Goal: Task Accomplishment & Management: Use online tool/utility

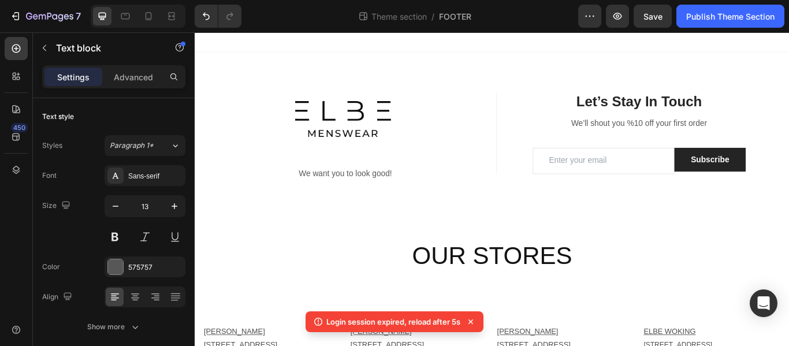
scroll to position [524, 0]
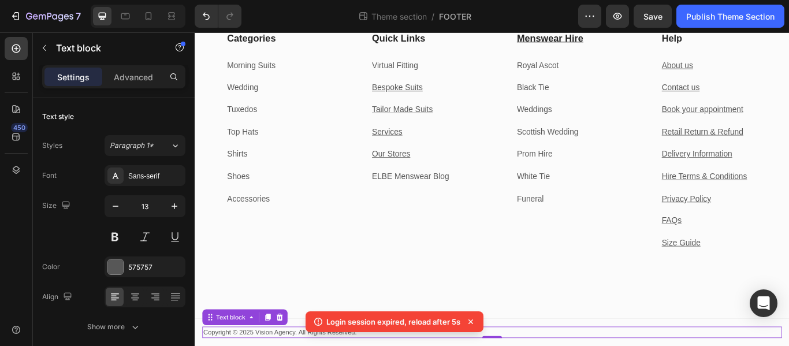
click at [474, 321] on icon at bounding box center [471, 322] width 12 height 12
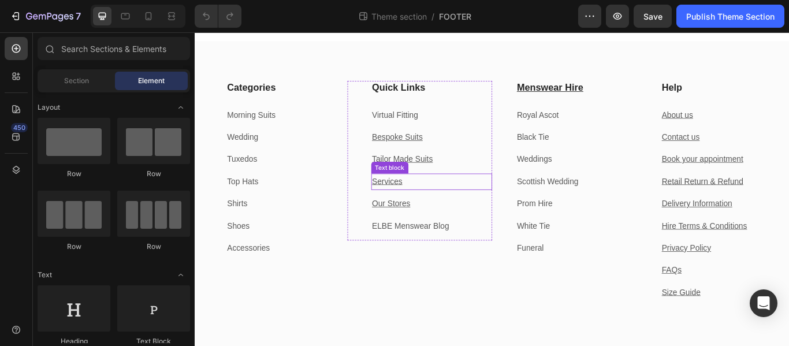
scroll to position [524, 0]
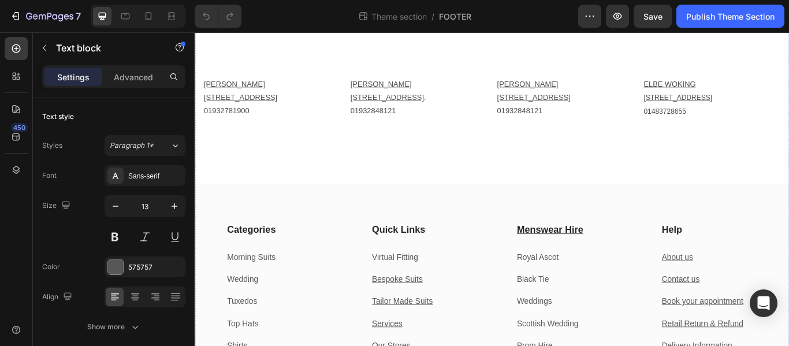
scroll to position [0, 0]
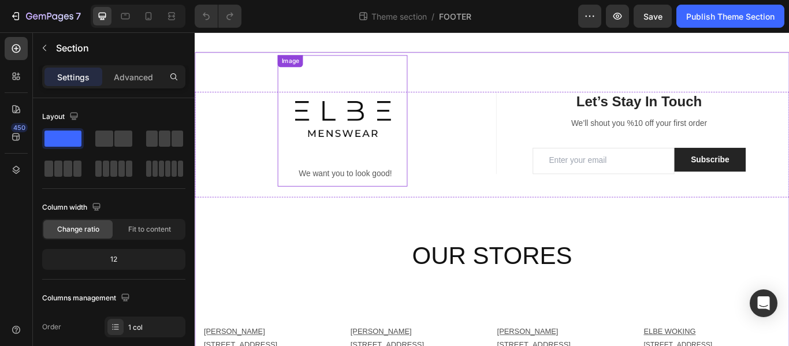
click at [388, 82] on img at bounding box center [366, 135] width 151 height 153
drag, startPoint x: 738, startPoint y: 235, endPoint x: 333, endPoint y: 83, distance: 433.1
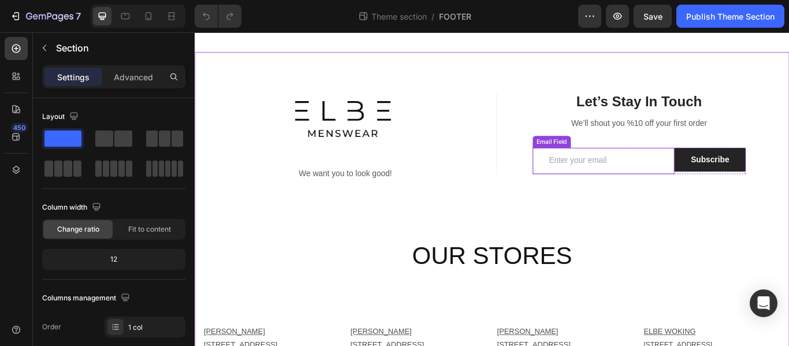
drag, startPoint x: 251, startPoint y: 79, endPoint x: 600, endPoint y: 189, distance: 366.4
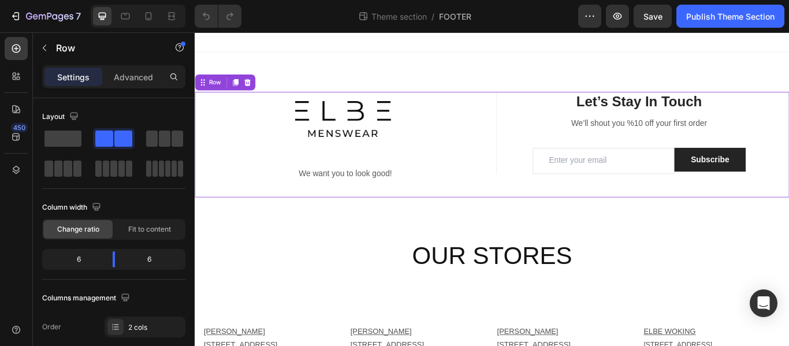
click at [258, 116] on div "Text block Image We want you to look good! Text block" at bounding box center [370, 163] width 334 height 123
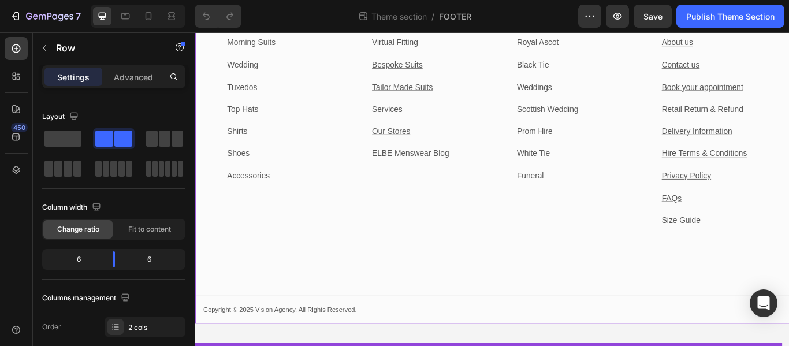
scroll to position [540, 0]
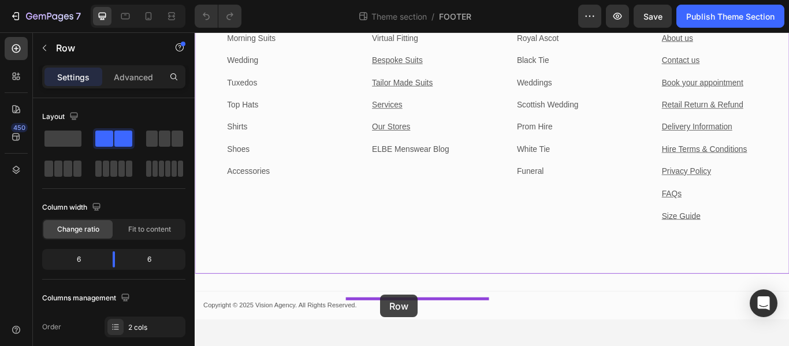
drag, startPoint x: 258, startPoint y: 116, endPoint x: 411, endPoint y: 339, distance: 270.0
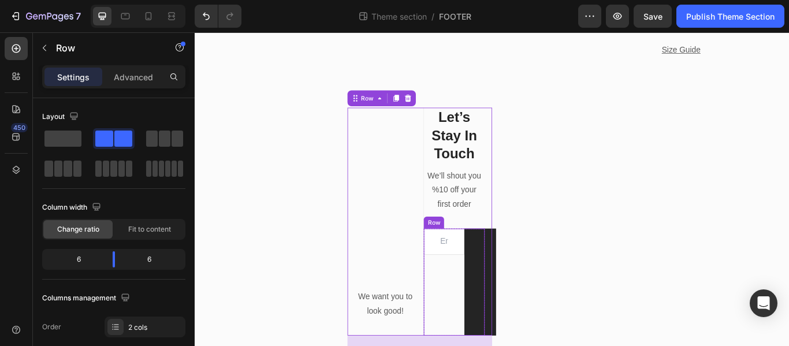
scroll to position [553, 0]
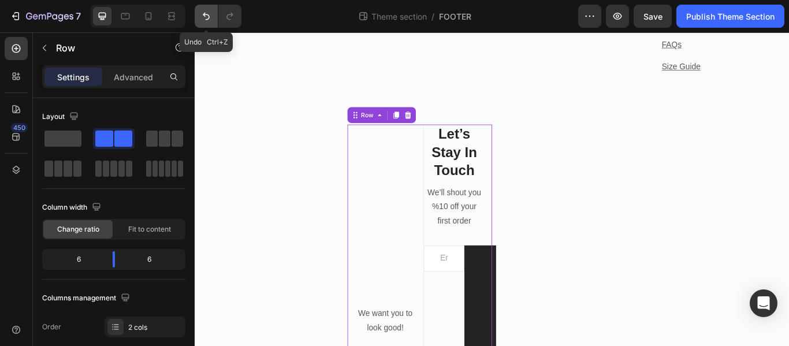
click at [203, 16] on icon "Undo/Redo" at bounding box center [206, 16] width 12 height 12
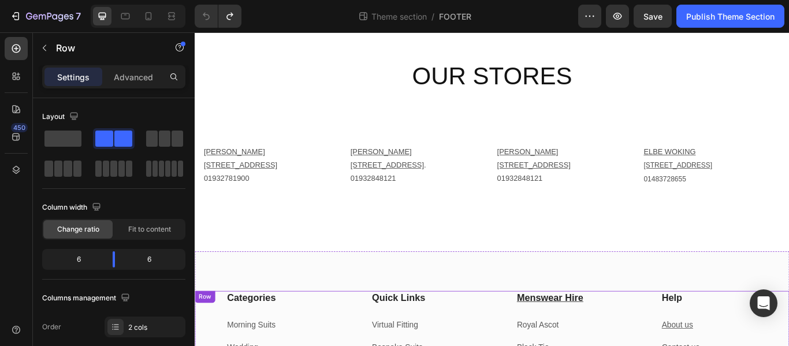
scroll to position [0, 0]
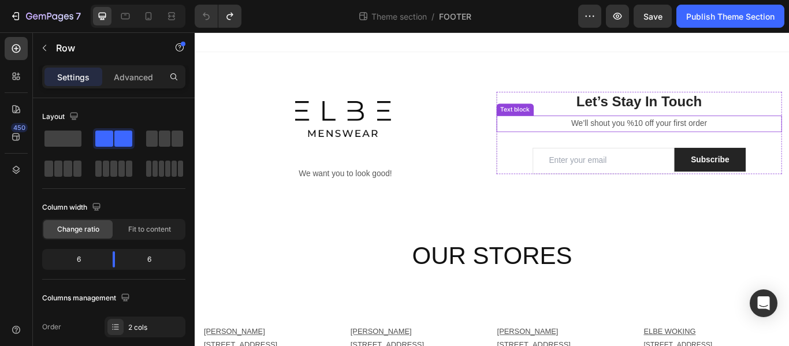
click at [551, 133] on p "We’ll shout you %10 off your first order" at bounding box center [713, 139] width 331 height 17
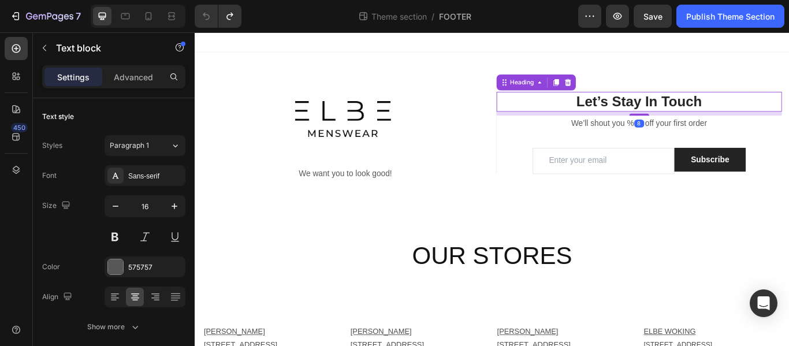
click at [556, 108] on p "Let’s Stay In Touch" at bounding box center [713, 113] width 331 height 21
click at [518, 107] on div "Text block Image We want you to look good! Text block" at bounding box center [370, 163] width 334 height 123
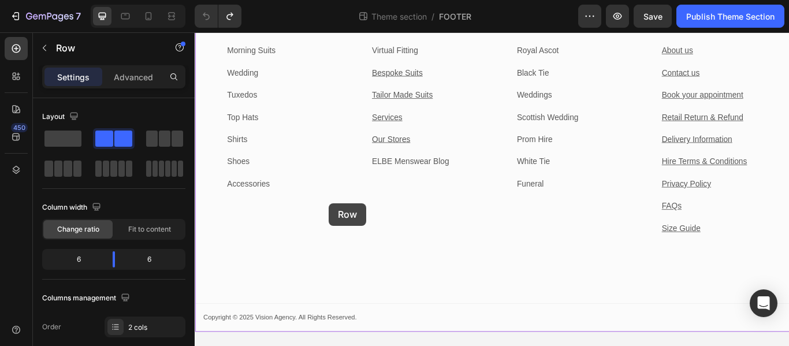
scroll to position [526, 0]
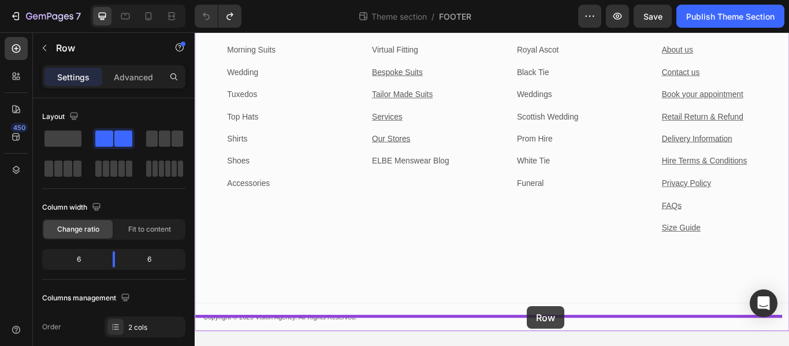
drag, startPoint x: 217, startPoint y: 91, endPoint x: 582, endPoint y: 352, distance: 448.6
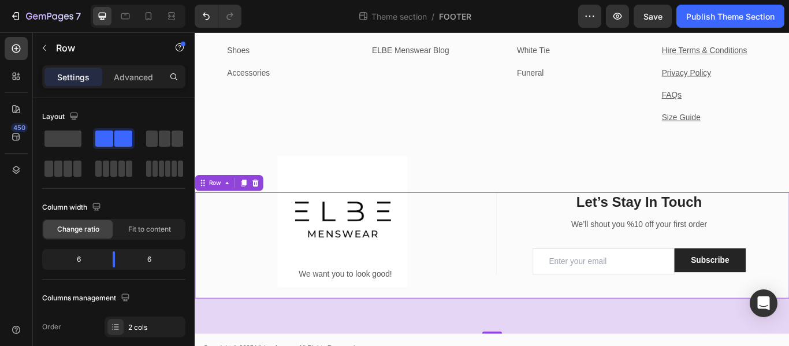
scroll to position [524, 0]
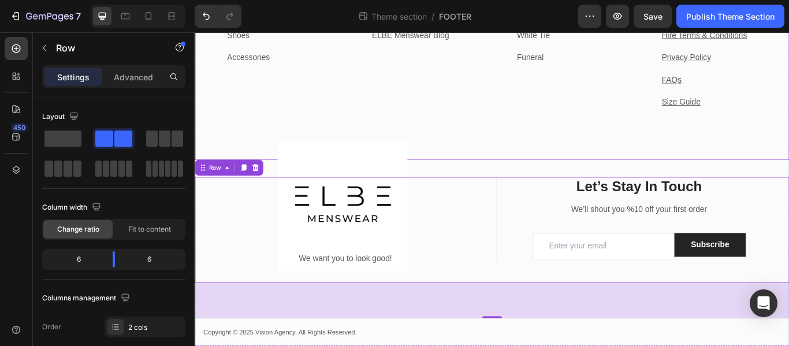
click at [488, 145] on div "Quick Links Heading Virtual Fitting Text block Bespoke Suits Text block Tailor …" at bounding box center [457, 24] width 169 height 314
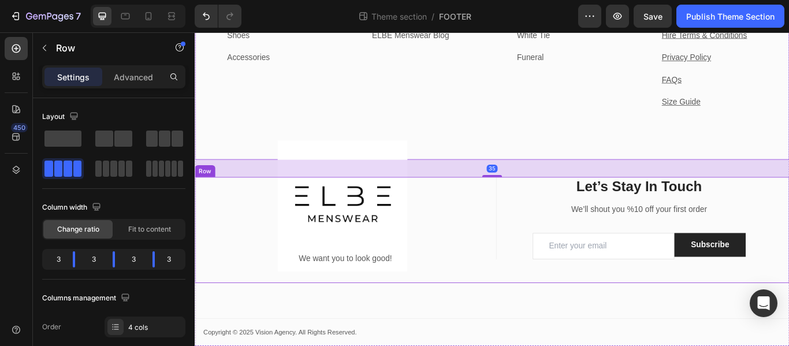
click at [522, 278] on div "Text block Image We want you to look good! Text block" at bounding box center [370, 262] width 334 height 123
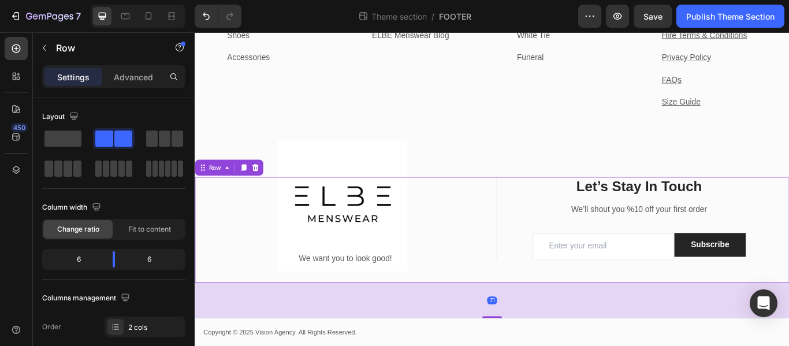
click at [699, 345] on div "71" at bounding box center [541, 345] width 693 height 41
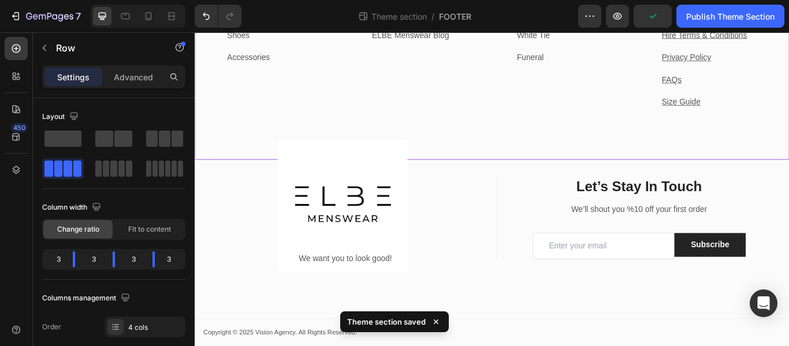
click at [563, 99] on div "Menswear Hire Heading Royal Ascot Text block Black Tie Text block Weddings Text…" at bounding box center [625, 24] width 169 height 314
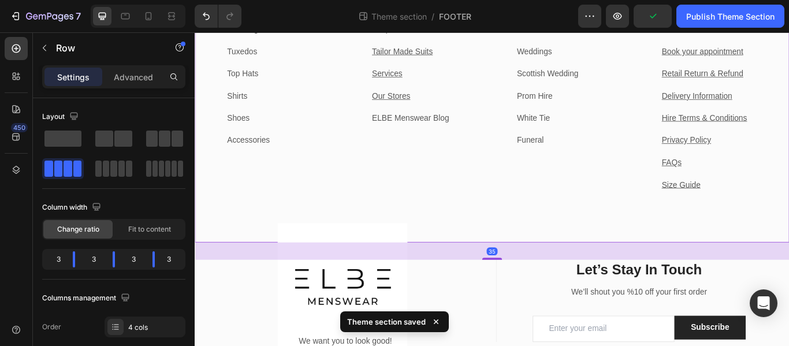
scroll to position [235, 0]
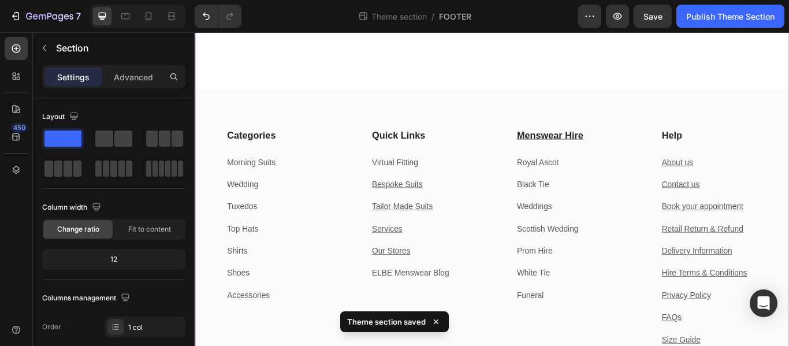
click at [470, 75] on div "OUR STORES Heading Row [GEOGRAPHIC_DATA][STREET_ADDRESS] 01932781900 Text [GEOG…" at bounding box center [541, 271] width 693 height 809
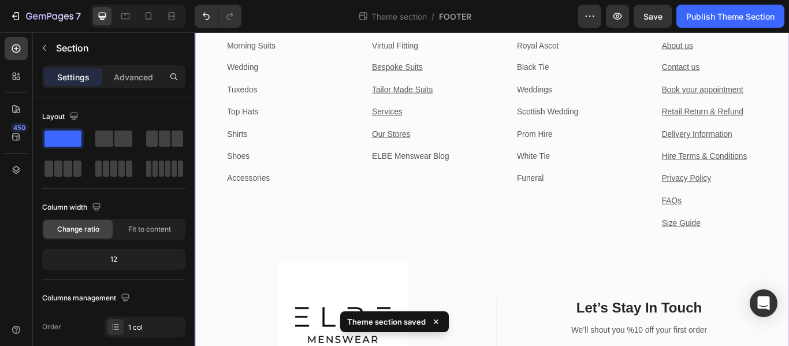
scroll to position [524, 0]
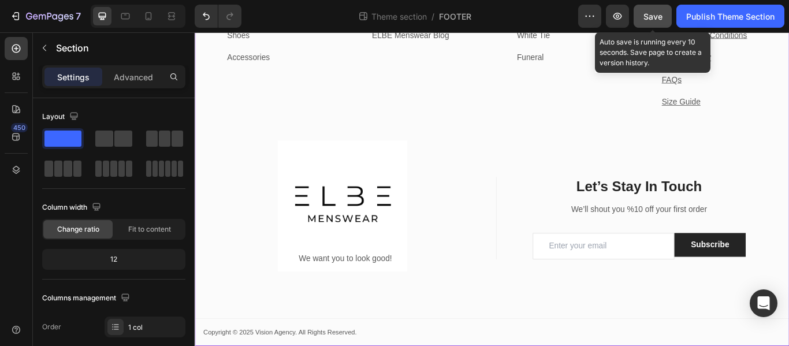
click at [656, 7] on button "Save" at bounding box center [653, 16] width 38 height 23
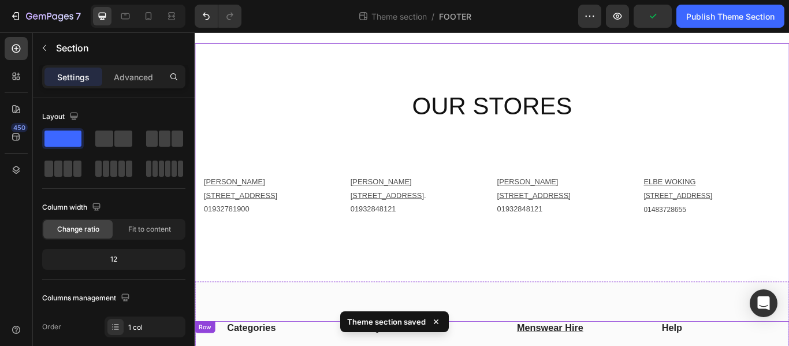
scroll to position [0, 0]
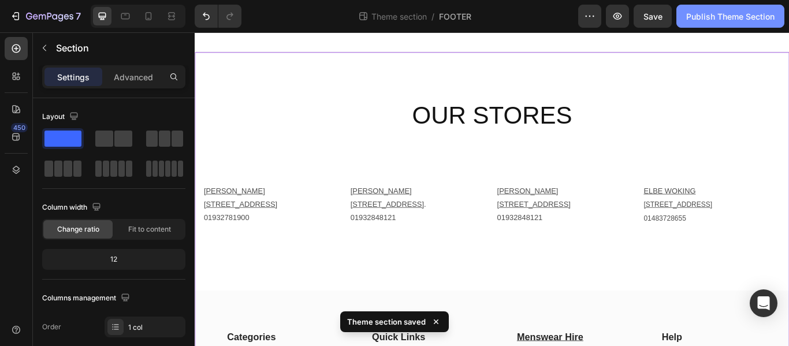
click at [683, 22] on button "Publish Theme Section" at bounding box center [731, 16] width 108 height 23
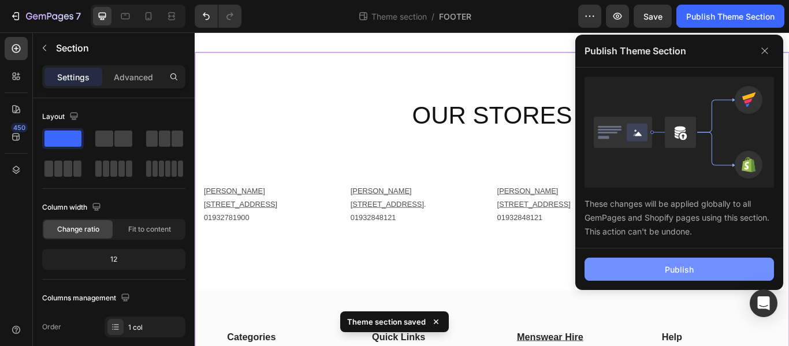
click at [678, 263] on div "Publish" at bounding box center [679, 269] width 29 height 12
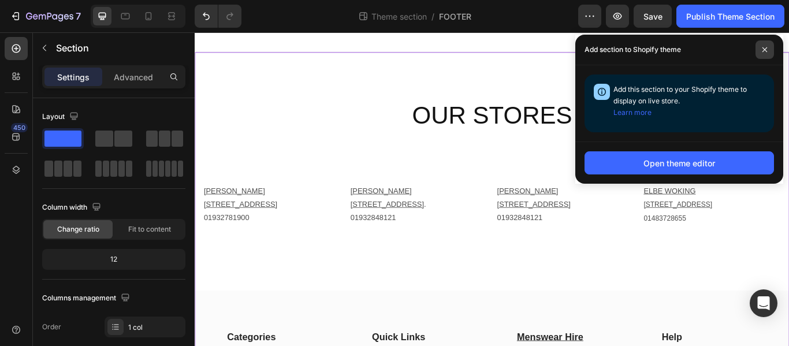
click at [763, 41] on span at bounding box center [765, 49] width 18 height 18
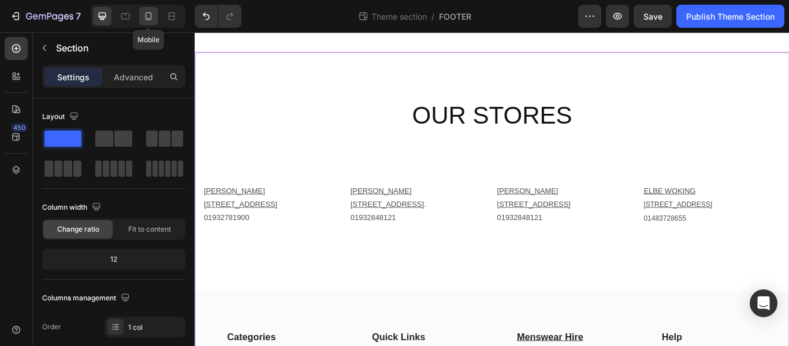
click at [140, 15] on div at bounding box center [148, 16] width 18 height 18
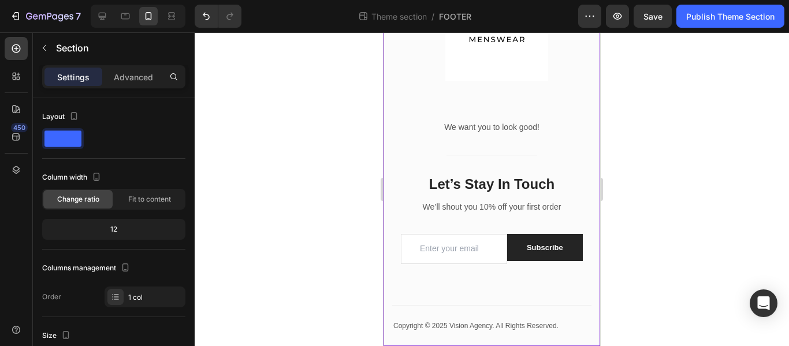
scroll to position [1135, 0]
click at [512, 245] on button "Subscribe" at bounding box center [545, 248] width 76 height 28
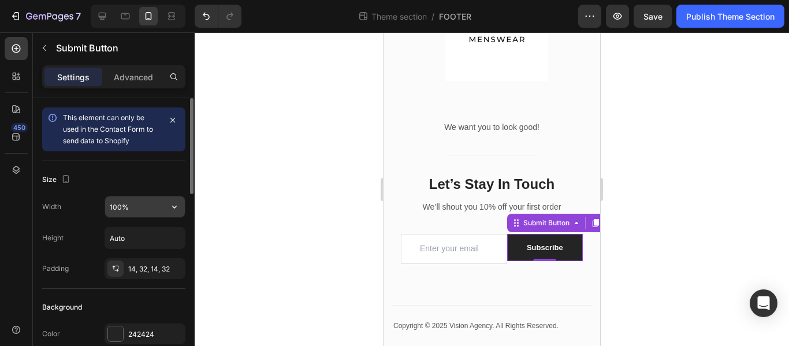
click at [143, 210] on input "100%" at bounding box center [145, 206] width 80 height 21
click at [179, 206] on icon "button" at bounding box center [175, 207] width 12 height 12
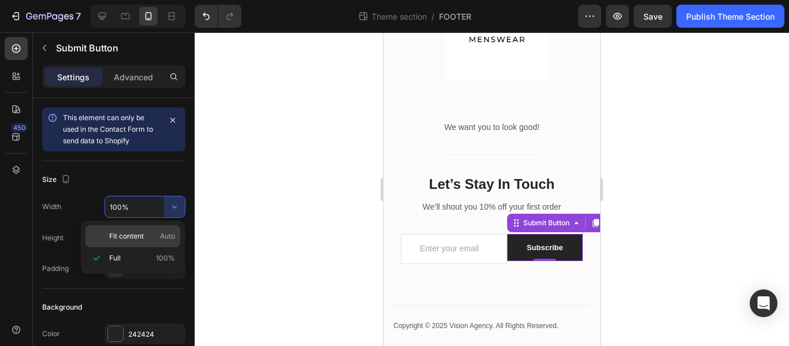
click at [148, 226] on div "Fit content Auto" at bounding box center [133, 236] width 95 height 22
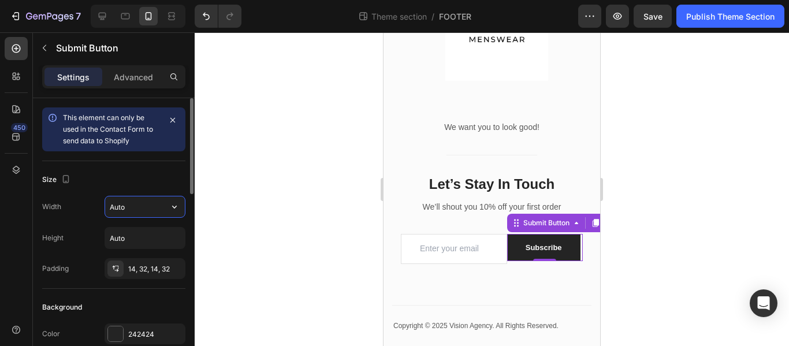
click at [140, 205] on input "Auto" at bounding box center [145, 206] width 80 height 21
click at [114, 206] on input "Auto" at bounding box center [145, 206] width 80 height 21
click at [176, 206] on icon "button" at bounding box center [174, 207] width 5 height 3
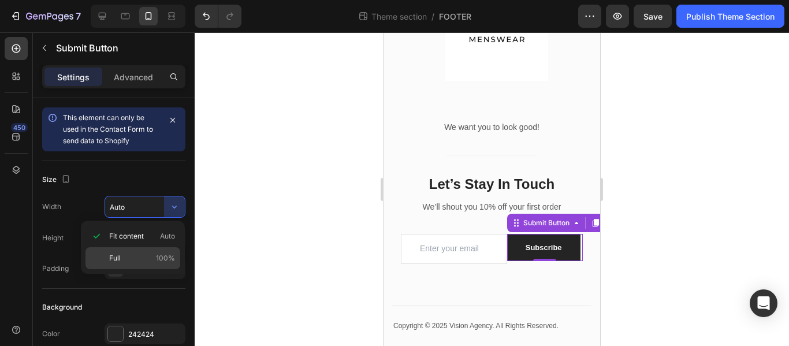
click at [134, 252] on div "Full 100%" at bounding box center [133, 258] width 95 height 22
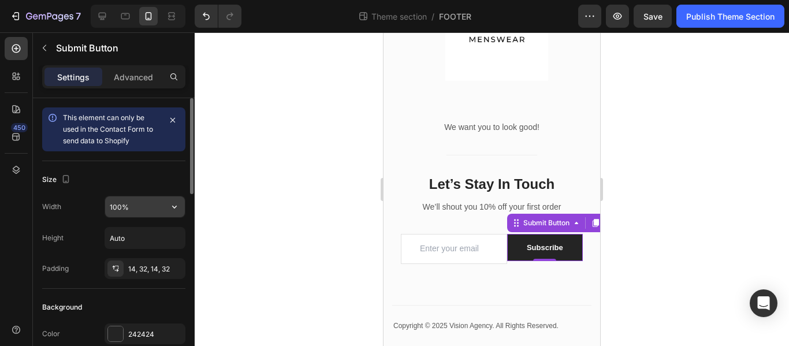
click at [133, 204] on input "100%" at bounding box center [145, 206] width 80 height 21
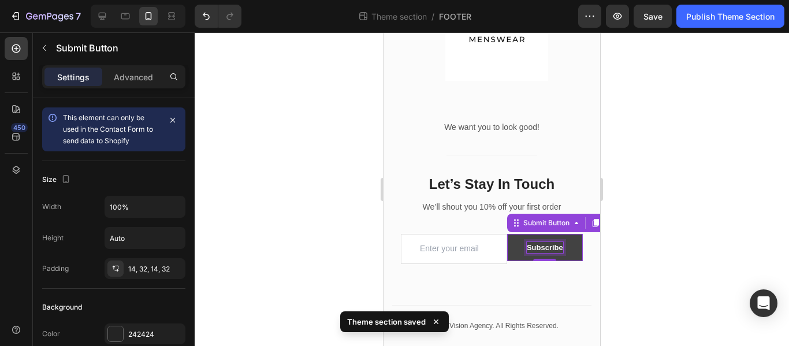
click at [535, 242] on div "Subscribe" at bounding box center [545, 248] width 36 height 12
click at [535, 242] on p "Subscribe" at bounding box center [545, 248] width 36 height 12
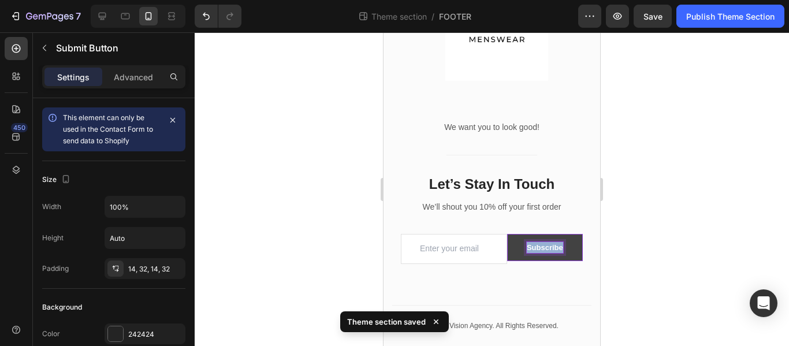
click at [535, 242] on p "Subscribe" at bounding box center [545, 248] width 36 height 12
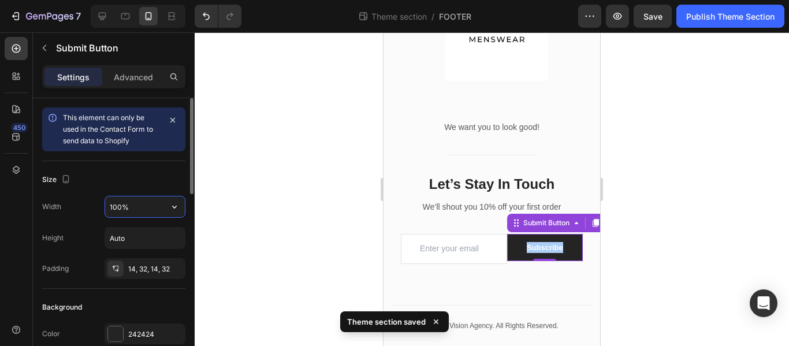
click at [149, 214] on input "100%" at bounding box center [145, 206] width 80 height 21
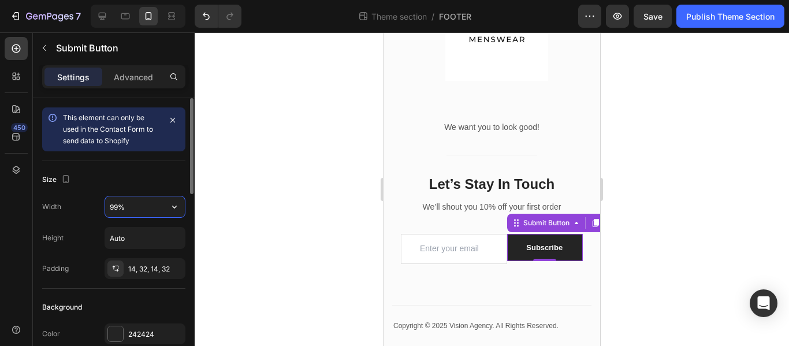
type input "100%"
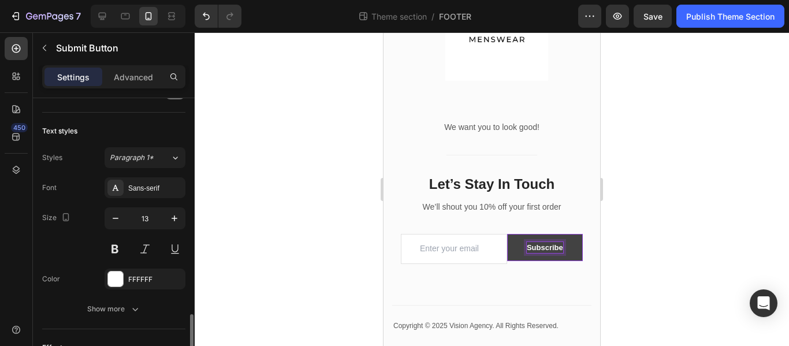
scroll to position [462, 0]
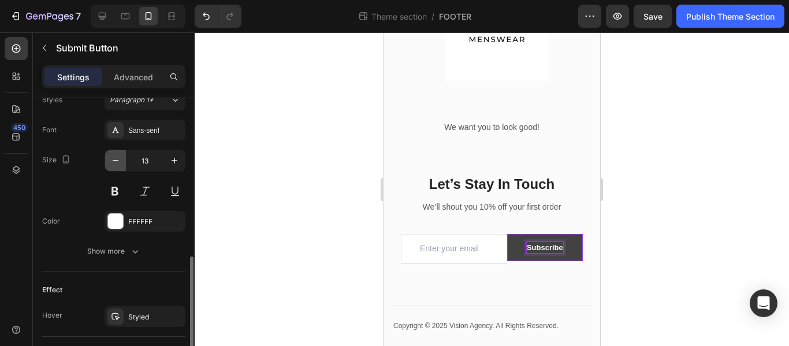
click at [120, 161] on icon "button" at bounding box center [116, 161] width 12 height 12
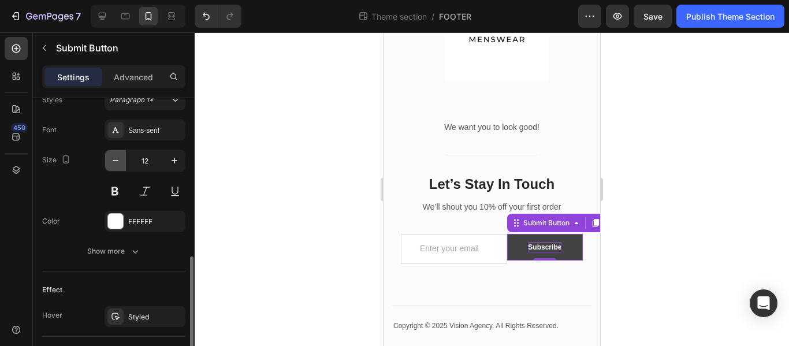
click at [120, 161] on icon "button" at bounding box center [116, 161] width 12 height 12
click at [179, 162] on icon "button" at bounding box center [175, 161] width 12 height 12
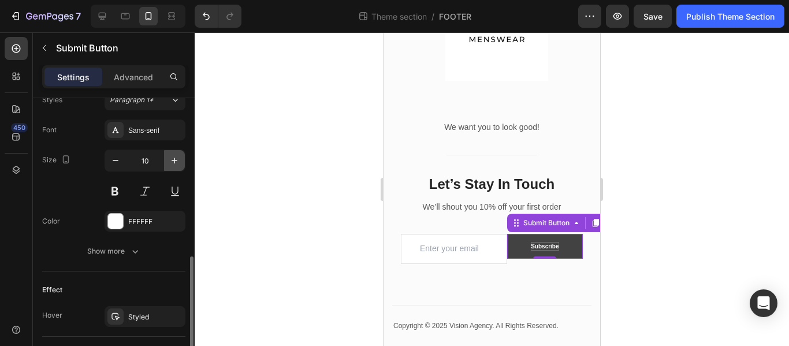
click at [179, 162] on icon "button" at bounding box center [175, 161] width 12 height 12
click at [110, 164] on icon "button" at bounding box center [116, 161] width 12 height 12
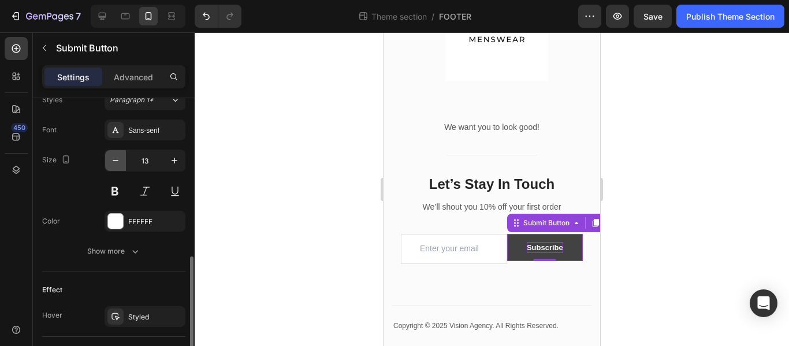
type input "12"
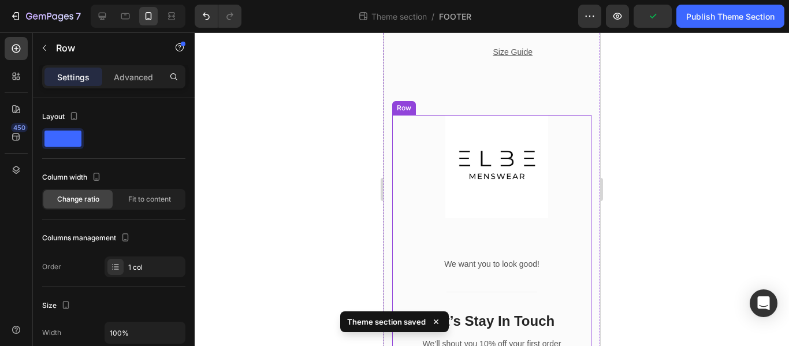
scroll to position [967, 0]
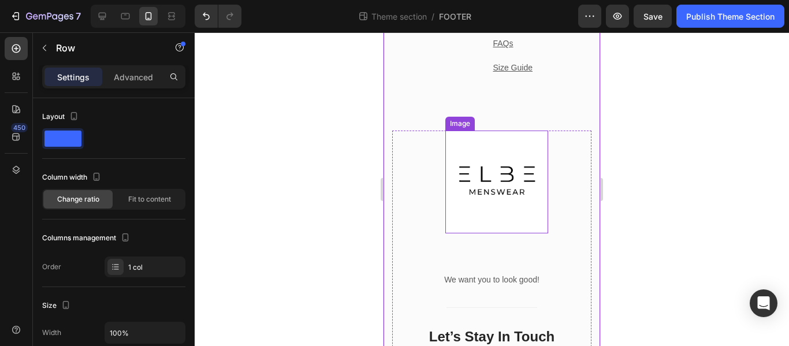
click at [480, 163] on img at bounding box center [496, 182] width 103 height 103
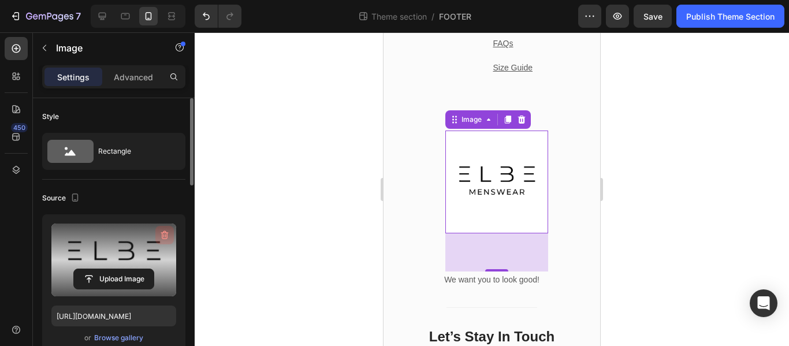
click at [162, 233] on icon "button" at bounding box center [165, 235] width 12 height 12
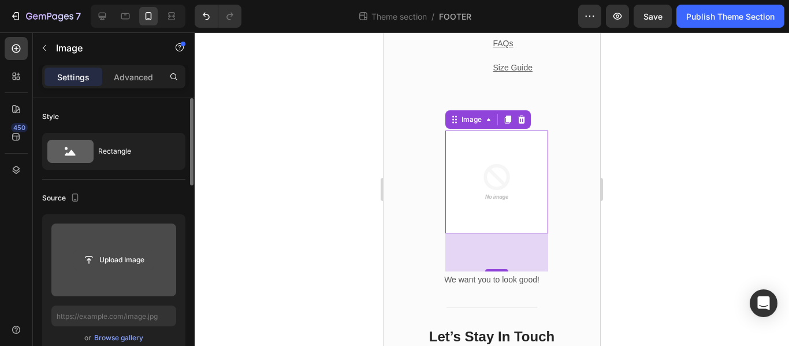
click at [128, 256] on input "file" at bounding box center [114, 260] width 80 height 20
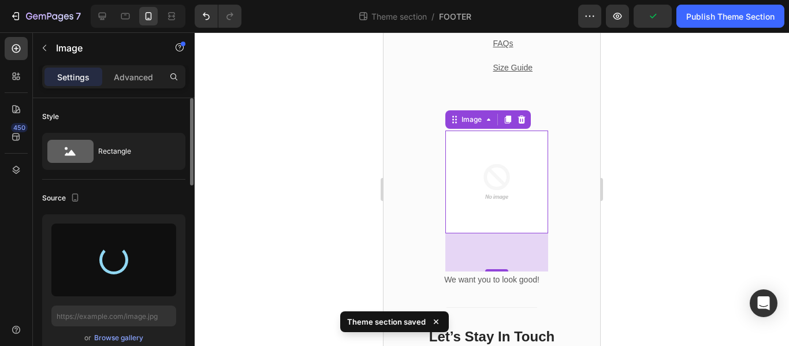
type input "[URL][DOMAIN_NAME]"
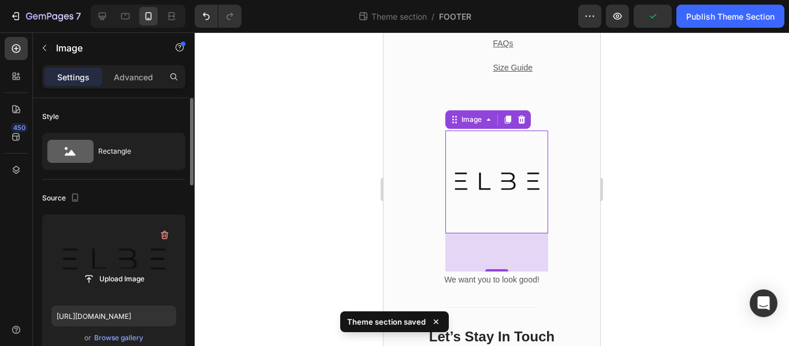
click at [731, 183] on div at bounding box center [492, 189] width 594 height 314
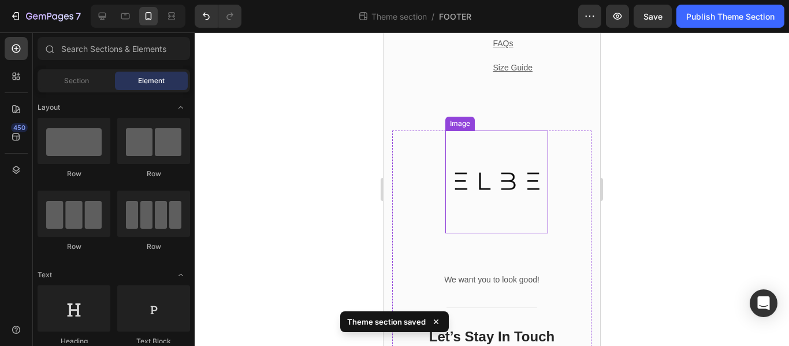
click at [520, 192] on img at bounding box center [496, 182] width 103 height 103
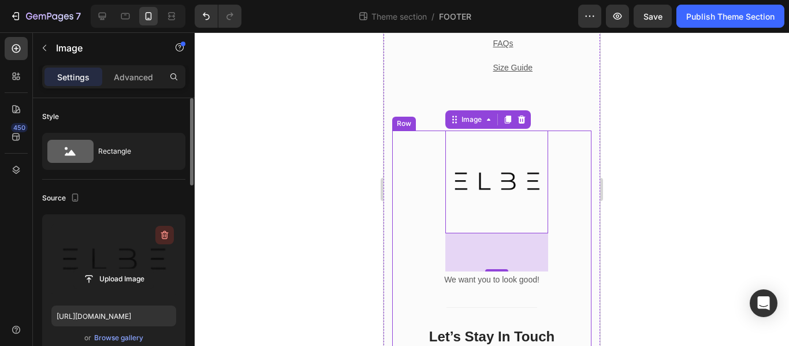
click at [166, 232] on icon "button" at bounding box center [165, 235] width 12 height 12
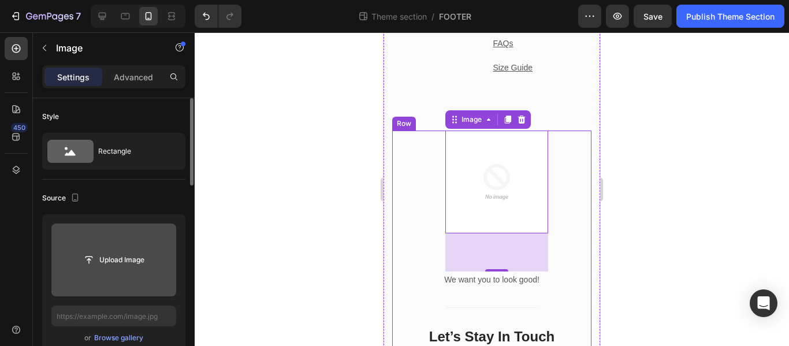
click at [124, 257] on input "file" at bounding box center [114, 260] width 80 height 20
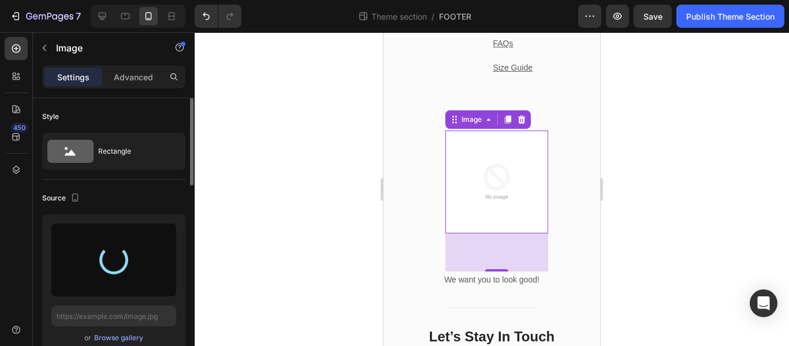
type input "[URL][DOMAIN_NAME]"
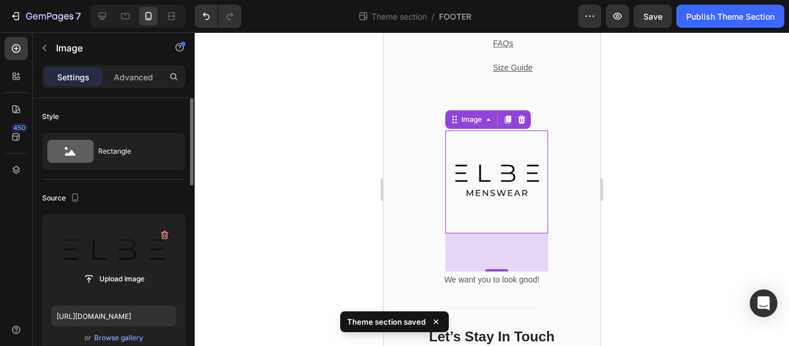
click at [651, 175] on div at bounding box center [492, 189] width 594 height 314
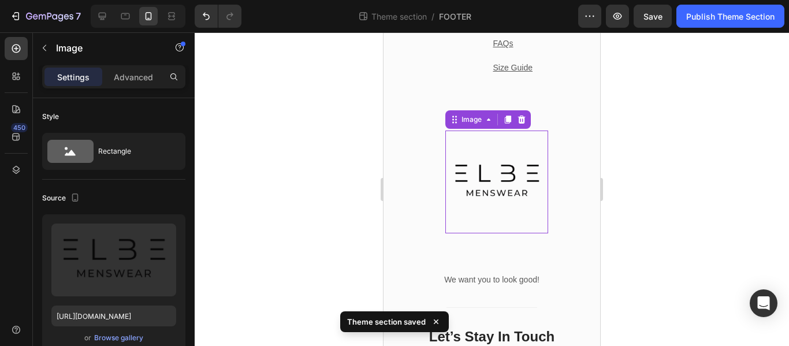
click at [502, 200] on img at bounding box center [496, 182] width 103 height 103
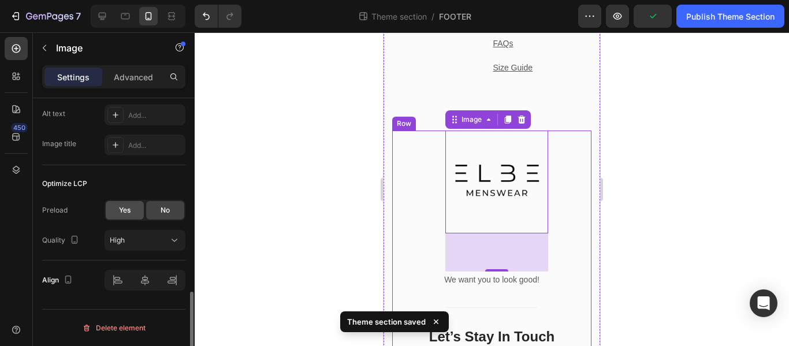
scroll to position [505, 0]
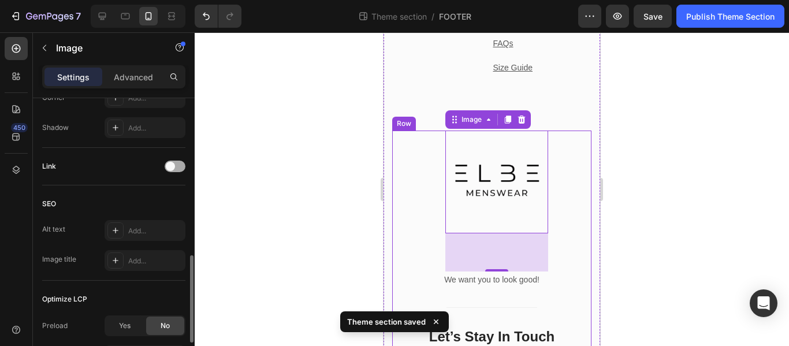
click at [173, 166] on span at bounding box center [170, 166] width 9 height 9
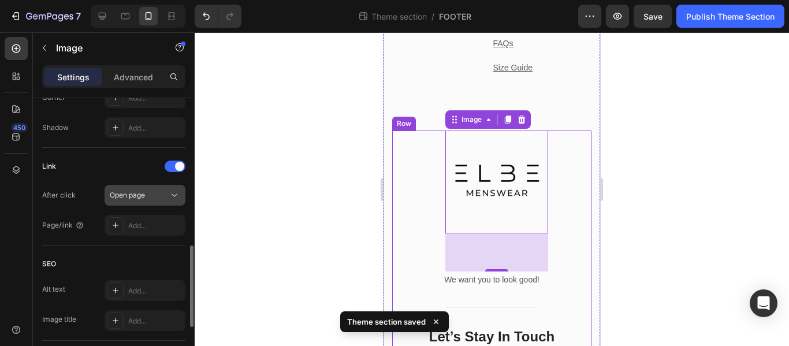
click at [156, 189] on button "Open page" at bounding box center [145, 195] width 81 height 21
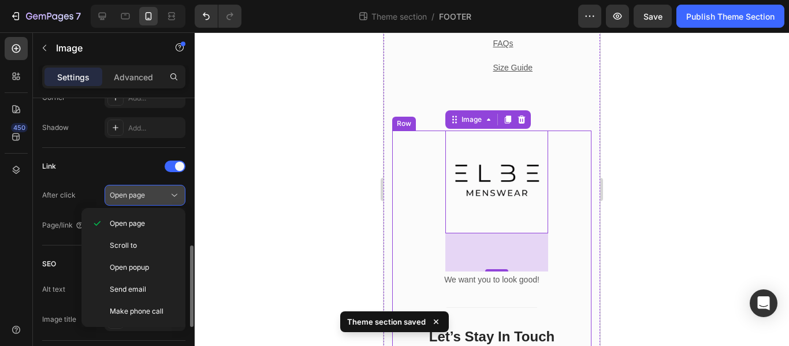
click at [156, 189] on button "Open page" at bounding box center [145, 195] width 81 height 21
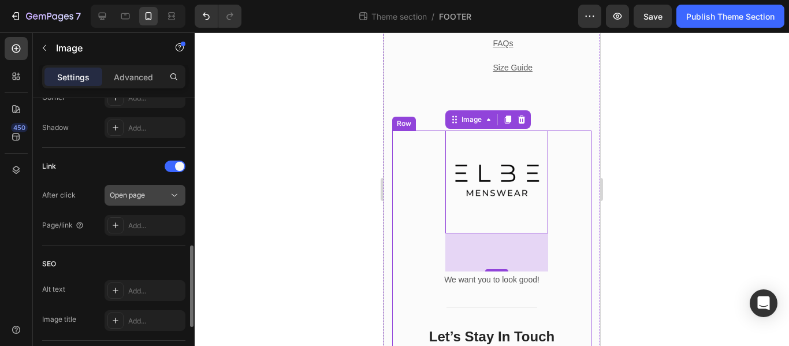
click at [144, 198] on span "Open page" at bounding box center [127, 195] width 35 height 9
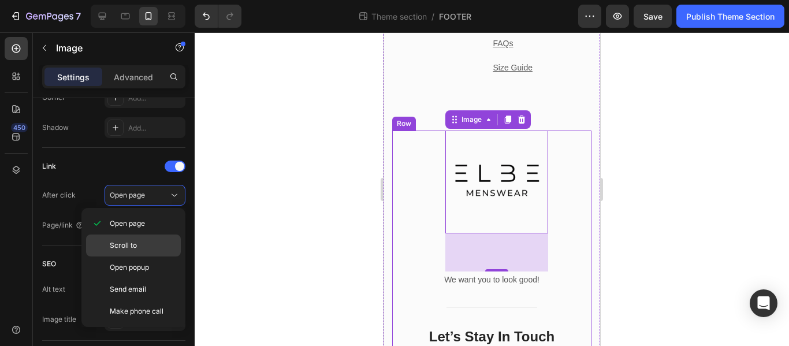
click at [137, 243] on p "Scroll to" at bounding box center [143, 245] width 66 height 10
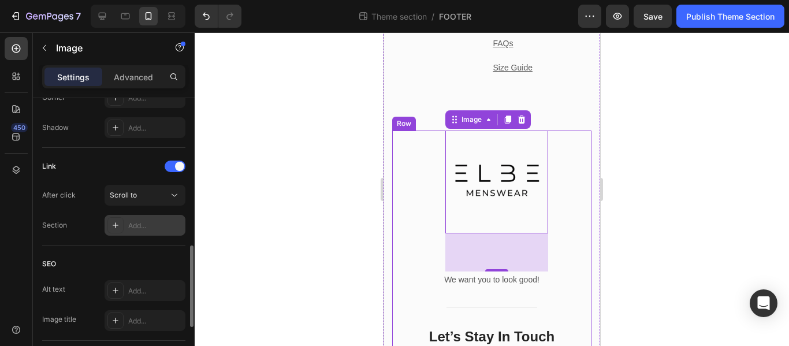
click at [140, 229] on div "Add..." at bounding box center [155, 226] width 54 height 10
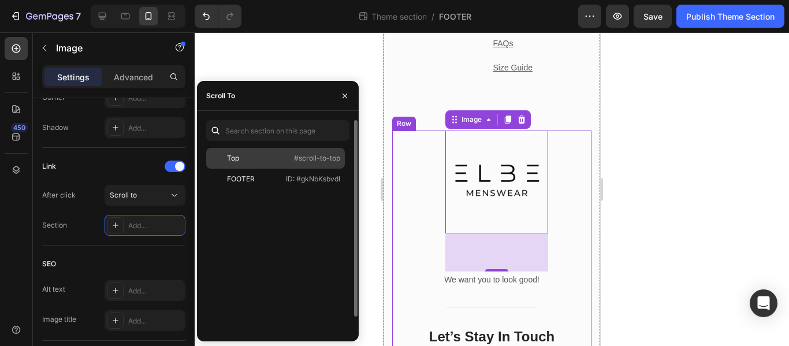
click at [235, 162] on div "Top" at bounding box center [233, 158] width 12 height 10
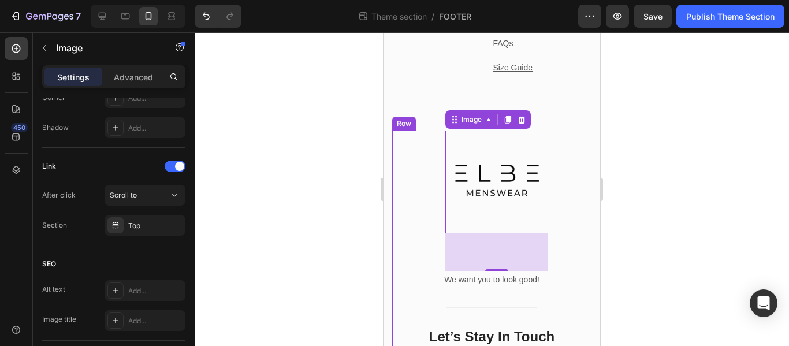
click at [330, 57] on div at bounding box center [492, 189] width 594 height 314
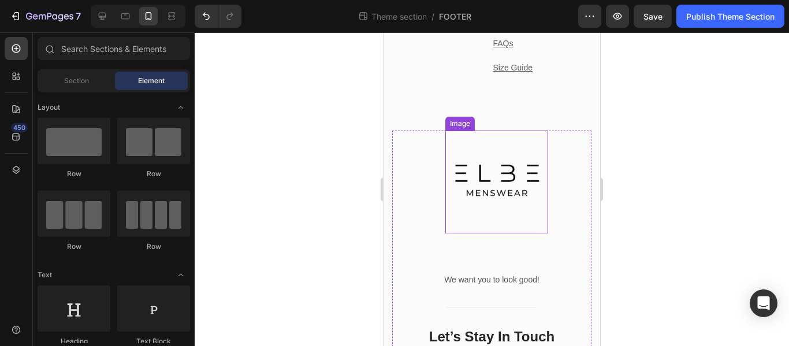
click at [477, 184] on img at bounding box center [496, 182] width 103 height 103
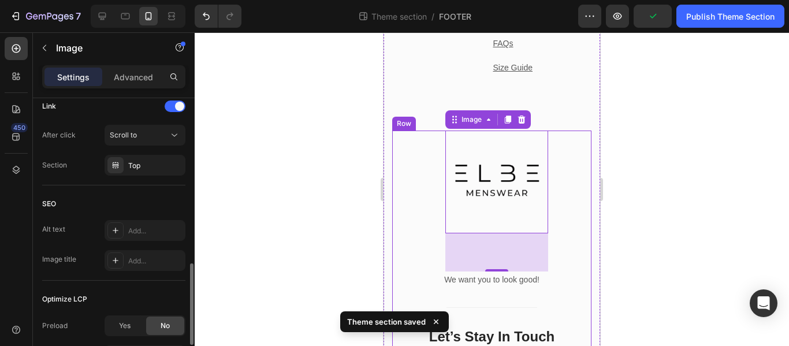
scroll to position [507, 0]
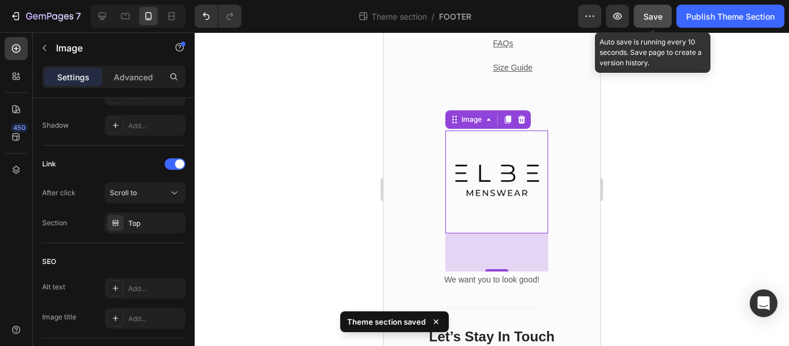
click at [644, 18] on span "Save" at bounding box center [653, 17] width 19 height 10
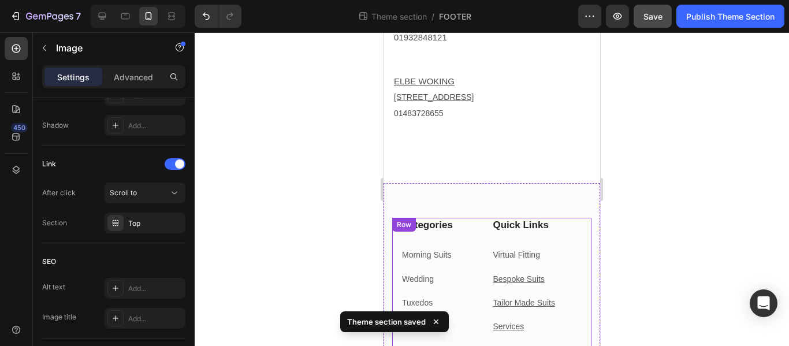
scroll to position [202, 0]
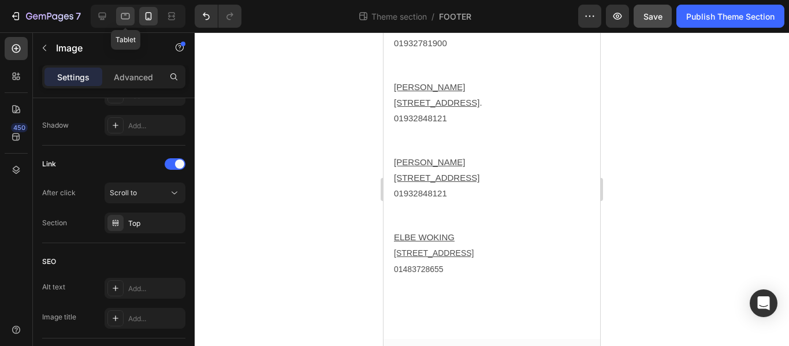
click at [128, 22] on div at bounding box center [125, 16] width 18 height 18
type input "[URL][DOMAIN_NAME]"
type input "100"
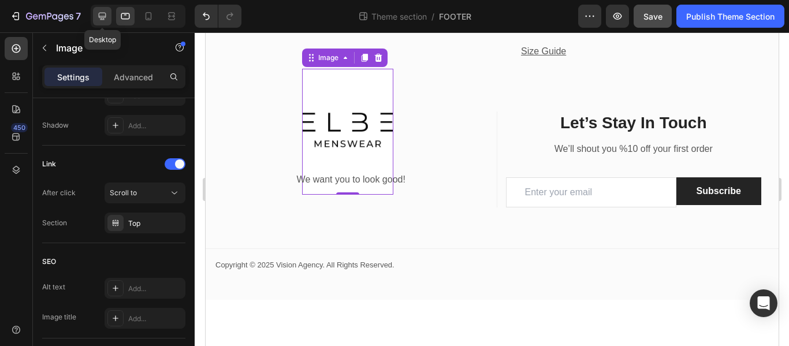
click at [107, 17] on icon at bounding box center [102, 16] width 12 height 12
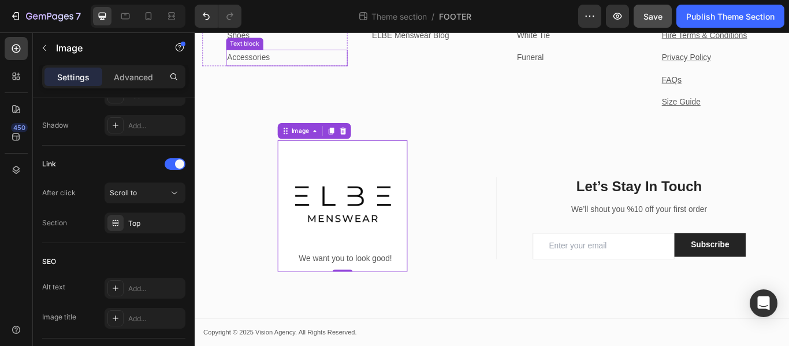
scroll to position [524, 0]
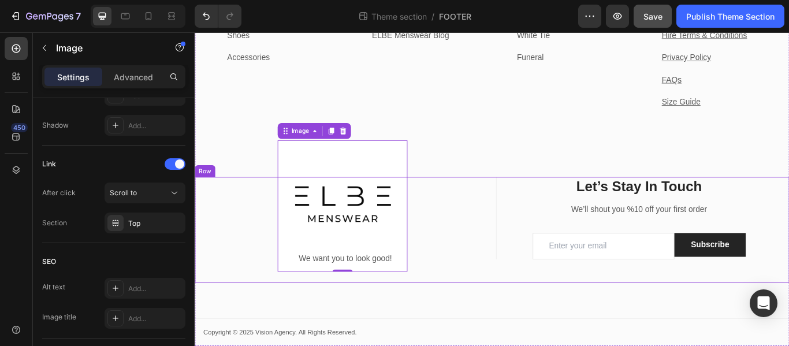
click at [497, 219] on div "Text block Image 66 We want you to look good! Text block" at bounding box center [370, 262] width 334 height 123
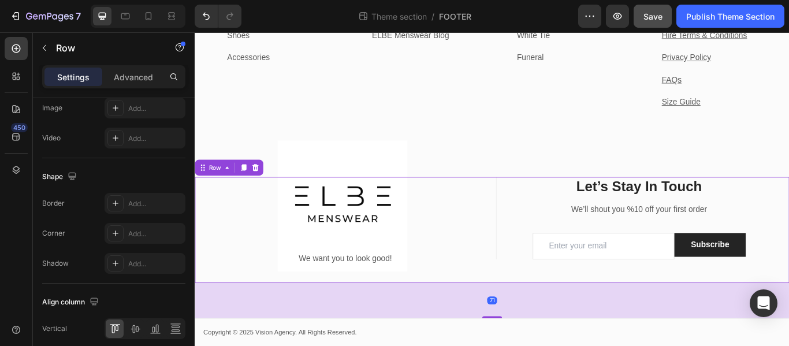
scroll to position [0, 0]
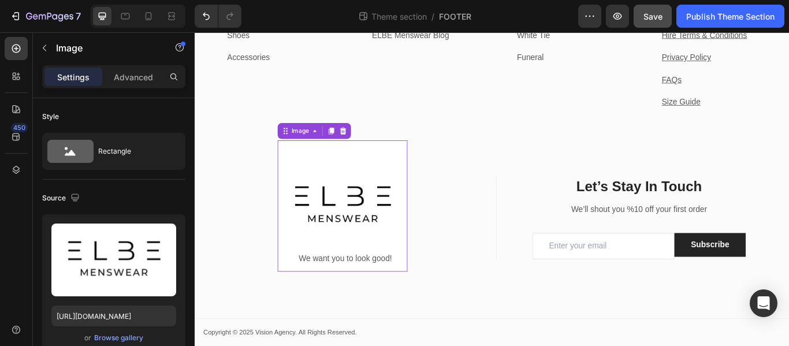
click at [309, 176] on img at bounding box center [366, 234] width 151 height 153
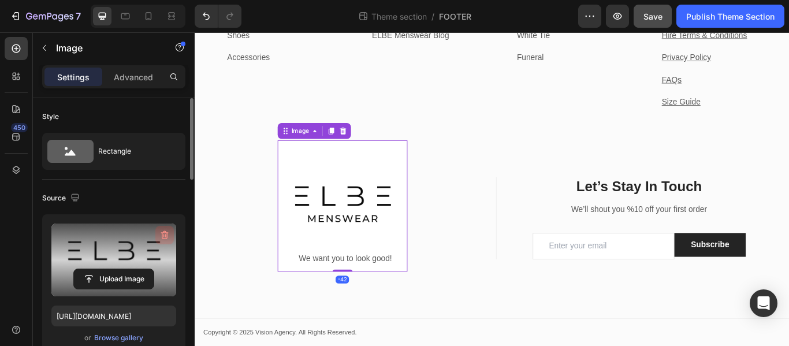
click at [168, 230] on icon "button" at bounding box center [165, 235] width 12 height 12
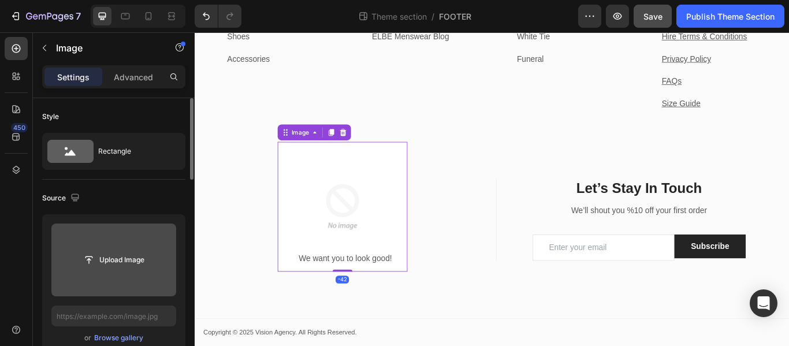
scroll to position [522, 0]
click at [138, 258] on input "file" at bounding box center [114, 260] width 80 height 20
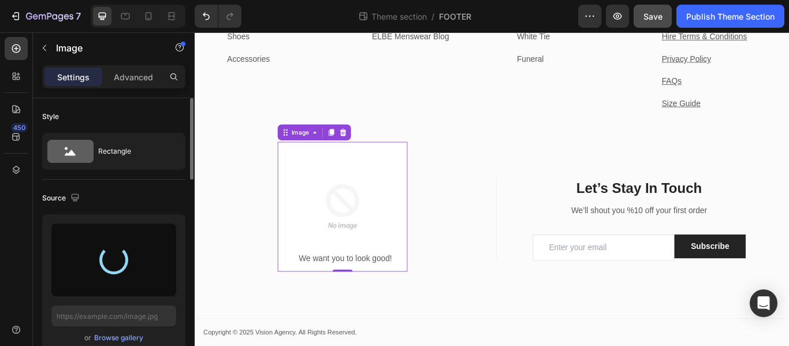
type input "[URL][DOMAIN_NAME]"
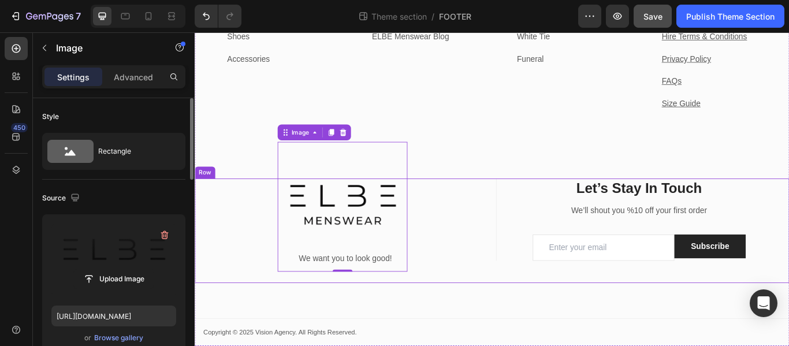
click at [481, 218] on div "Text block Image -42 We want you to look good! Text block" at bounding box center [370, 263] width 334 height 121
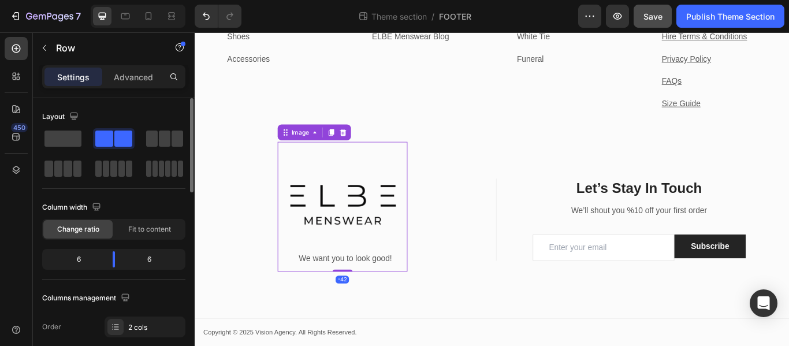
click at [412, 236] on img at bounding box center [366, 235] width 151 height 151
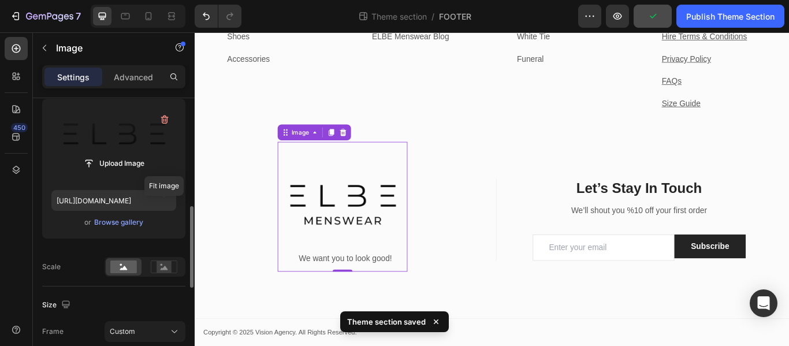
scroll to position [58, 0]
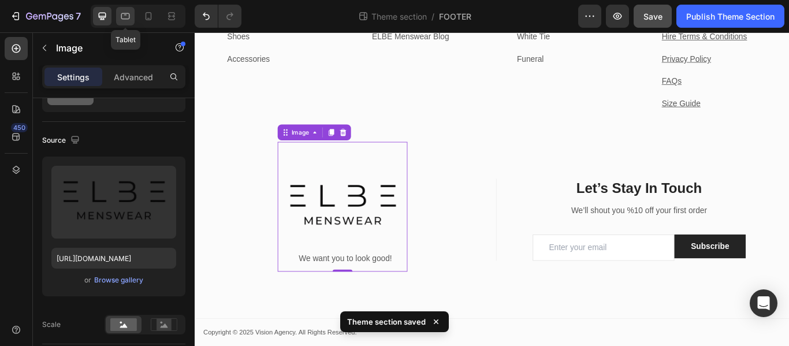
click at [120, 10] on div at bounding box center [125, 16] width 18 height 18
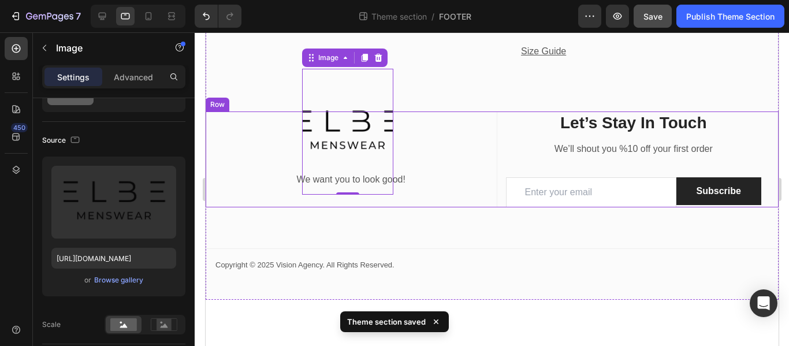
scroll to position [833, 0]
click at [442, 121] on div "Text block Image -42 We want you to look good! Text block" at bounding box center [351, 159] width 274 height 96
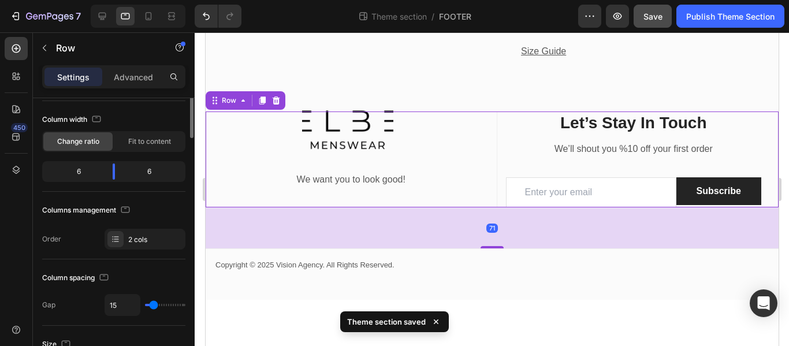
scroll to position [0, 0]
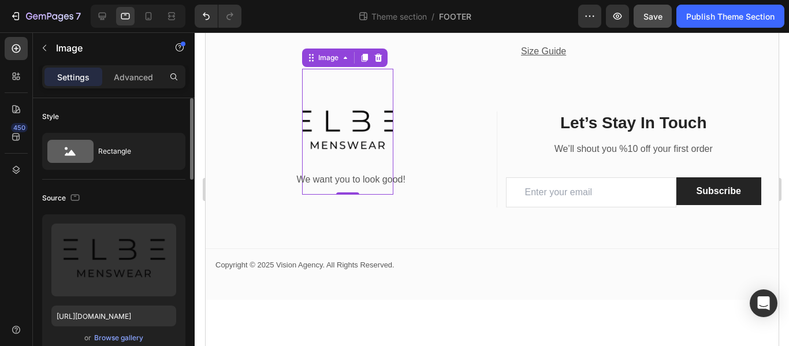
click at [360, 139] on img at bounding box center [347, 131] width 91 height 125
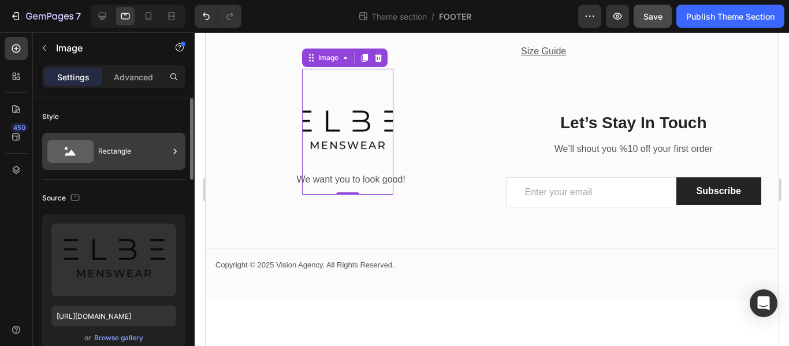
click at [110, 147] on div "Rectangle" at bounding box center [133, 151] width 70 height 27
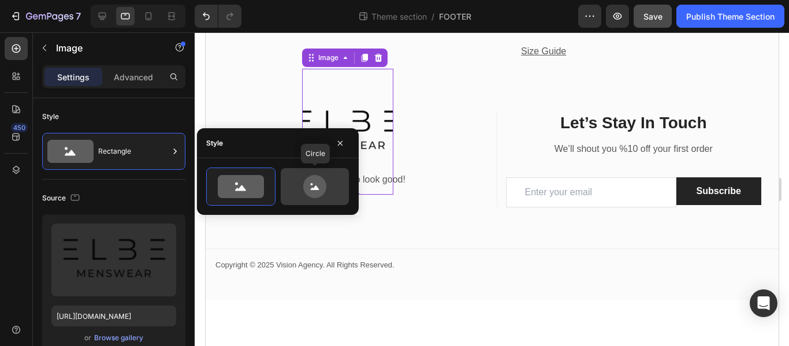
click at [298, 185] on icon at bounding box center [315, 186] width 54 height 23
type input "80"
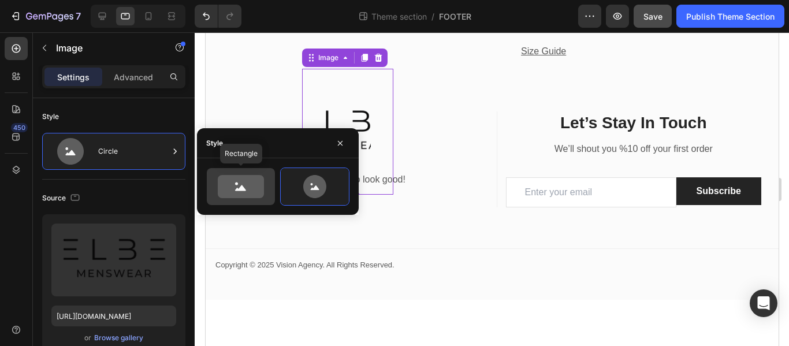
click at [252, 187] on icon at bounding box center [241, 186] width 46 height 23
type input "100"
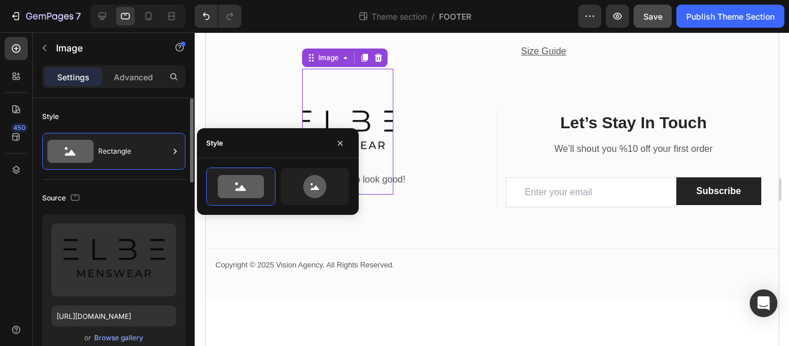
click at [181, 111] on div "Style" at bounding box center [113, 116] width 143 height 18
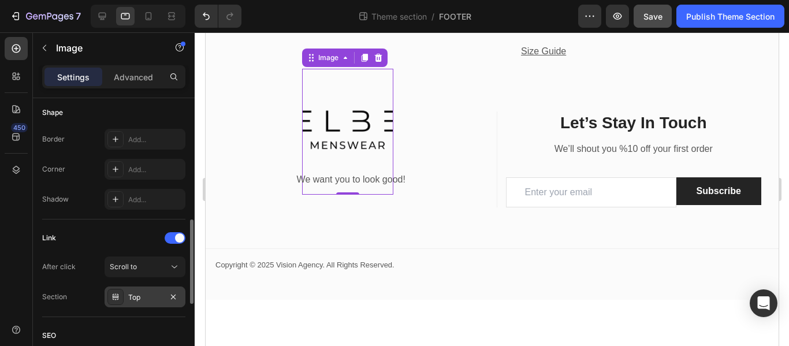
scroll to position [289, 0]
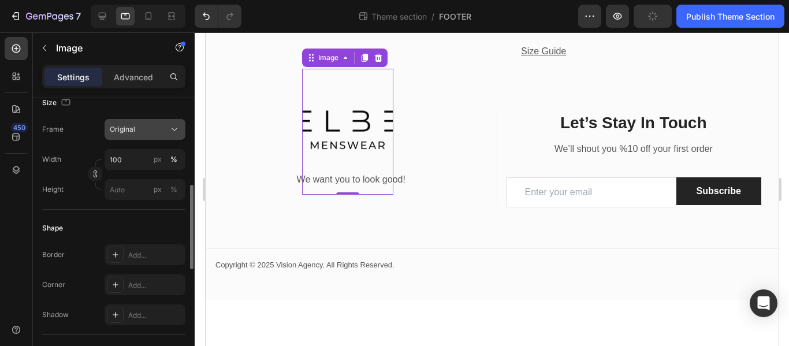
click at [170, 129] on icon at bounding box center [175, 130] width 12 height 12
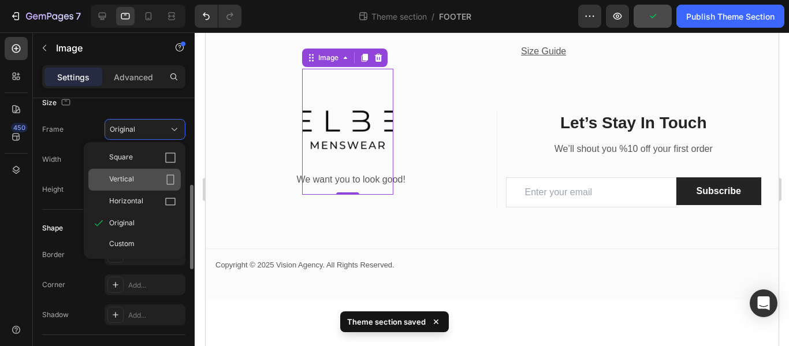
click at [155, 179] on div "Vertical" at bounding box center [142, 180] width 67 height 12
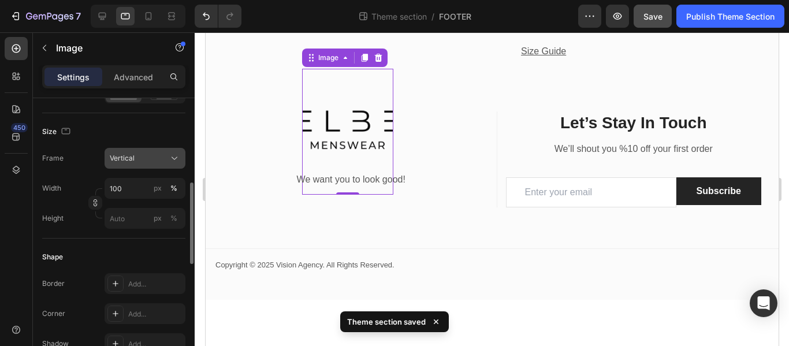
click at [152, 156] on div "Vertical" at bounding box center [138, 158] width 57 height 10
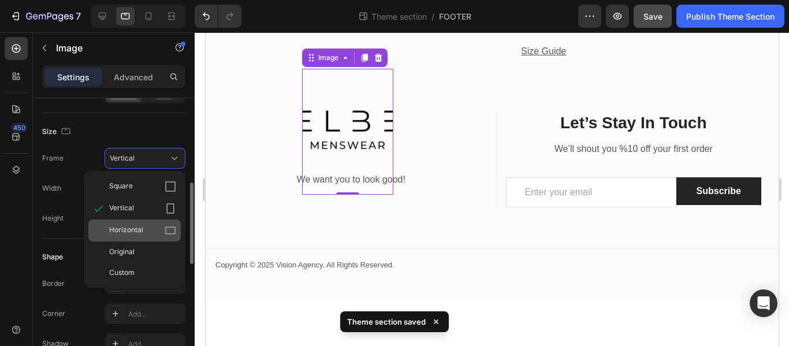
click at [162, 236] on div "Horizontal" at bounding box center [142, 231] width 67 height 12
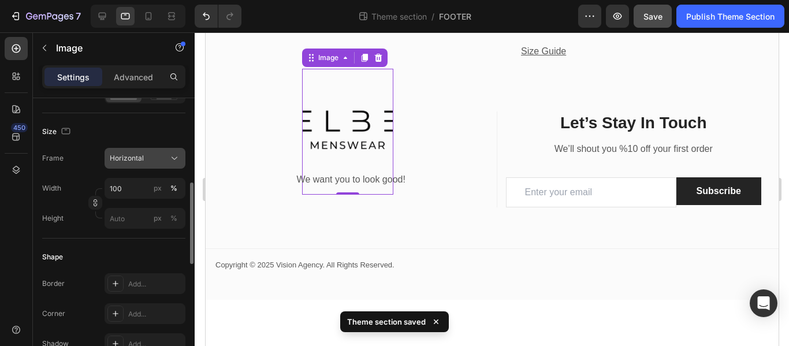
click at [172, 161] on icon at bounding box center [175, 159] width 12 height 12
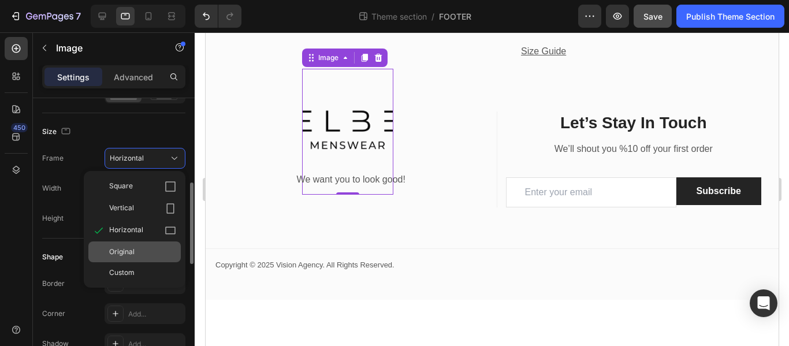
click at [159, 251] on div "Original" at bounding box center [142, 252] width 67 height 10
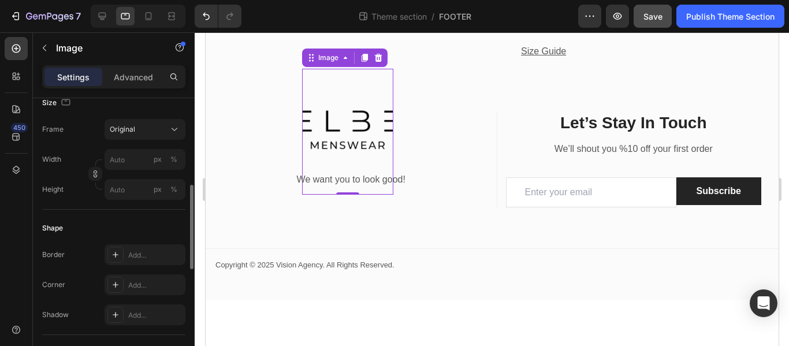
click at [327, 126] on img at bounding box center [347, 131] width 91 height 125
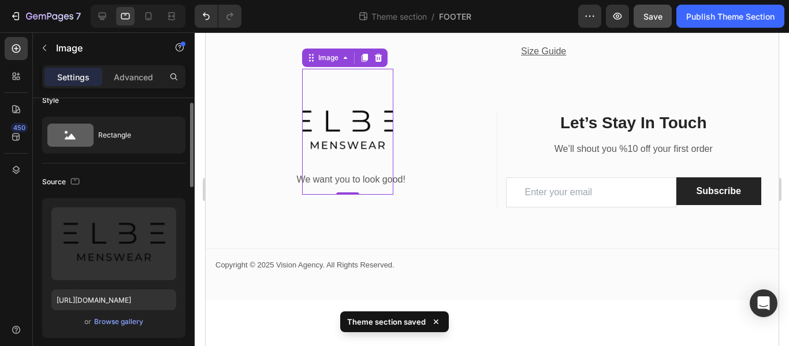
scroll to position [305, 0]
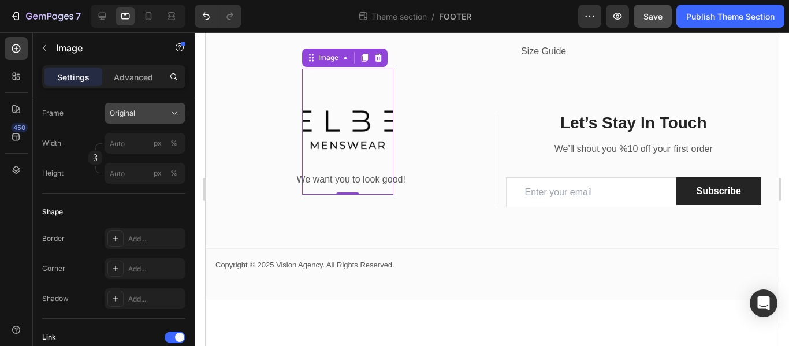
click at [142, 116] on div "Original" at bounding box center [138, 113] width 57 height 10
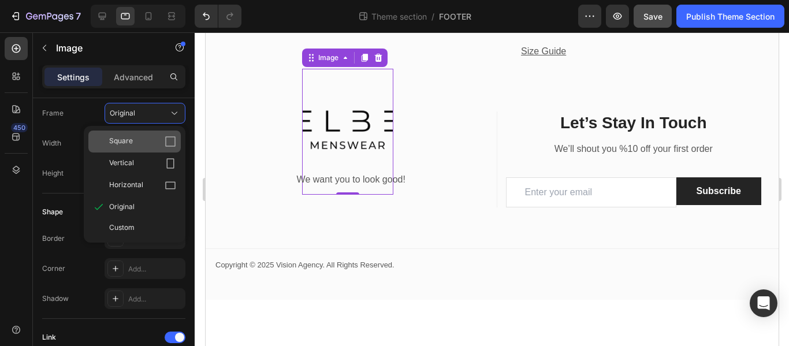
click at [147, 148] on div "Square" at bounding box center [134, 142] width 92 height 22
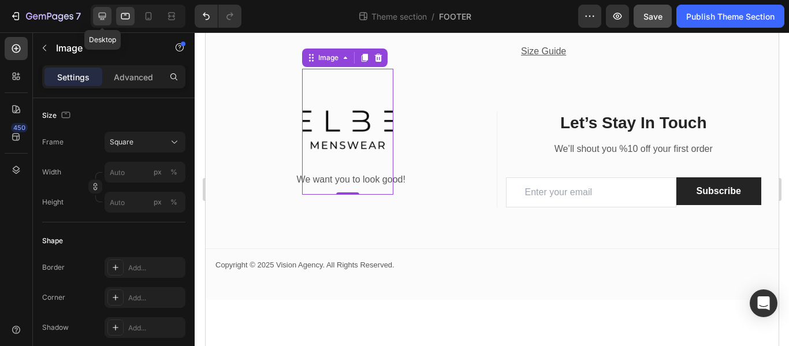
click at [99, 16] on icon at bounding box center [103, 17] width 8 height 8
type input "100"
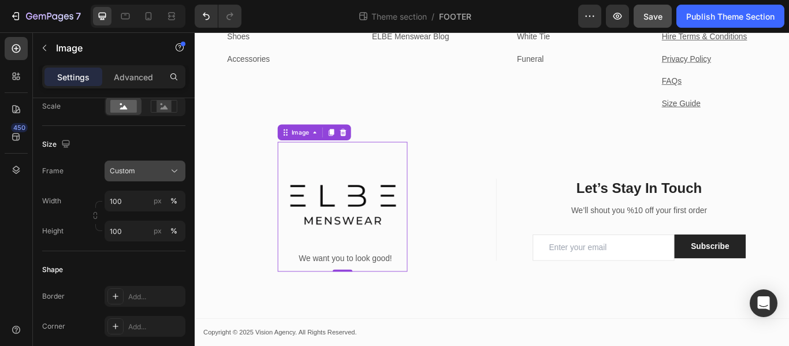
scroll to position [334, 0]
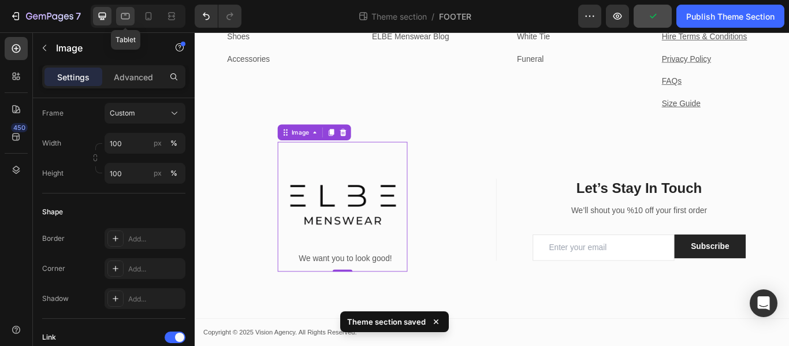
click at [128, 19] on icon at bounding box center [125, 16] width 9 height 6
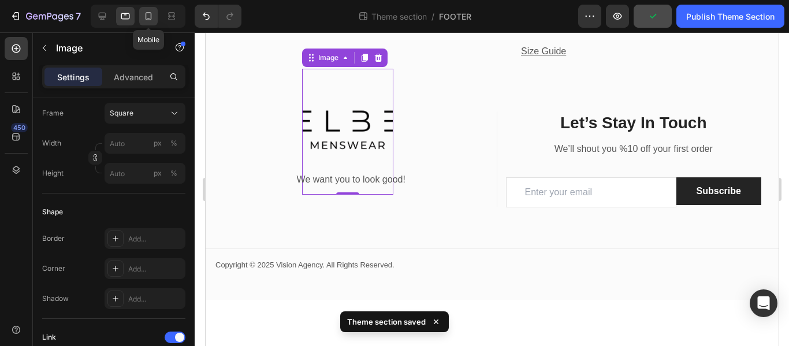
scroll to position [833, 0]
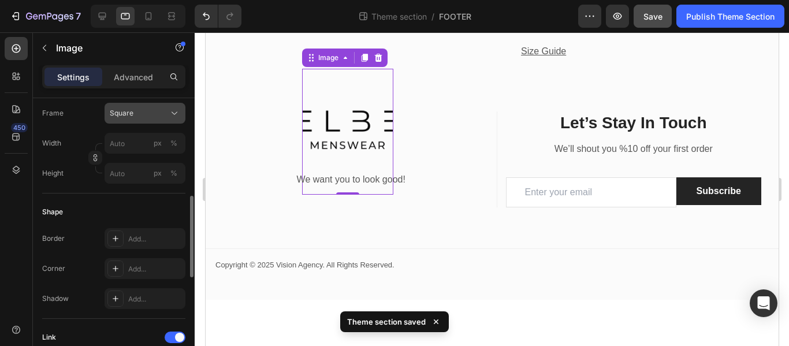
click at [158, 112] on div "Square" at bounding box center [138, 113] width 57 height 10
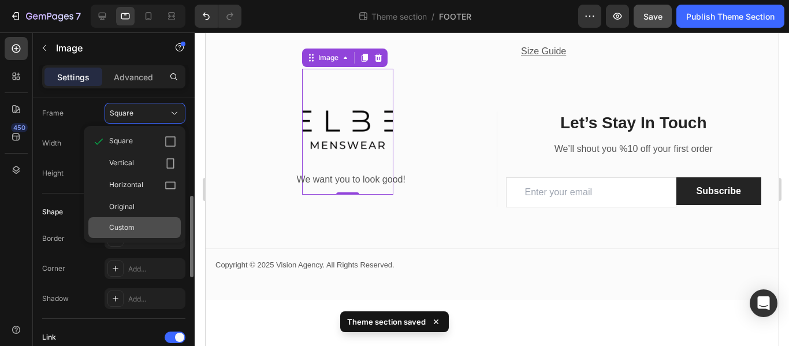
click at [165, 230] on div "Custom" at bounding box center [142, 227] width 67 height 10
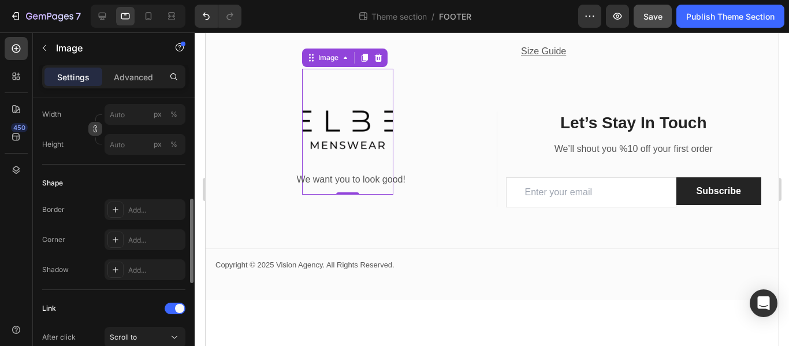
click at [98, 158] on div "Size Frame Original Width px % Height px %" at bounding box center [113, 101] width 143 height 125
click at [120, 116] on input "px %" at bounding box center [145, 114] width 81 height 21
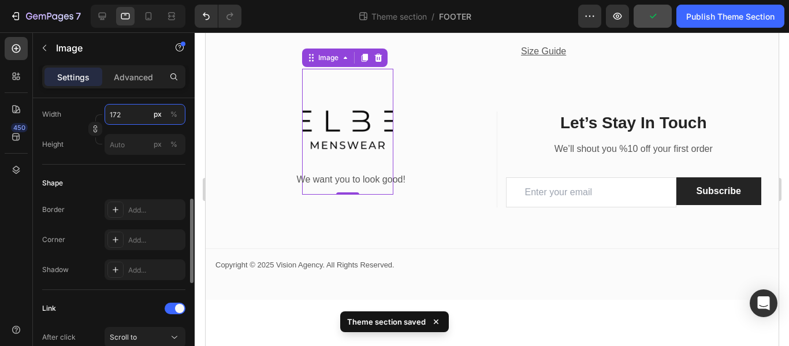
type input "173"
click at [91, 129] on icon "button" at bounding box center [95, 129] width 8 height 8
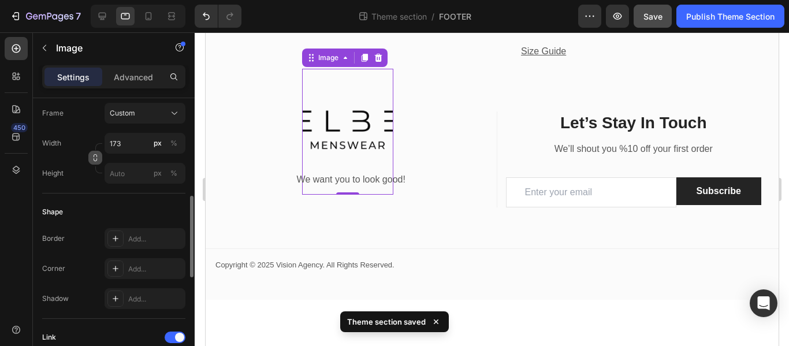
click at [92, 157] on icon "button" at bounding box center [95, 158] width 8 height 8
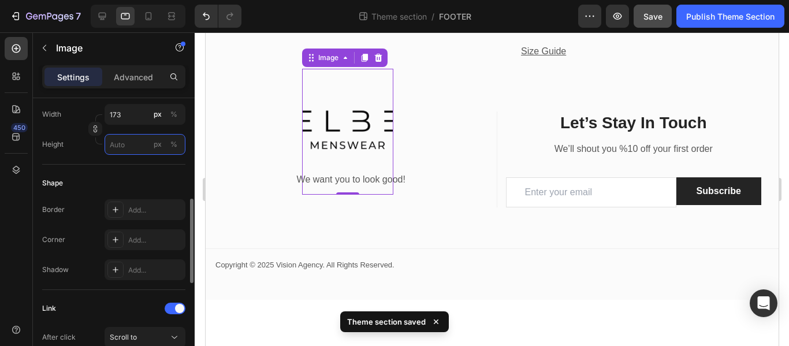
click at [122, 137] on input "px %" at bounding box center [145, 144] width 81 height 21
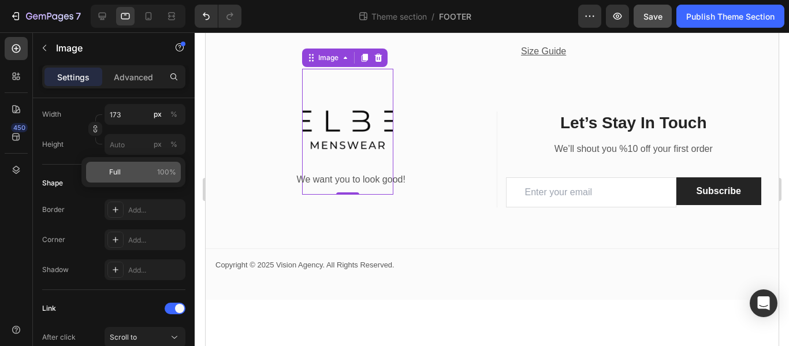
click at [155, 171] on p "Full 100%" at bounding box center [142, 172] width 67 height 10
type input "100"
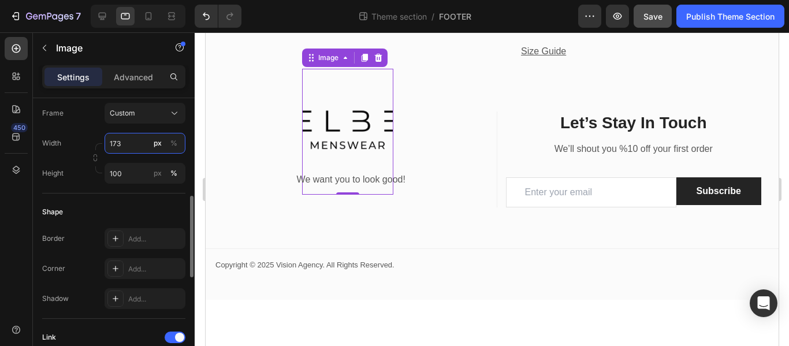
click at [134, 148] on input "173" at bounding box center [145, 143] width 81 height 21
click at [147, 143] on input "173" at bounding box center [145, 143] width 81 height 21
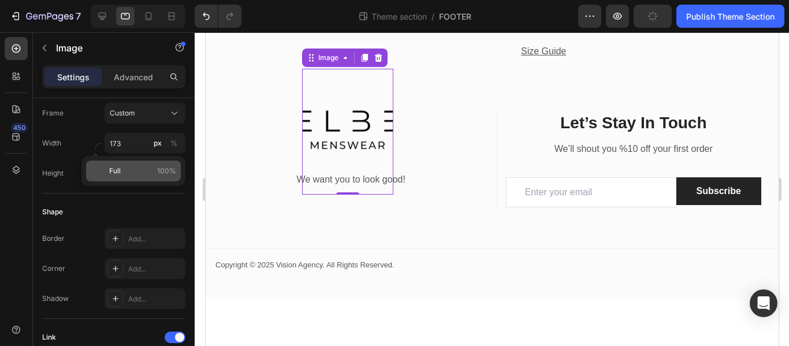
click at [142, 165] on div "Full 100%" at bounding box center [133, 171] width 95 height 21
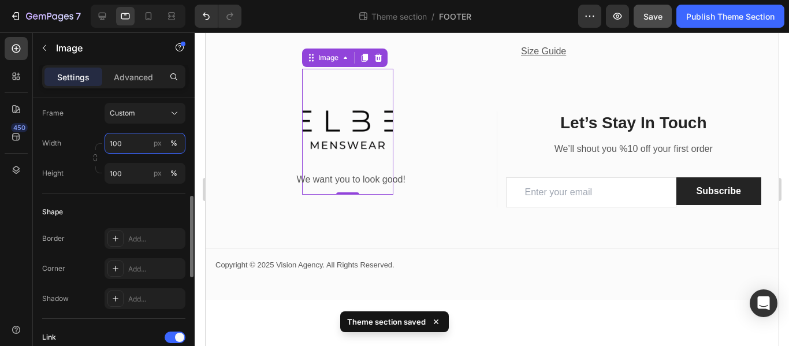
click at [134, 142] on input "100" at bounding box center [145, 143] width 81 height 21
type input "120"
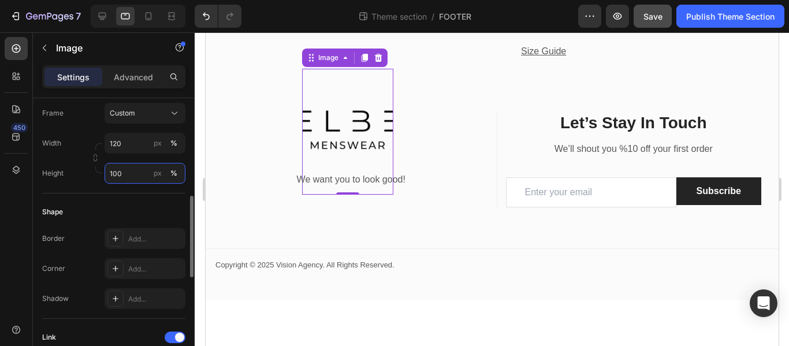
click at [144, 178] on input "100" at bounding box center [145, 173] width 81 height 21
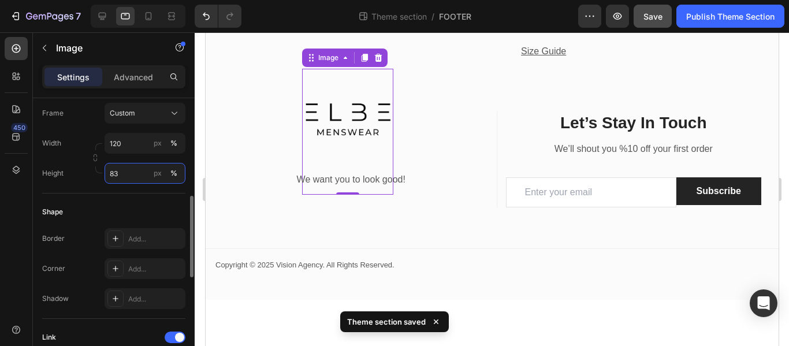
type input "84"
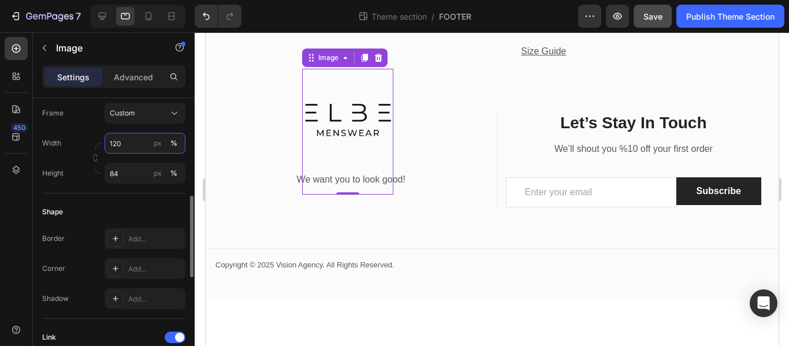
click at [125, 140] on input "120" at bounding box center [145, 143] width 81 height 21
type input "100"
click at [162, 206] on div "Shape" at bounding box center [113, 212] width 143 height 18
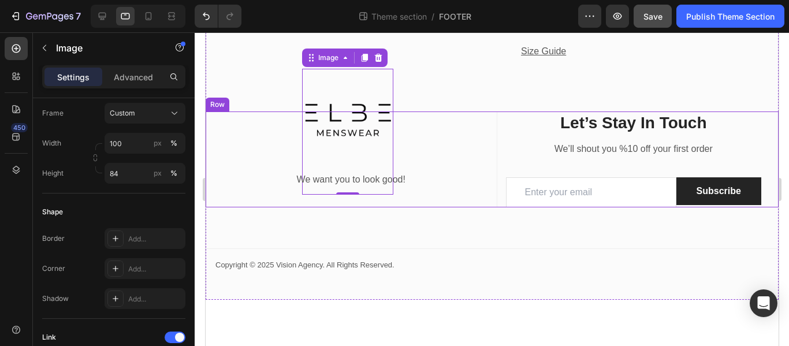
click at [459, 128] on div "Text block Image -42 We want you to look good! Text block" at bounding box center [351, 159] width 274 height 96
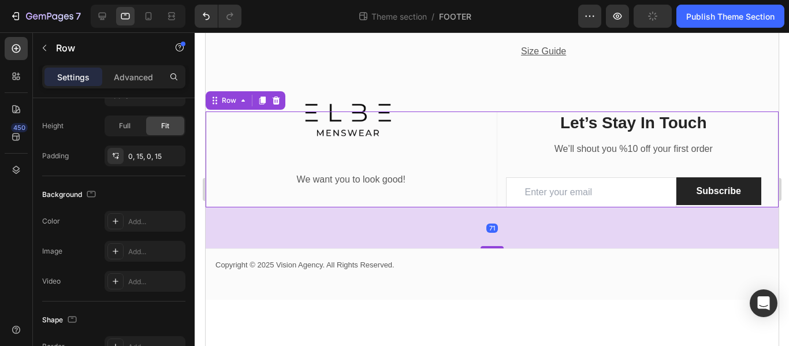
scroll to position [0, 0]
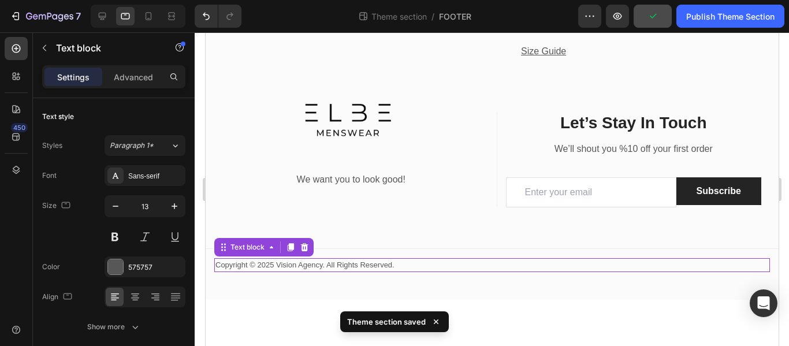
click at [481, 272] on div "Copyright © 2025 Vision Agency. All Rights Reserved. Text block 0" at bounding box center [492, 265] width 556 height 14
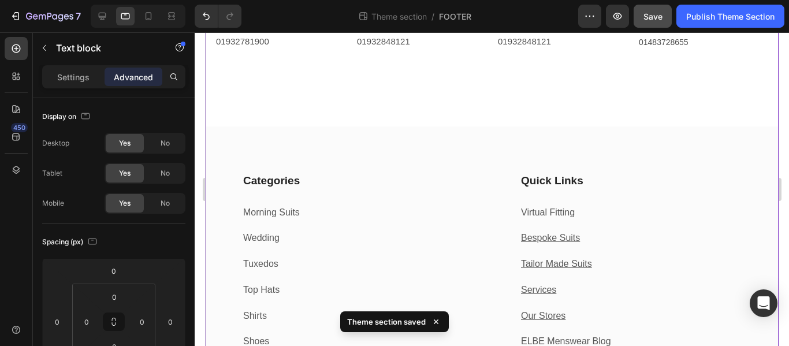
scroll to position [202, 0]
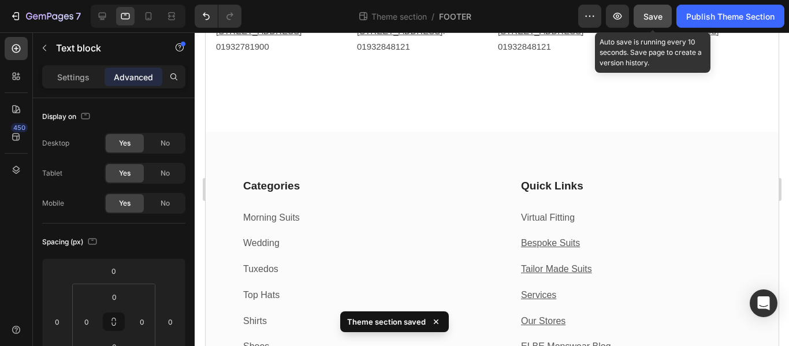
click at [662, 13] on button "Save" at bounding box center [653, 16] width 38 height 23
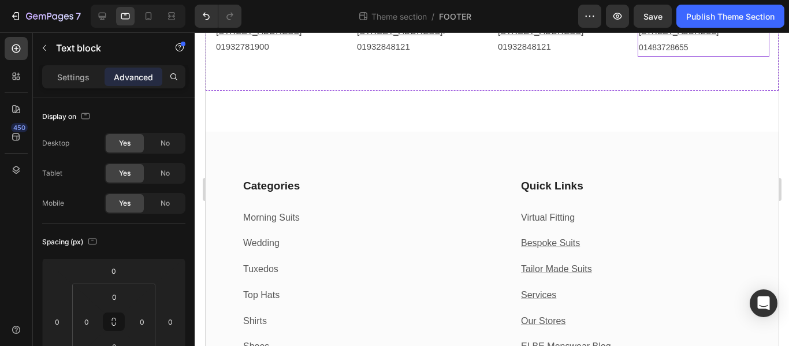
click at [634, 5] on button "Save" at bounding box center [653, 16] width 38 height 23
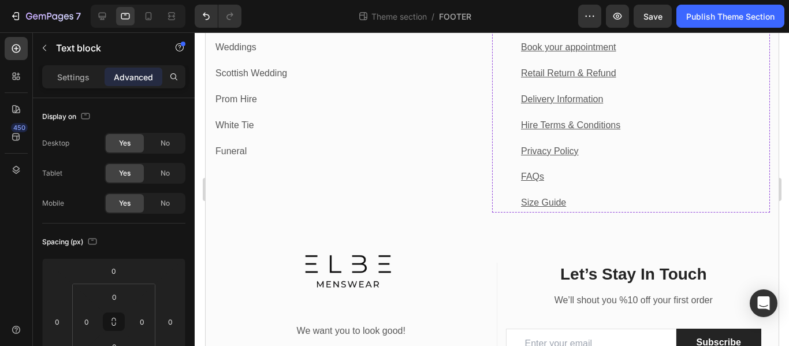
scroll to position [837, 0]
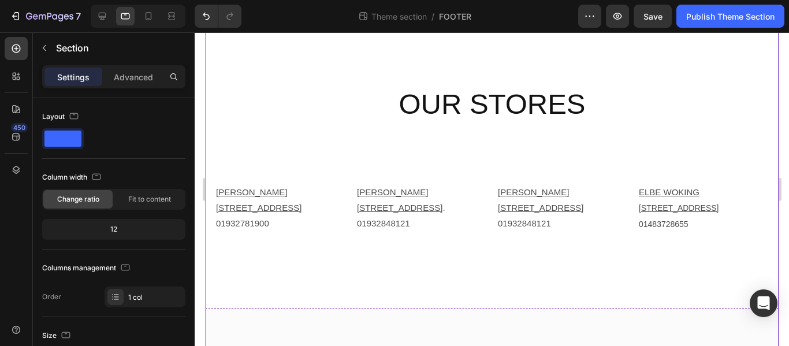
scroll to position [0, 0]
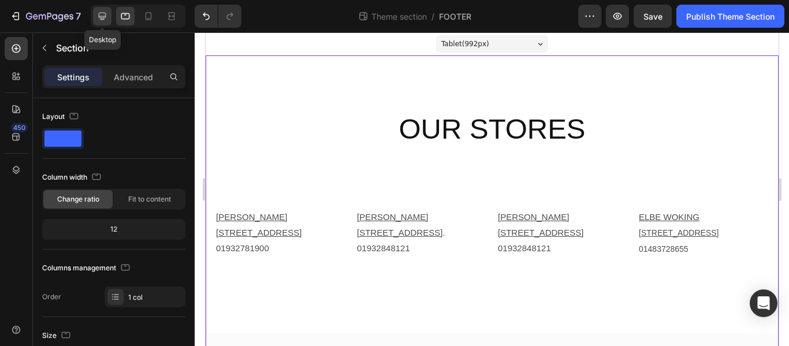
click at [103, 13] on icon at bounding box center [103, 17] width 8 height 8
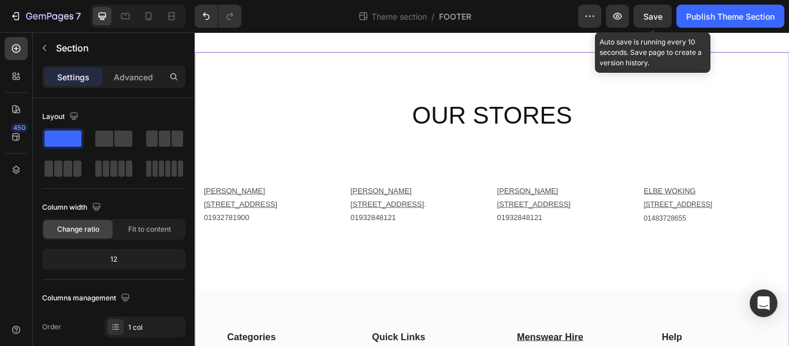
click at [656, 14] on span "Save" at bounding box center [653, 17] width 19 height 10
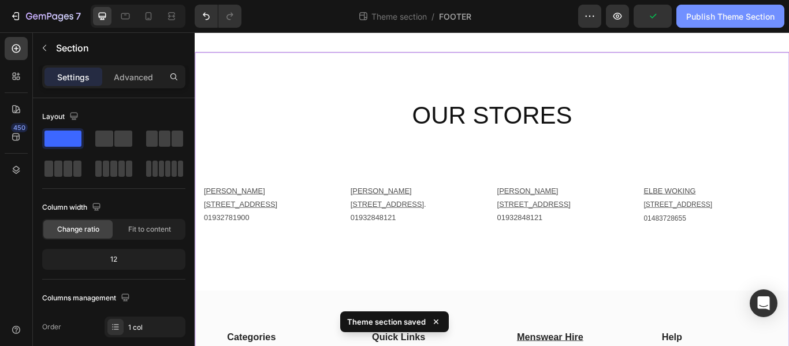
click at [705, 23] on button "Publish Theme Section" at bounding box center [731, 16] width 108 height 23
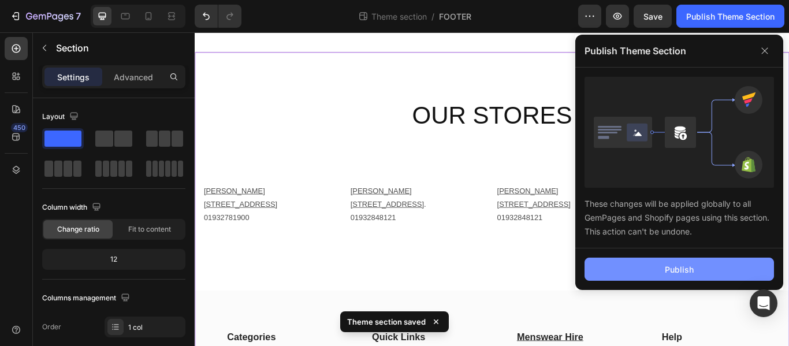
click at [610, 277] on button "Publish" at bounding box center [679, 269] width 189 height 23
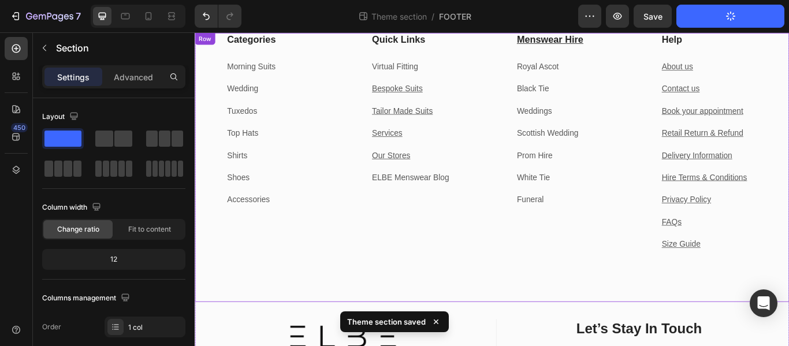
scroll to position [522, 0]
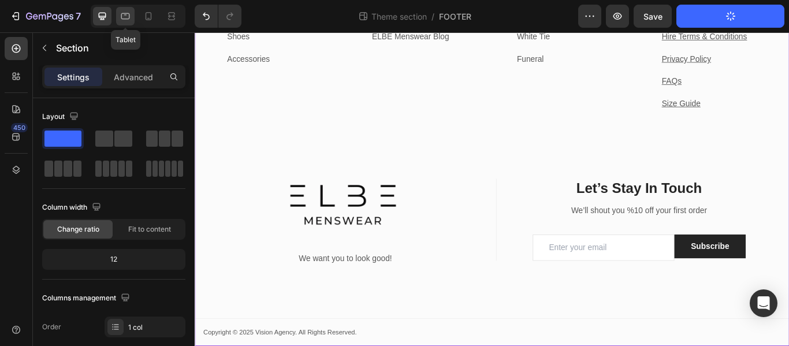
click at [124, 13] on icon at bounding box center [125, 16] width 9 height 6
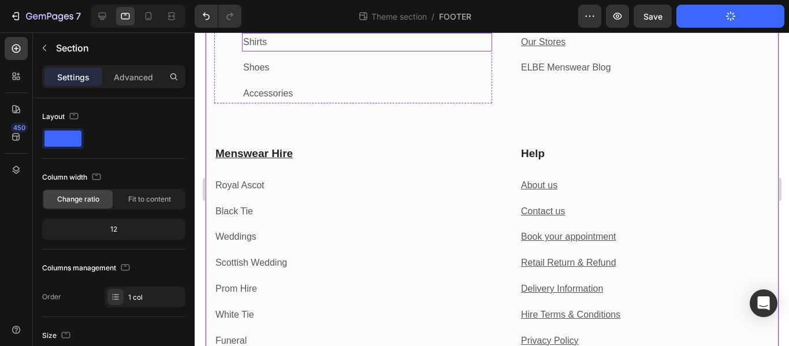
scroll to position [809, 0]
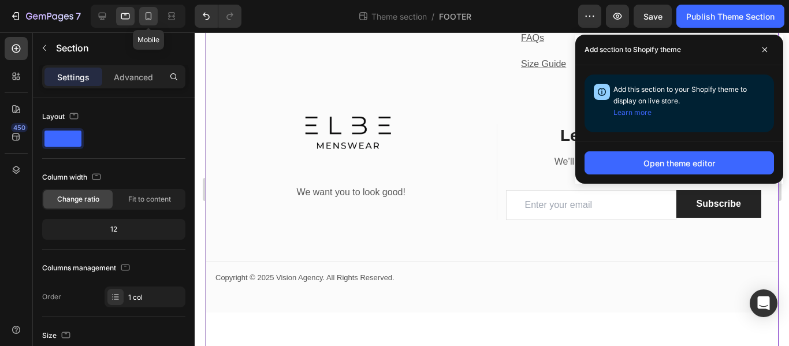
click at [146, 18] on icon at bounding box center [149, 16] width 6 height 8
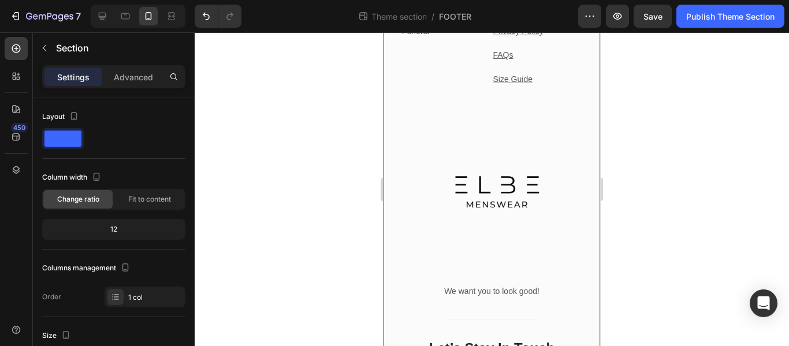
scroll to position [953, 0]
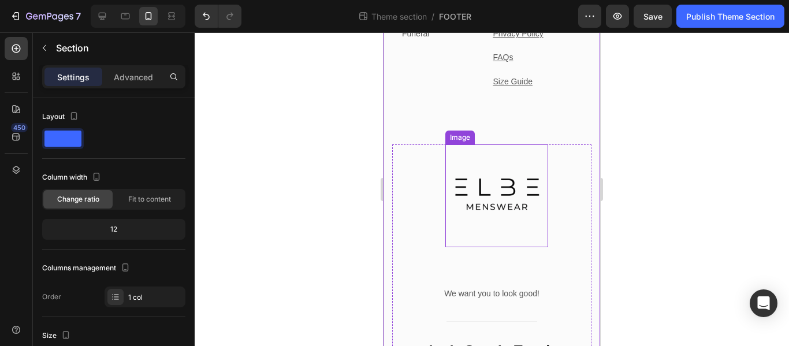
click at [493, 240] on img at bounding box center [496, 195] width 103 height 103
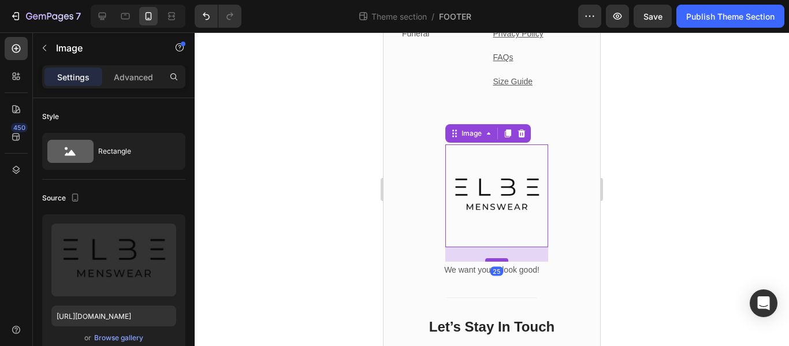
drag, startPoint x: 495, startPoint y: 291, endPoint x: 495, endPoint y: 267, distance: 23.7
click at [495, 262] on div at bounding box center [496, 259] width 23 height 3
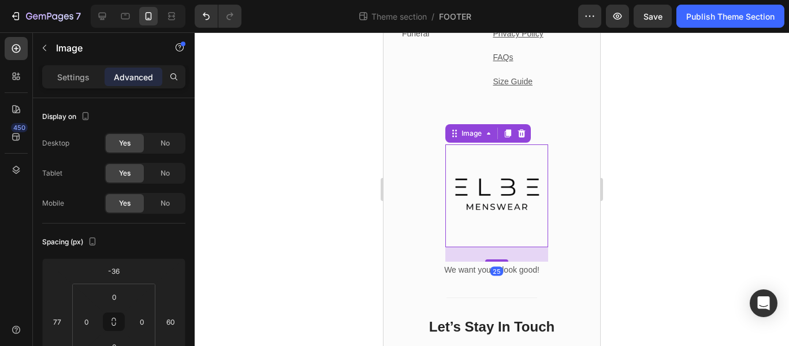
click at [671, 210] on div at bounding box center [492, 189] width 594 height 314
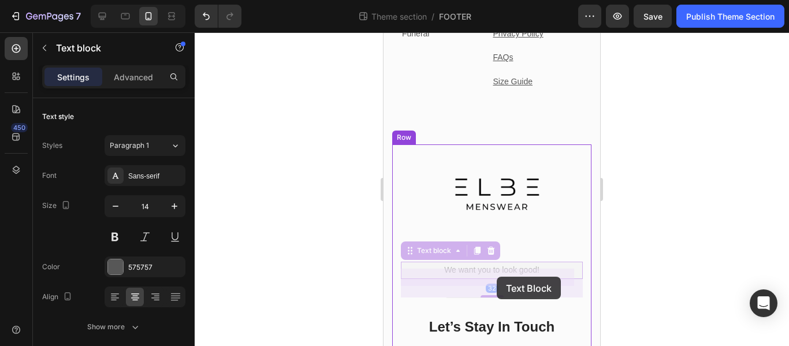
drag, startPoint x: 486, startPoint y: 278, endPoint x: 497, endPoint y: 277, distance: 11.0
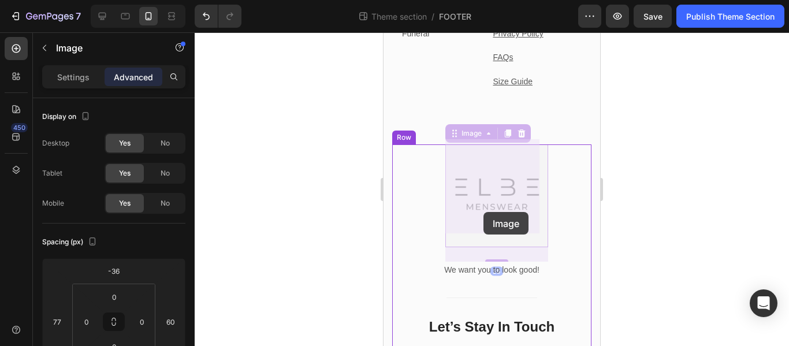
drag, startPoint x: 490, startPoint y: 211, endPoint x: 484, endPoint y: 212, distance: 7.0
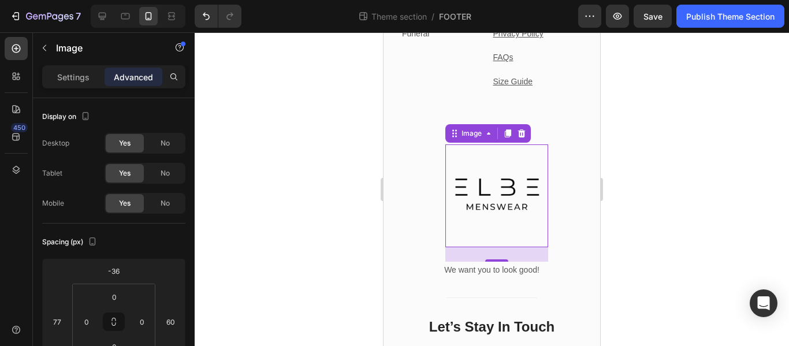
click at [689, 207] on div at bounding box center [492, 189] width 594 height 314
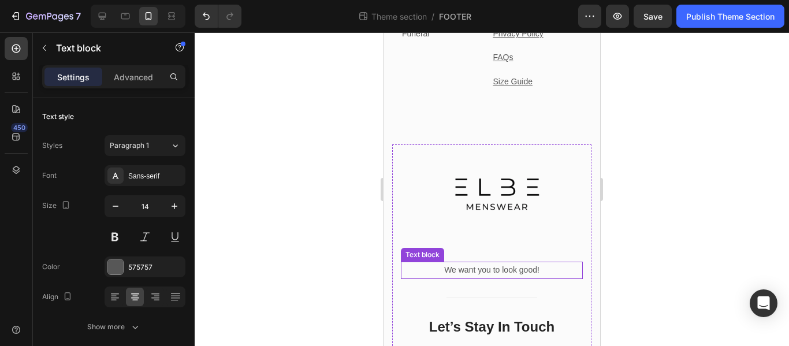
click at [506, 273] on p "We want you to look good!" at bounding box center [492, 270] width 180 height 14
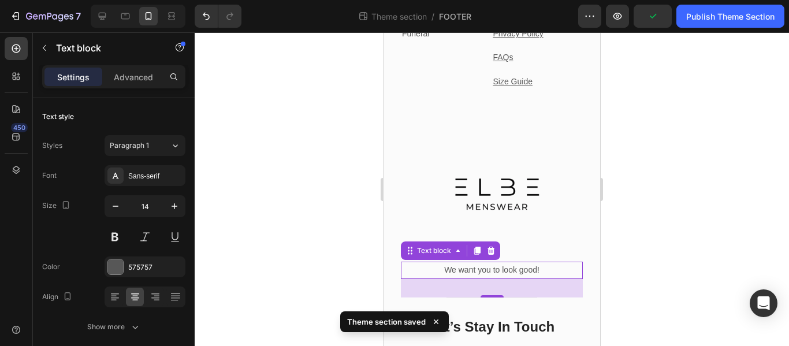
drag, startPoint x: 448, startPoint y: 276, endPoint x: 438, endPoint y: 278, distance: 10.7
click at [448, 277] on p "We want you to look good!" at bounding box center [492, 270] width 180 height 14
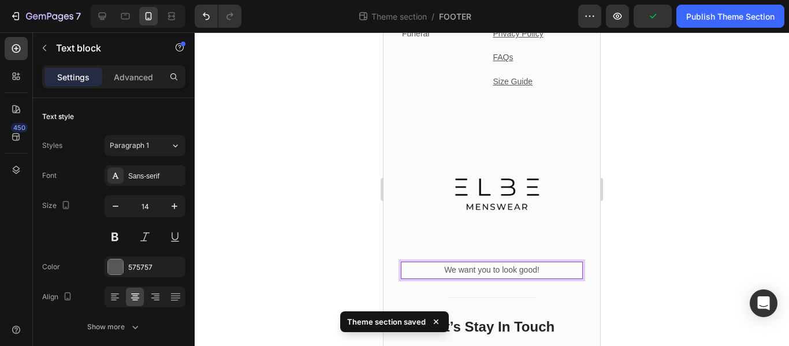
click at [440, 274] on p "We want you to look good!" at bounding box center [492, 270] width 180 height 14
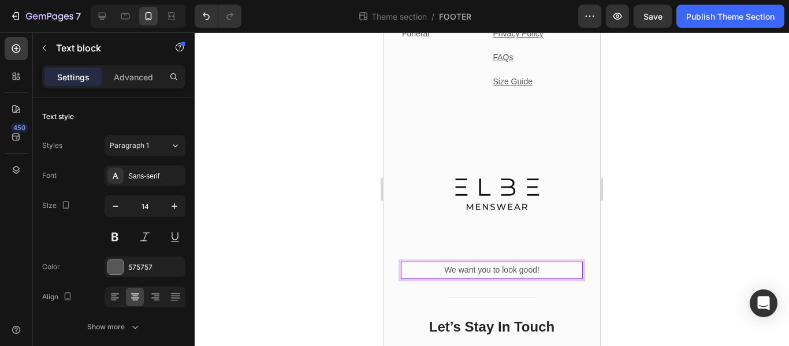
click at [686, 258] on div at bounding box center [492, 189] width 594 height 314
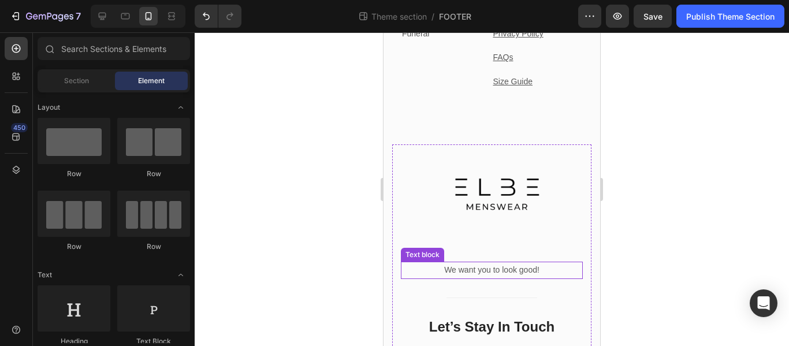
click at [453, 270] on p "We want you to look good!" at bounding box center [492, 270] width 180 height 14
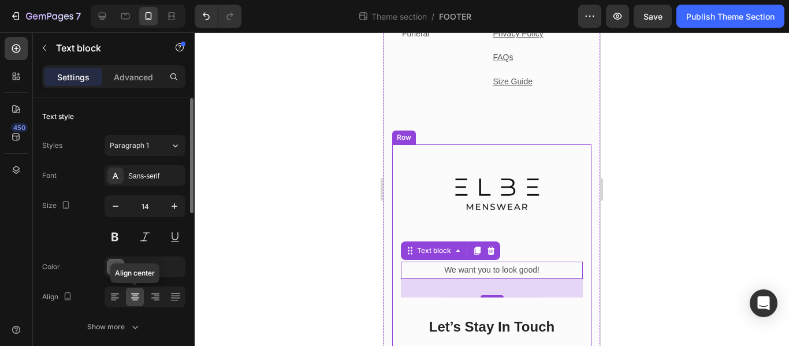
click at [133, 293] on icon at bounding box center [135, 297] width 12 height 12
click at [141, 297] on div at bounding box center [135, 297] width 18 height 18
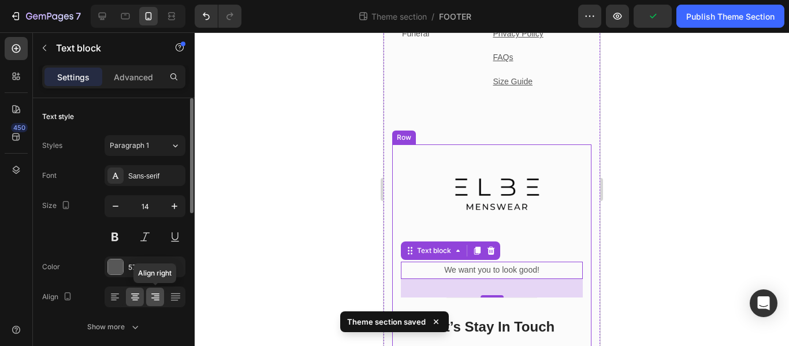
click at [152, 294] on icon at bounding box center [155, 293] width 8 height 1
click at [124, 294] on div at bounding box center [145, 297] width 81 height 21
click at [129, 296] on icon at bounding box center [135, 297] width 12 height 12
click at [176, 300] on icon at bounding box center [176, 297] width 12 height 12
click at [127, 299] on div at bounding box center [135, 297] width 18 height 18
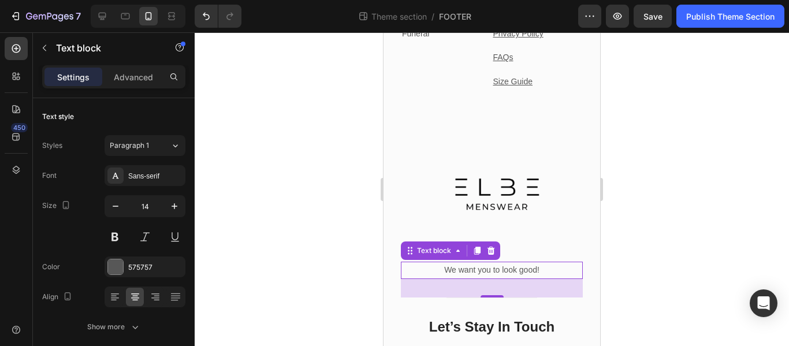
click at [635, 213] on div at bounding box center [492, 189] width 594 height 314
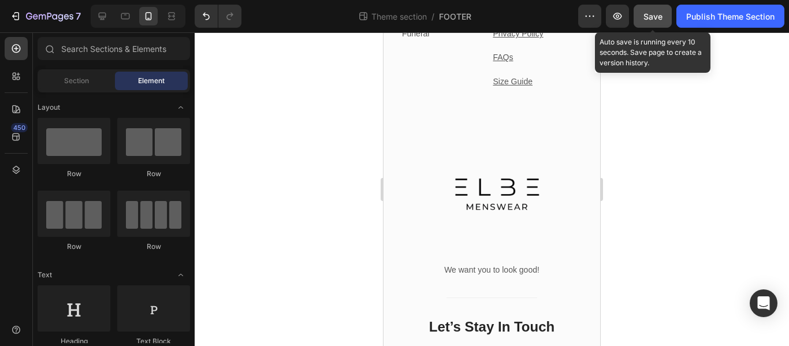
click at [656, 24] on button "Save" at bounding box center [653, 16] width 38 height 23
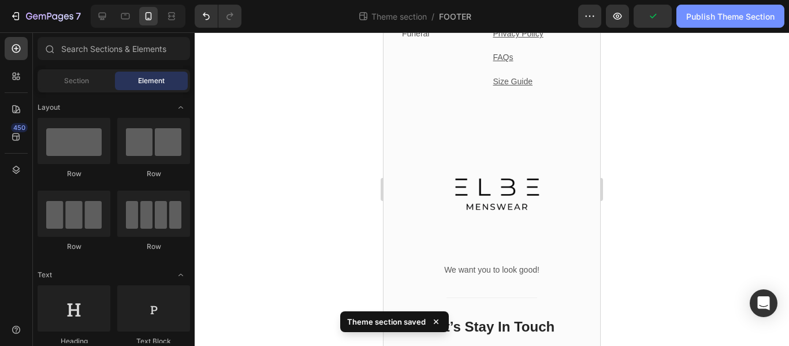
click at [719, 18] on div "Publish Theme Section" at bounding box center [730, 16] width 88 height 12
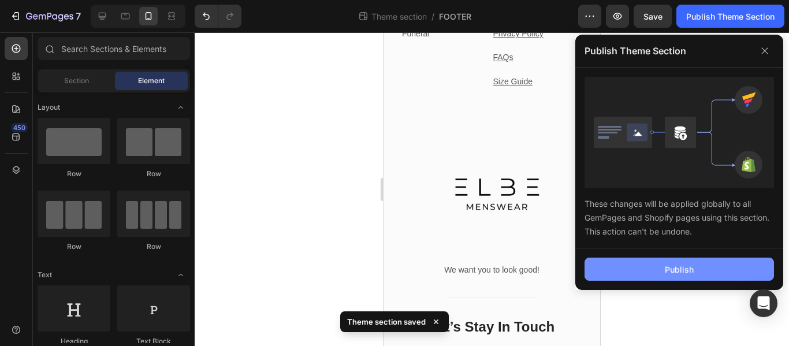
click at [656, 277] on button "Publish" at bounding box center [679, 269] width 189 height 23
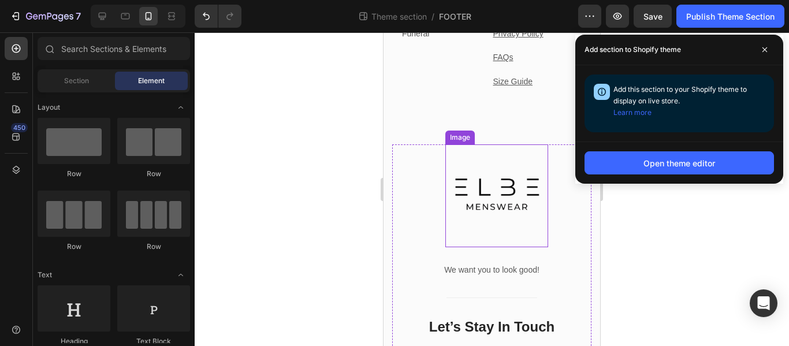
click at [484, 194] on img at bounding box center [496, 195] width 103 height 103
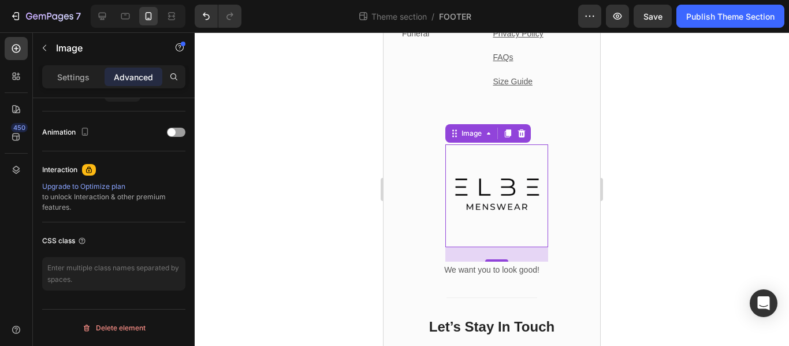
scroll to position [0, 0]
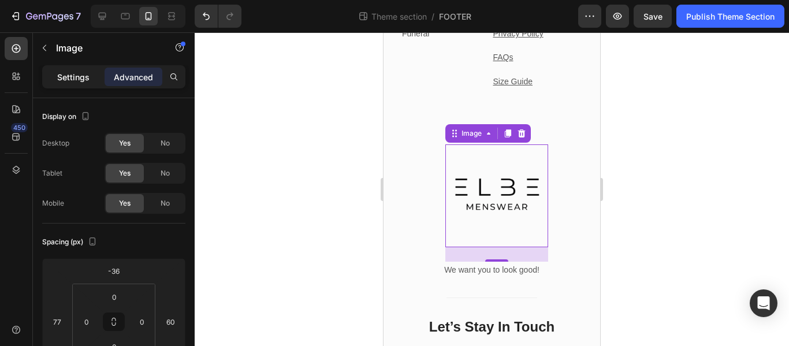
click at [87, 83] on div "Settings" at bounding box center [73, 77] width 58 height 18
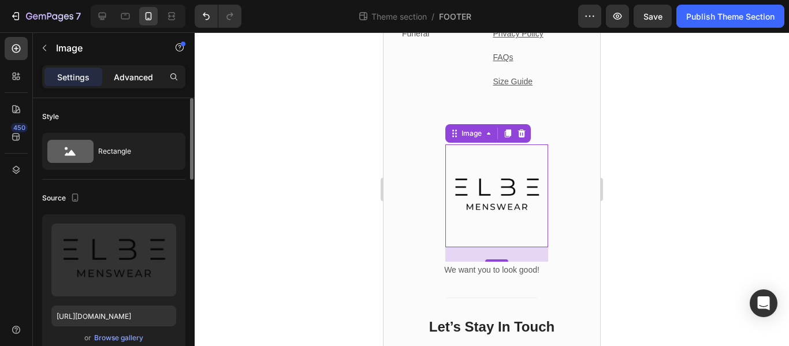
click at [145, 86] on div "Advanced" at bounding box center [134, 77] width 58 height 18
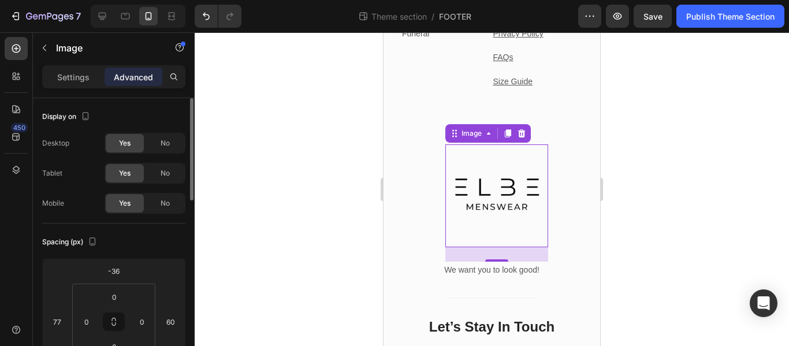
scroll to position [116, 0]
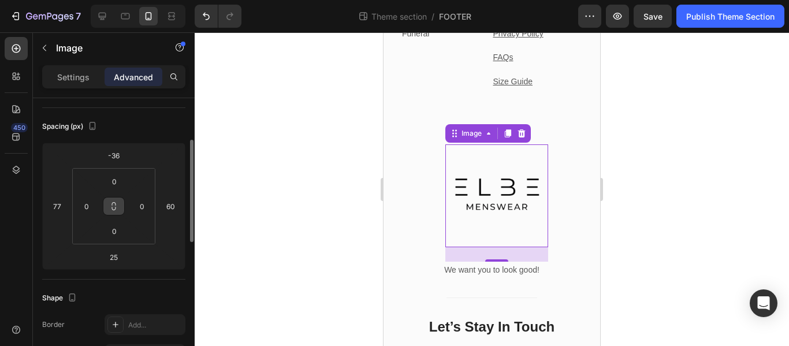
click at [116, 203] on icon at bounding box center [113, 206] width 9 height 9
click at [168, 201] on input "60" at bounding box center [170, 206] width 17 height 17
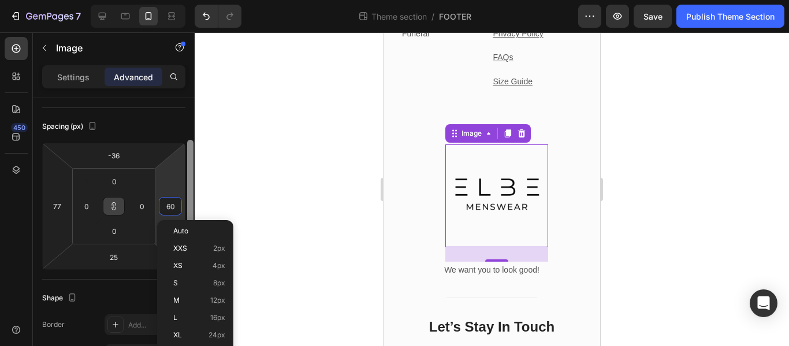
type input "61"
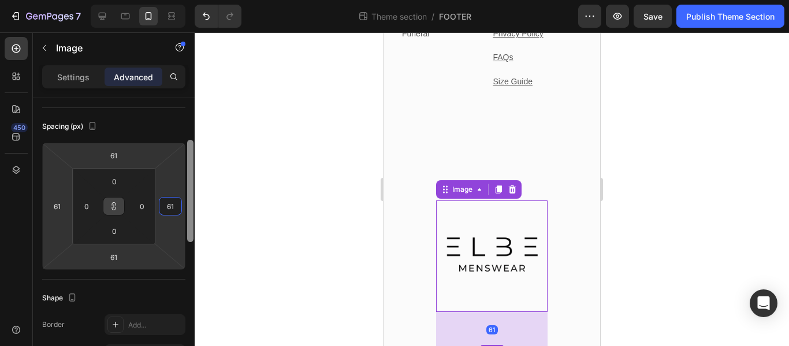
type input "62"
type input "63"
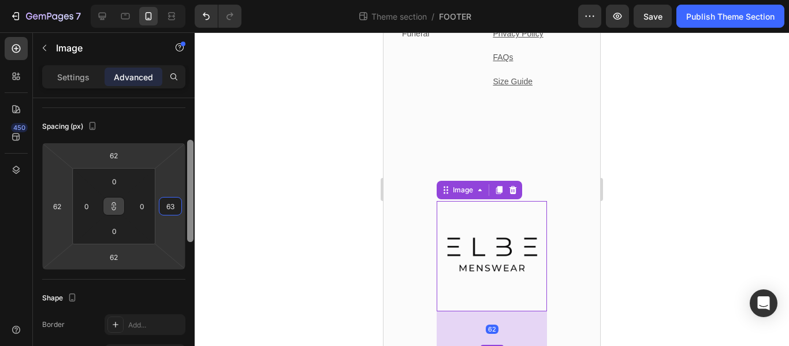
type input "63"
type input "62"
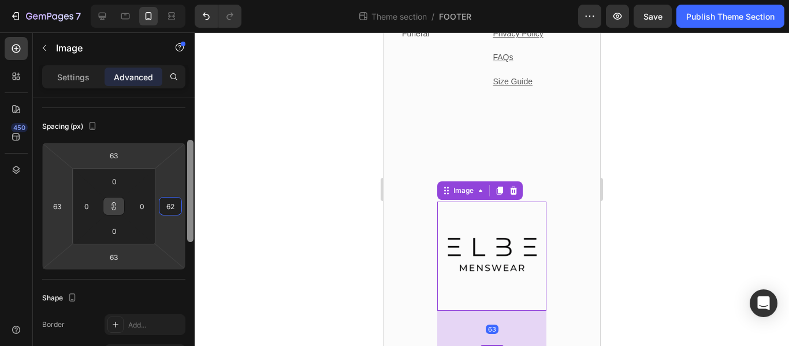
type input "62"
type input "61"
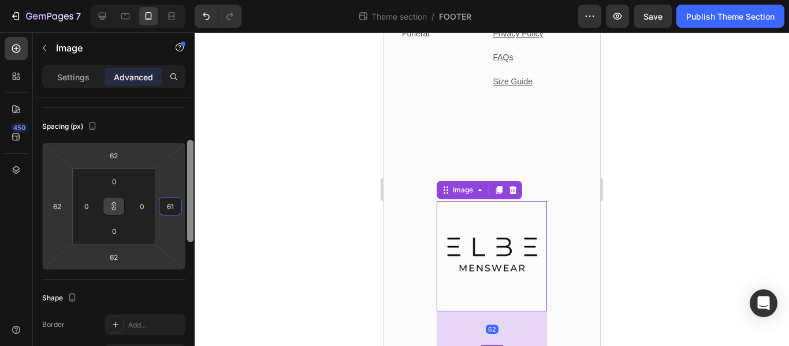
type input "61"
type input "60"
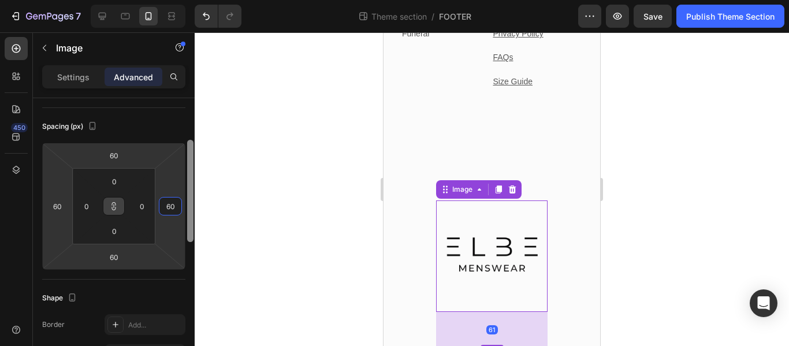
type input "59"
type input "58"
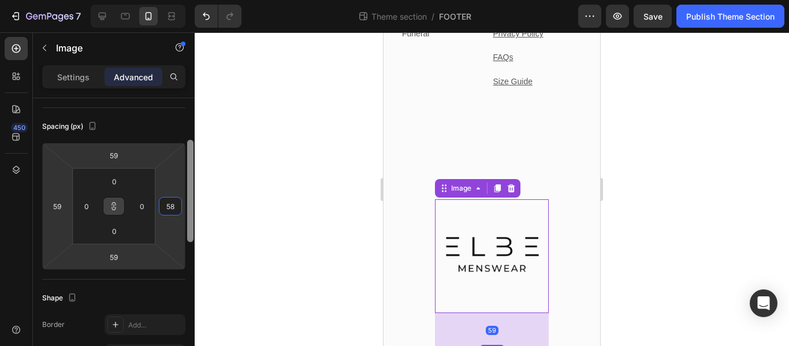
type input "58"
type input "57"
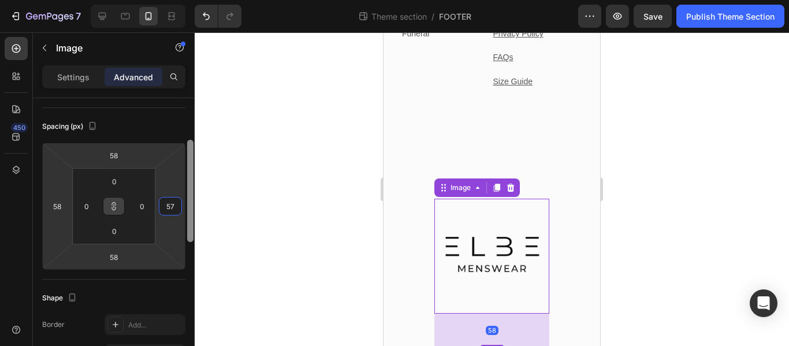
type input "57"
type input "56"
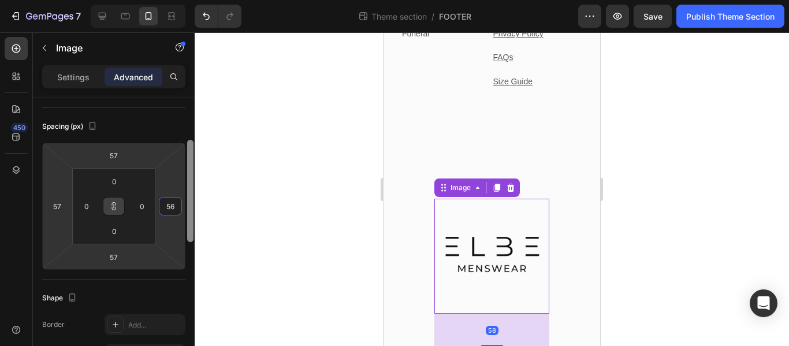
type input "56"
type input "55"
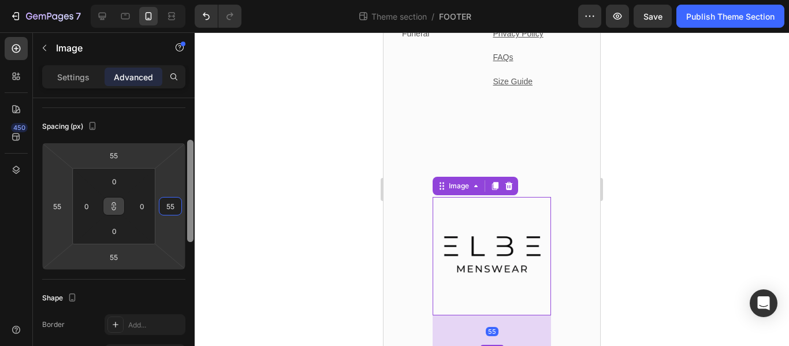
type input "54"
type input "53"
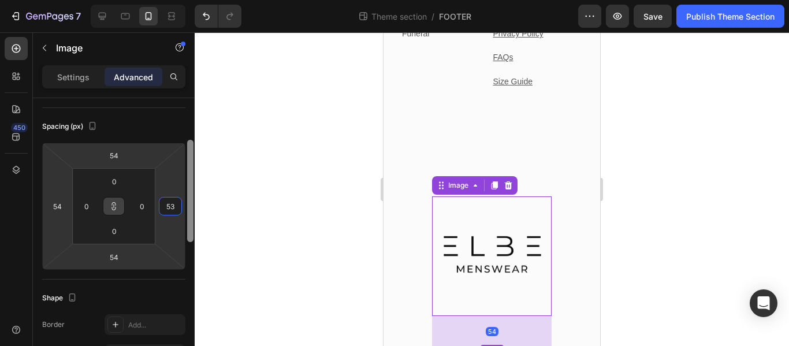
type input "53"
type input "52"
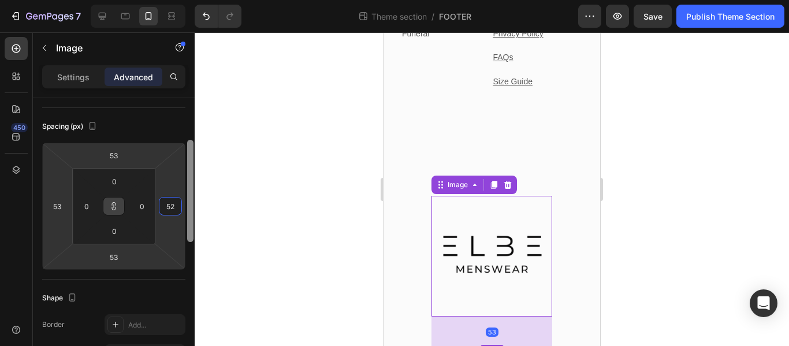
type input "52"
type input "53"
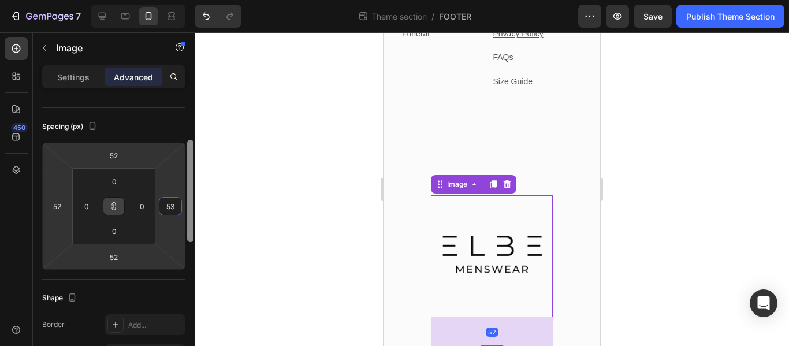
type input "53"
type input "54"
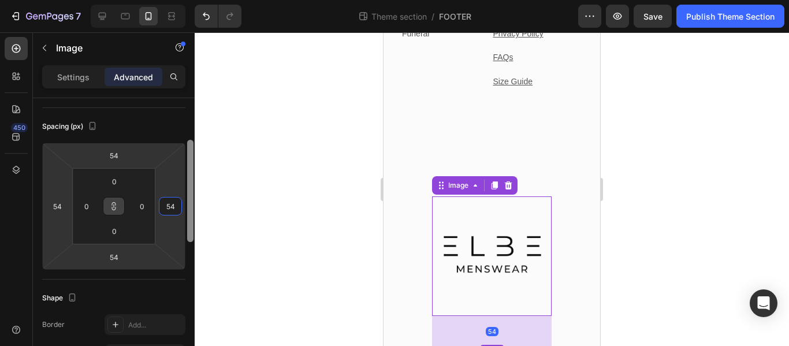
type input "55"
type input "56"
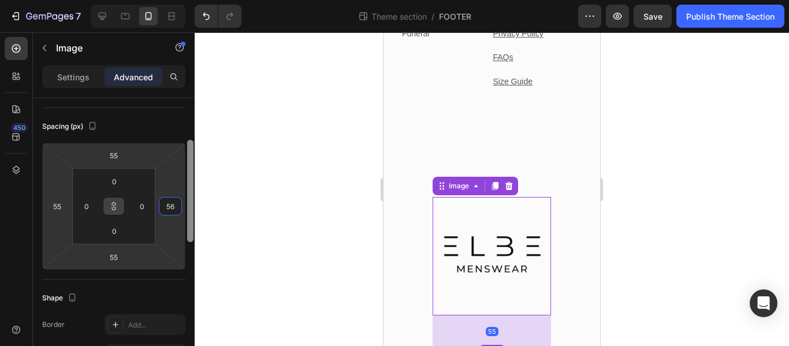
type input "56"
type input "57"
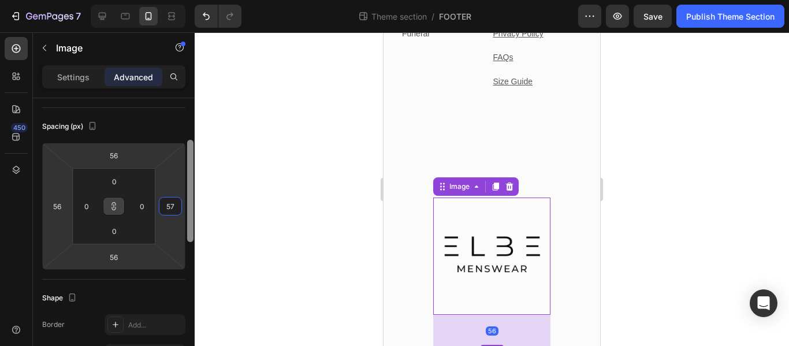
type input "57"
type input "58"
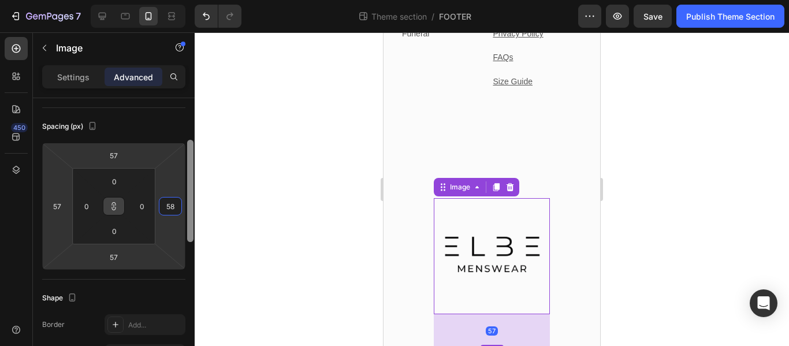
type input "58"
type input "57"
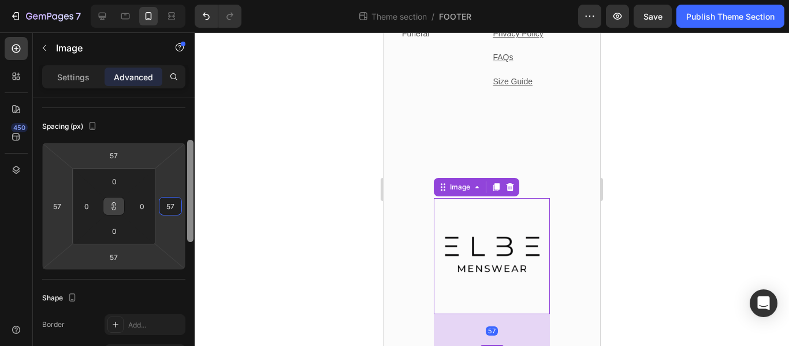
type input "56"
type input "55"
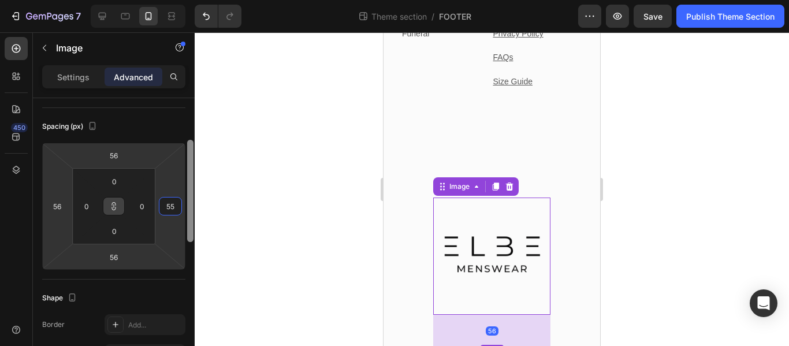
type input "55"
type input "54"
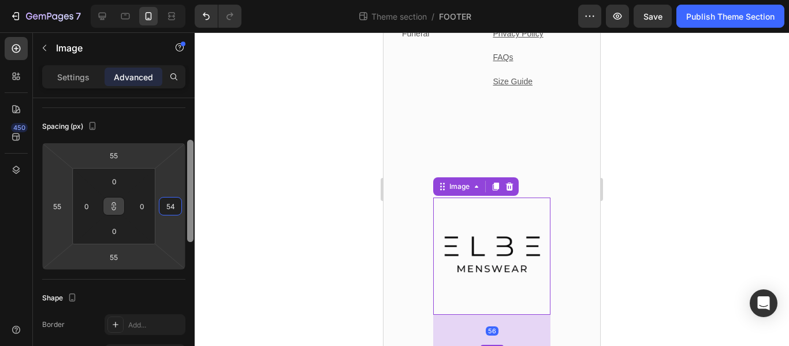
type input "54"
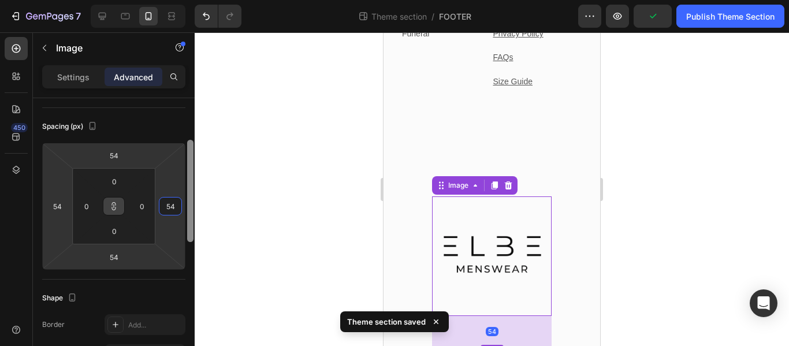
type input "55"
type input "56"
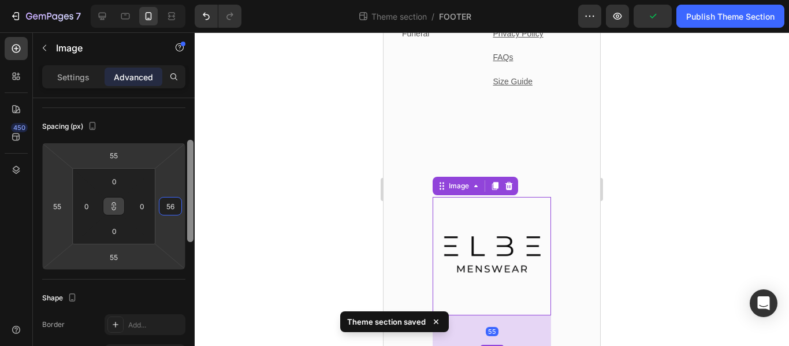
type input "56"
type input "57"
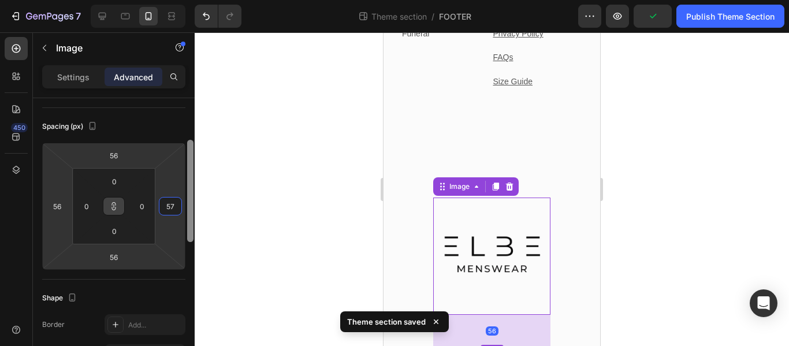
type input "57"
type input "58"
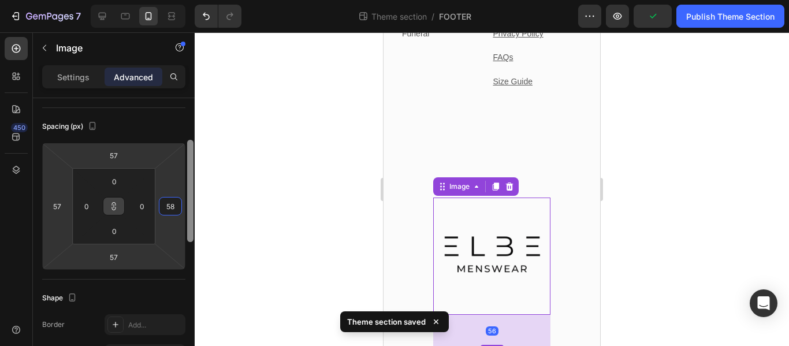
type input "58"
type input "59"
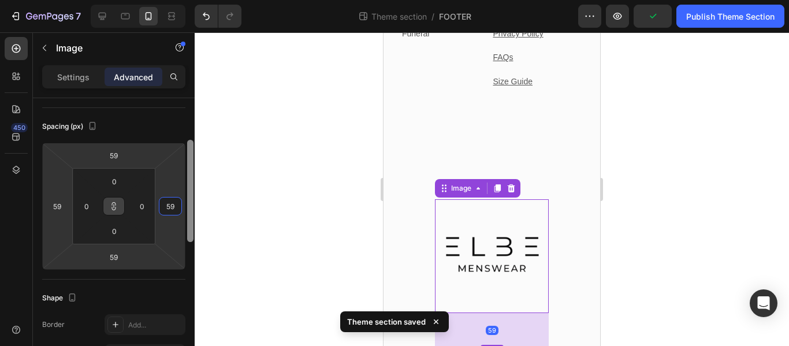
type input "60"
click at [317, 247] on div at bounding box center [492, 189] width 594 height 314
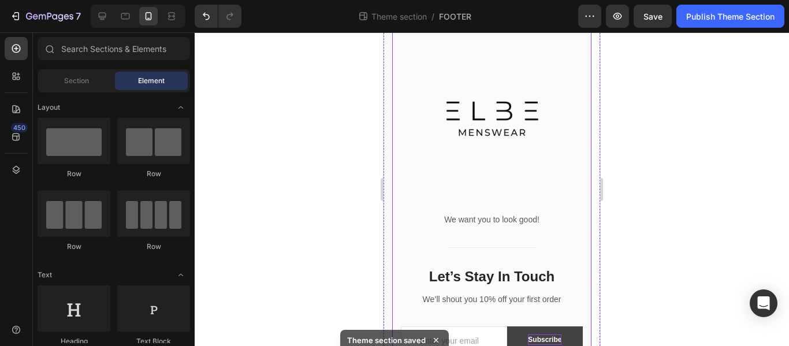
scroll to position [1069, 0]
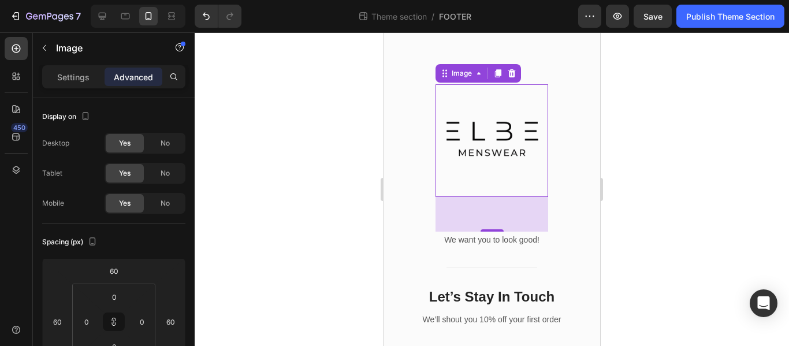
click at [503, 138] on img at bounding box center [492, 140] width 113 height 113
drag, startPoint x: 489, startPoint y: 235, endPoint x: 489, endPoint y: 210, distance: 24.8
click at [489, 210] on div "60" at bounding box center [492, 214] width 113 height 35
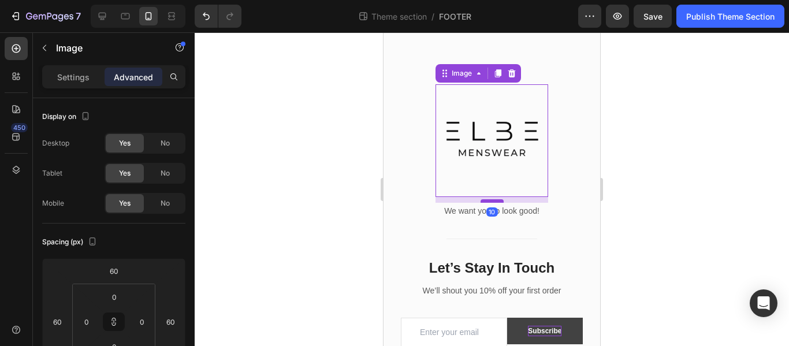
drag, startPoint x: 486, startPoint y: 236, endPoint x: 485, endPoint y: 207, distance: 28.9
click at [485, 203] on div at bounding box center [492, 200] width 23 height 3
type input "10"
click at [659, 214] on div at bounding box center [492, 189] width 594 height 314
click at [516, 179] on img at bounding box center [492, 140] width 113 height 113
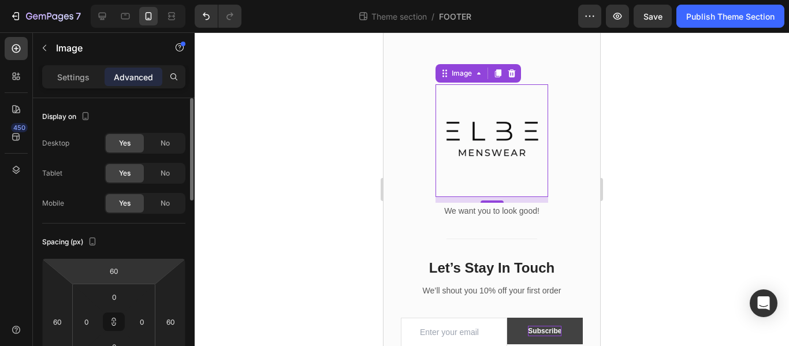
type input "60"
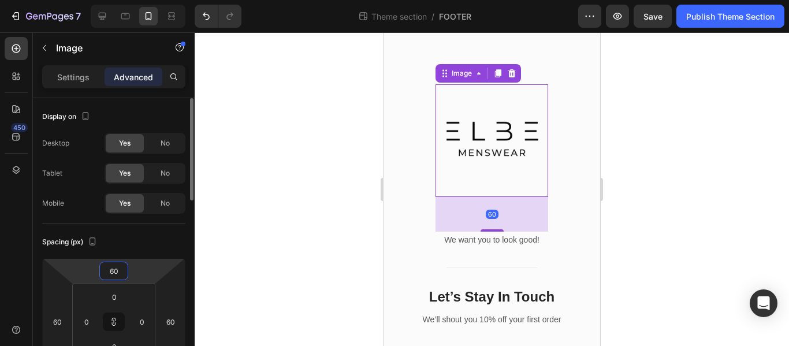
click at [136, 0] on html "7 Theme section / FOOTER Preview Save Publish Theme Section 450 Sections(18) El…" at bounding box center [394, 0] width 789 height 0
type input "59"
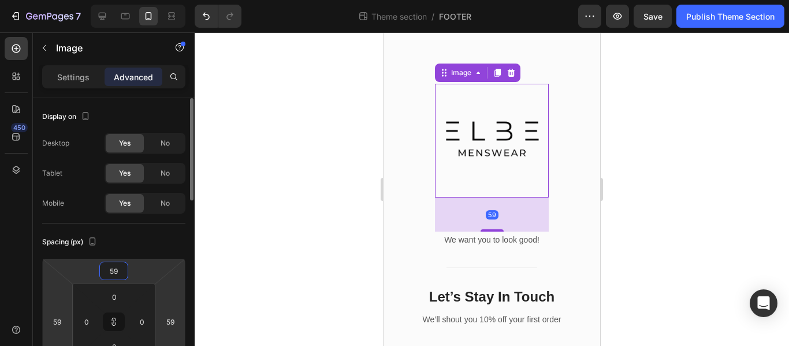
type input "58"
type input "57"
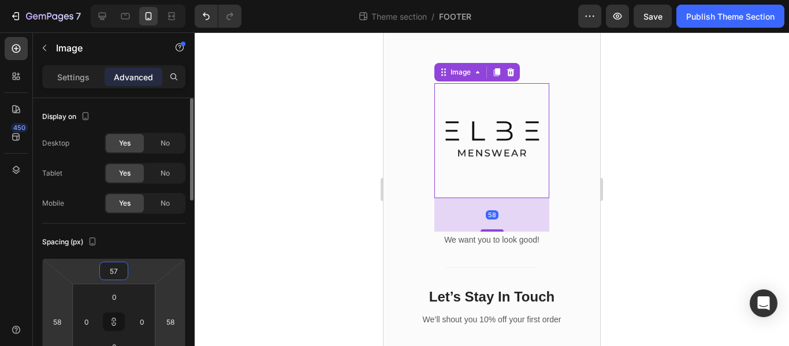
type input "57"
type input "56"
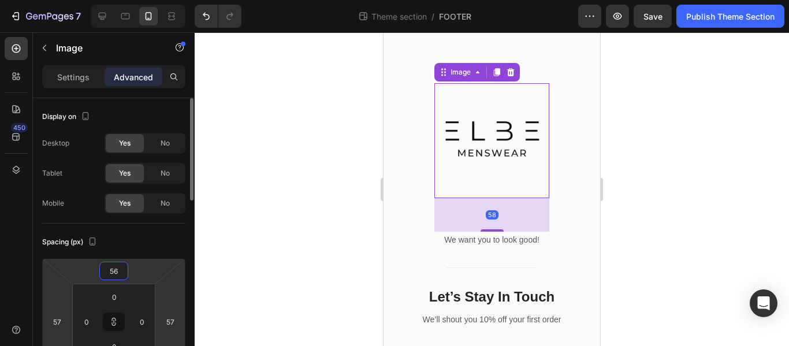
type input "56"
type input "55"
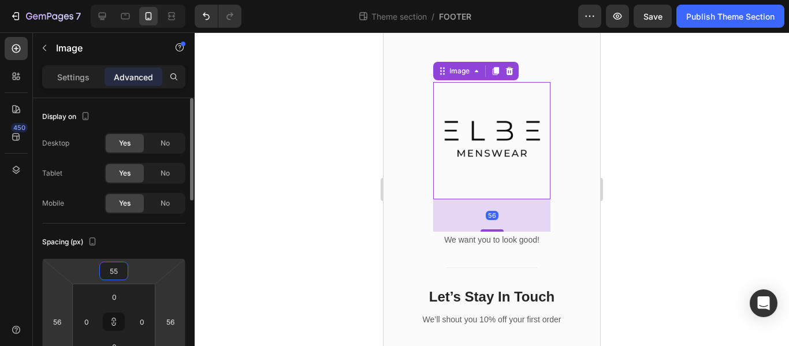
type input "55"
type input "54"
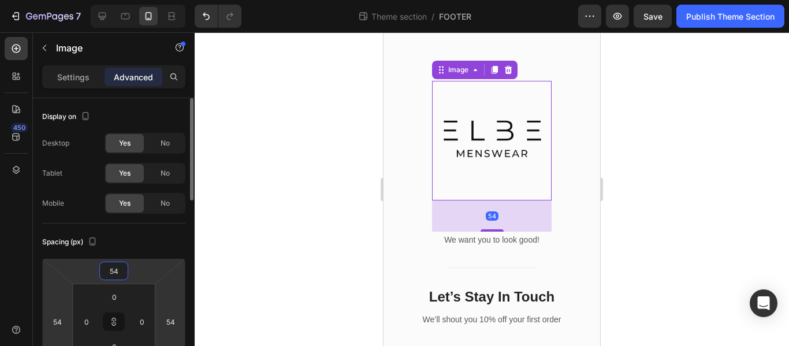
type input "53"
type input "52"
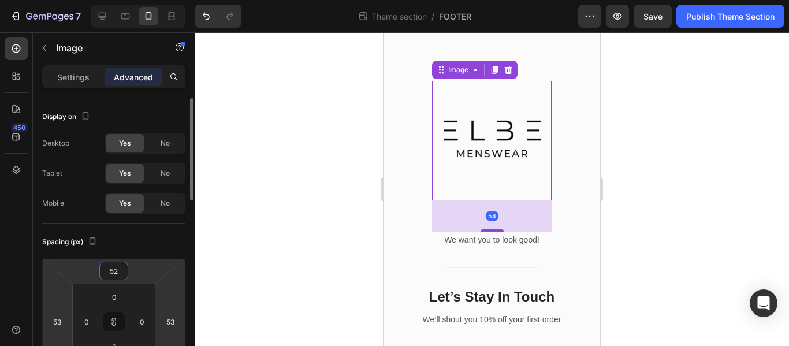
type input "52"
type input "51"
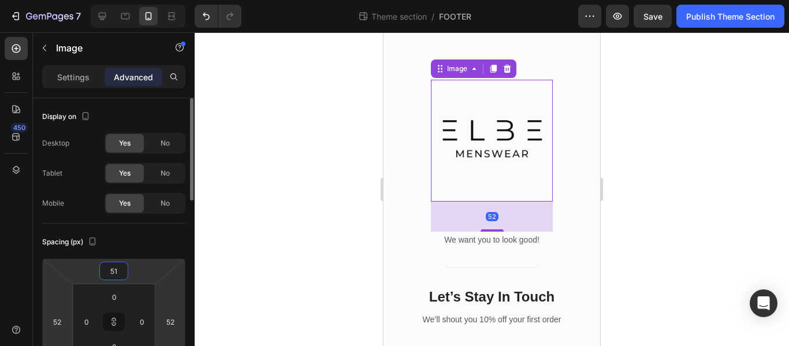
type input "51"
type input "50"
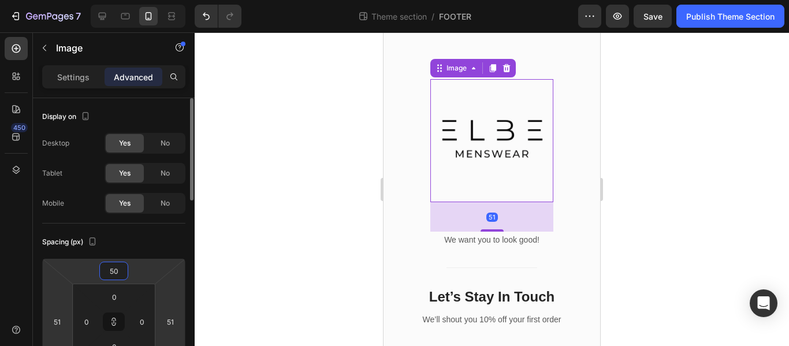
type input "50"
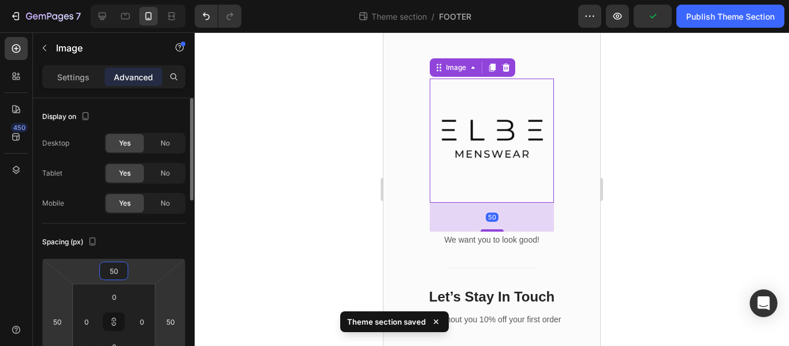
type input "49"
type input "48"
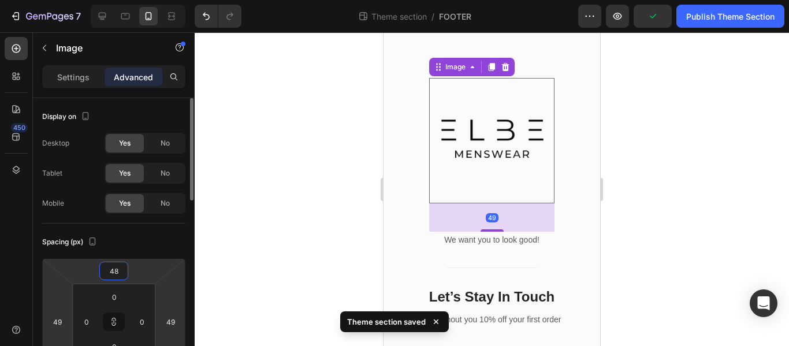
type input "48"
type input "47"
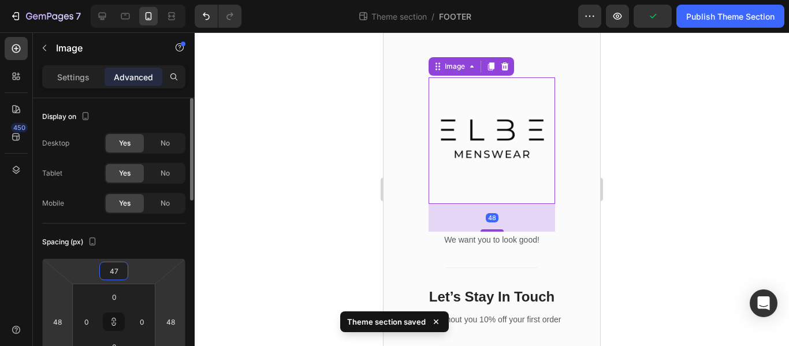
type input "47"
type input "46"
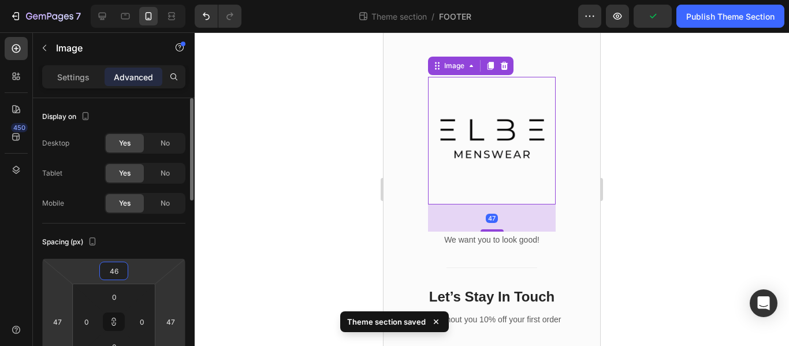
type input "46"
type input "45"
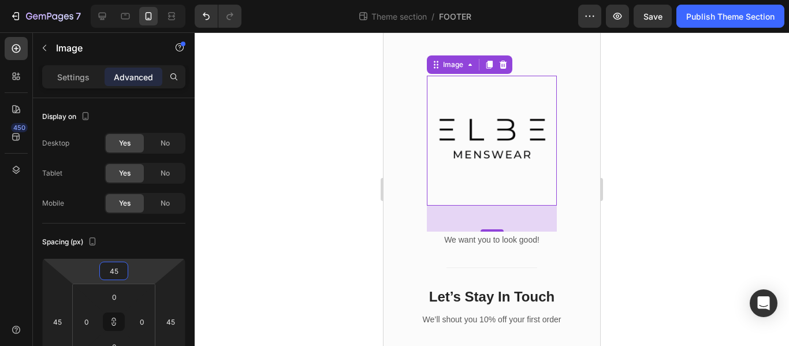
click at [686, 165] on div at bounding box center [492, 189] width 594 height 314
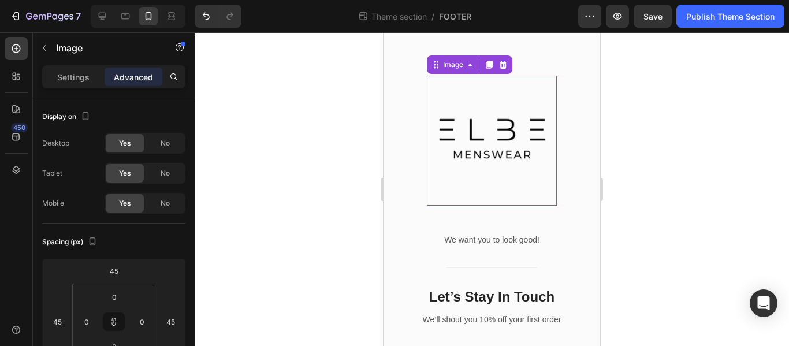
click at [502, 168] on img at bounding box center [492, 141] width 130 height 130
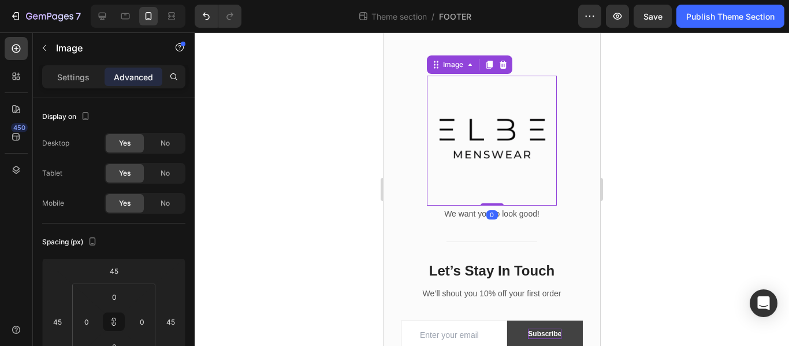
drag, startPoint x: 487, startPoint y: 238, endPoint x: 500, endPoint y: 208, distance: 32.6
click at [500, 206] on div "Image 0" at bounding box center [492, 141] width 130 height 130
click at [677, 183] on div at bounding box center [492, 189] width 594 height 314
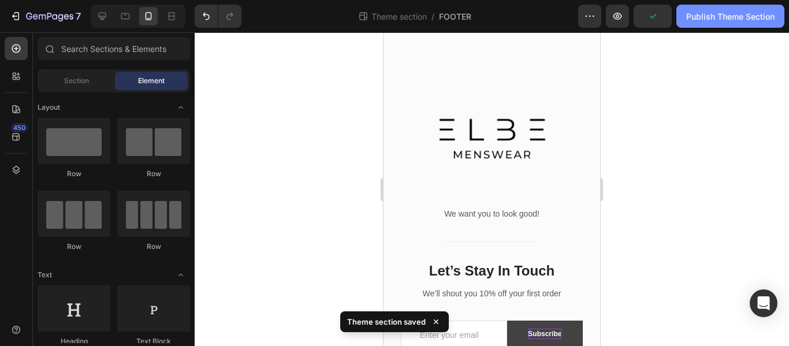
click at [701, 15] on div "Publish Theme Section" at bounding box center [730, 16] width 88 height 12
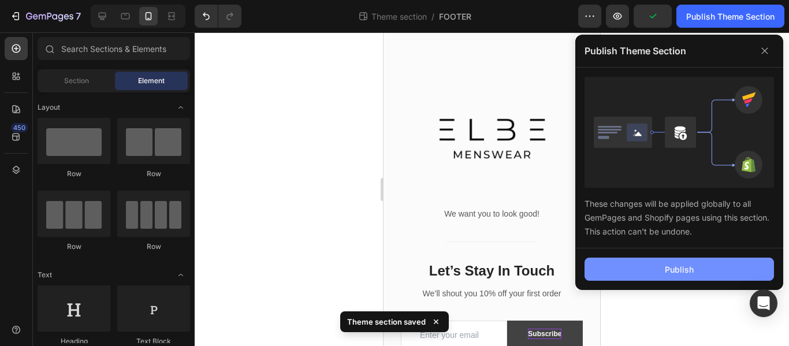
click at [639, 266] on button "Publish" at bounding box center [679, 269] width 189 height 23
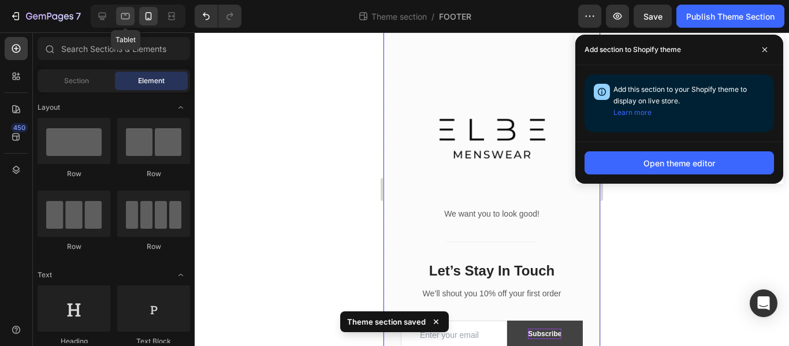
click at [124, 14] on icon at bounding box center [126, 16] width 12 height 12
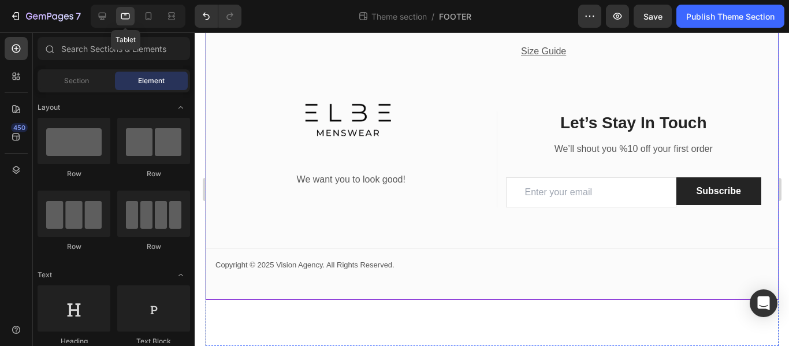
scroll to position [837, 0]
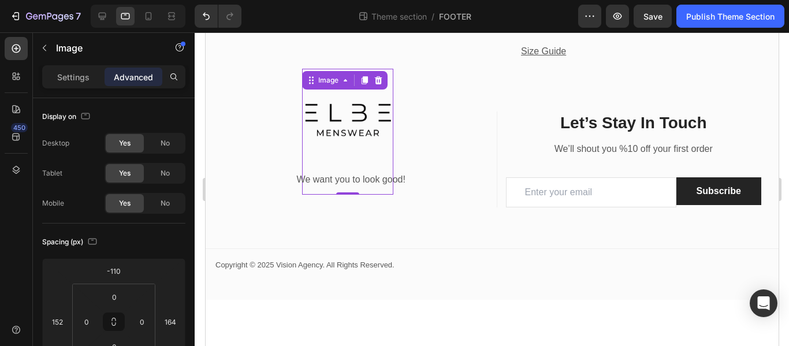
click at [348, 144] on img at bounding box center [347, 121] width 91 height 105
click at [114, 13] on div at bounding box center [138, 16] width 95 height 23
click at [109, 13] on div at bounding box center [102, 16] width 18 height 18
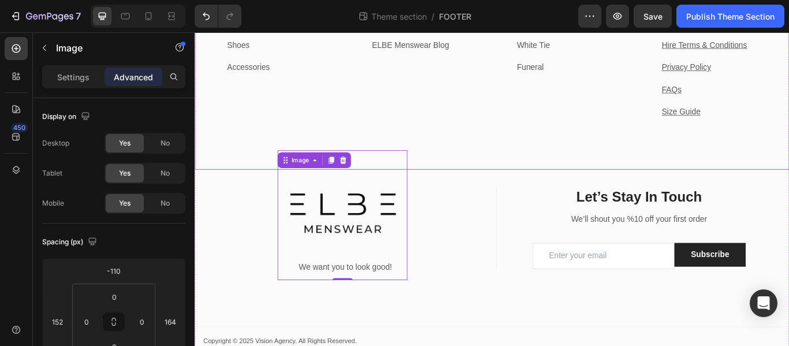
scroll to position [522, 0]
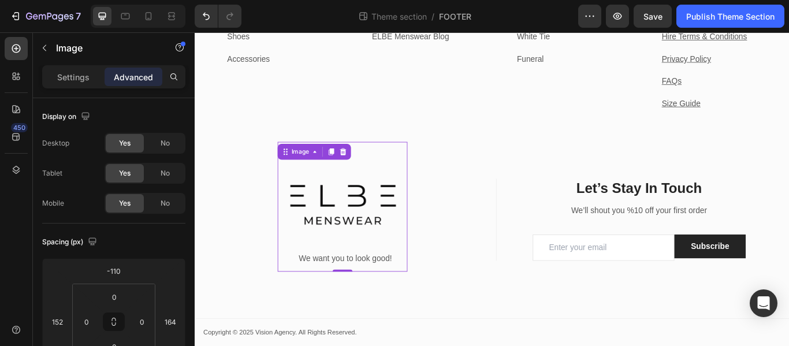
click at [364, 275] on img at bounding box center [366, 235] width 151 height 151
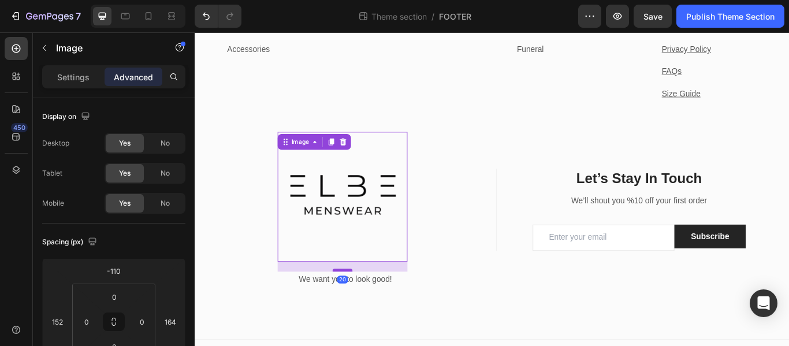
drag, startPoint x: 367, startPoint y: 310, endPoint x: 367, endPoint y: 321, distance: 11.6
click at [367, 311] on div at bounding box center [366, 309] width 23 height 3
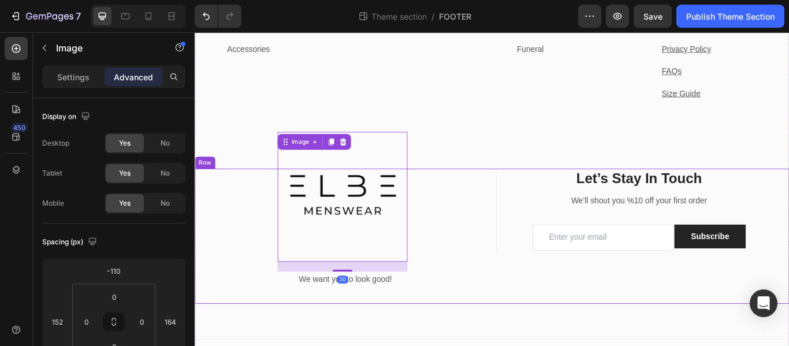
click at [485, 345] on div "Text block Image 20 We want you to look good! Text block" at bounding box center [370, 269] width 334 height 157
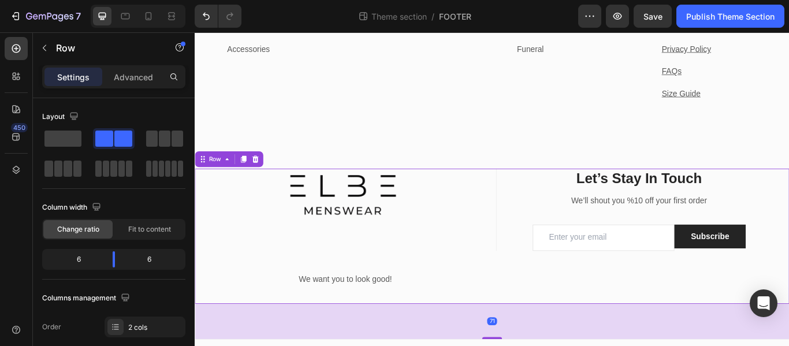
scroll to position [558, 0]
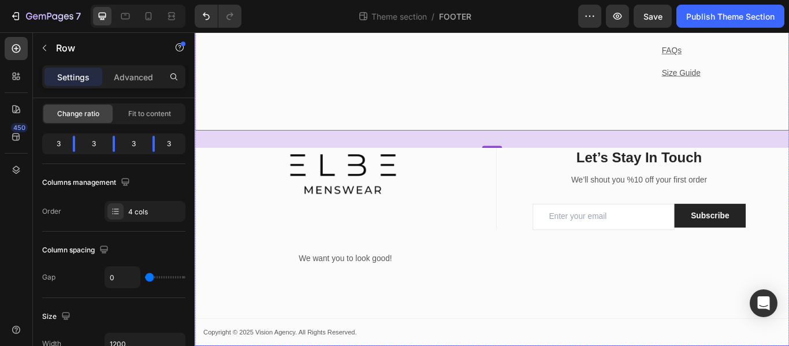
click at [525, 345] on div "Categories Heading Morning Suits Text block Wedding Text block Tuxedos Text blo…" at bounding box center [541, 115] width 693 height 565
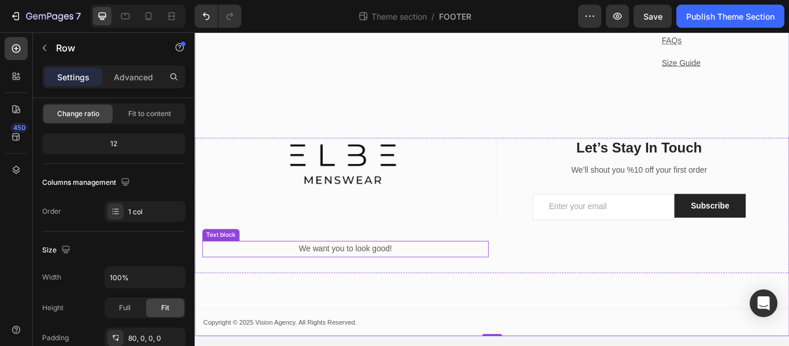
click at [400, 293] on p "We want you to look good!" at bounding box center [371, 285] width 332 height 17
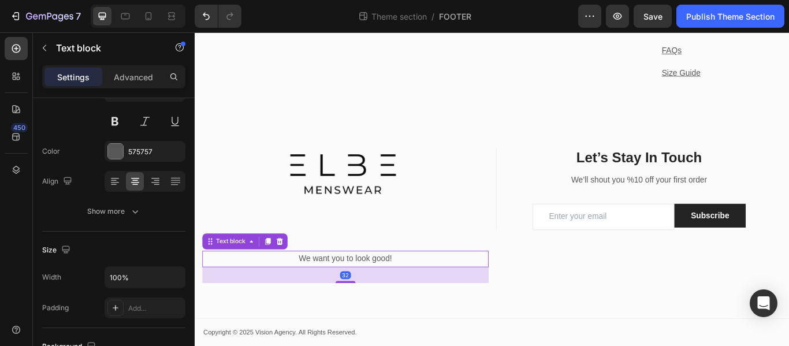
scroll to position [0, 0]
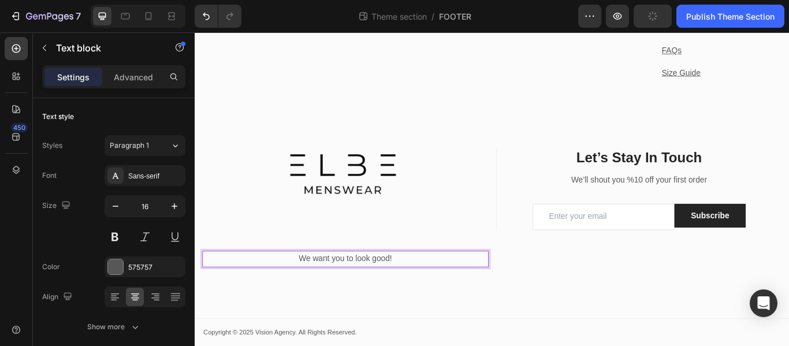
click at [318, 295] on p "We want you to look good!" at bounding box center [371, 296] width 332 height 17
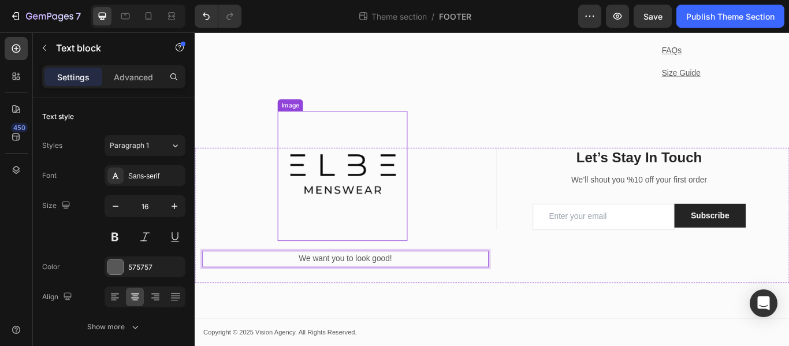
click at [343, 211] on img at bounding box center [366, 199] width 151 height 151
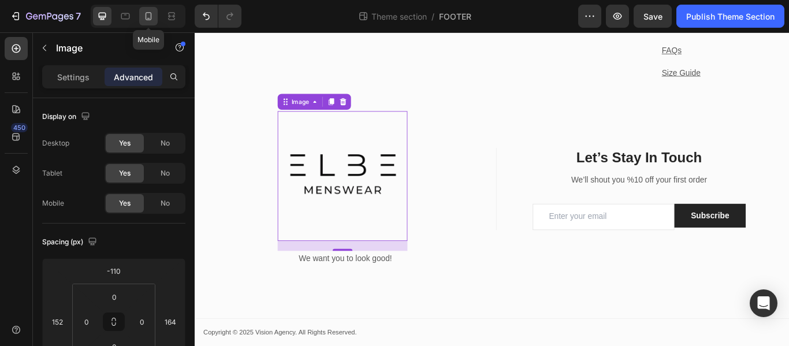
click at [150, 11] on icon at bounding box center [149, 16] width 12 height 12
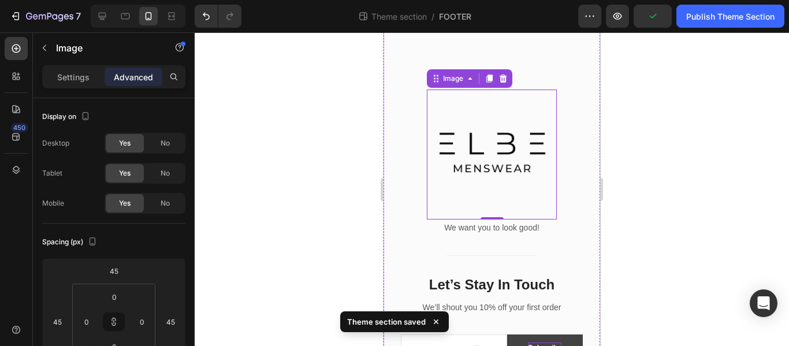
scroll to position [1162, 0]
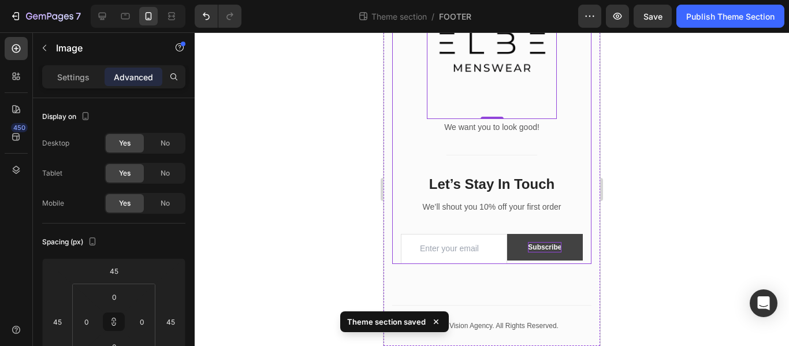
click at [673, 221] on div at bounding box center [492, 189] width 594 height 314
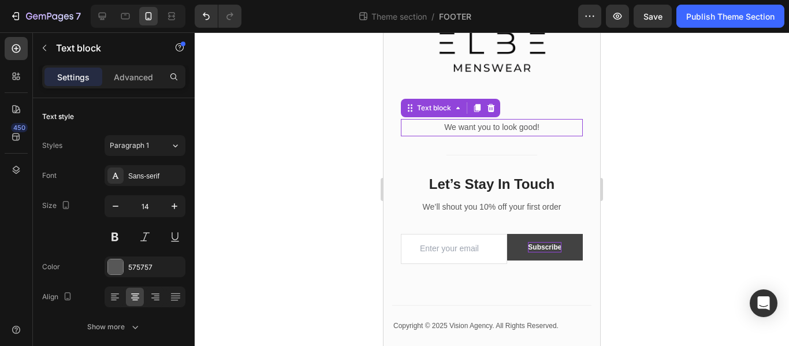
click at [441, 126] on p "We want you to look good!" at bounding box center [492, 127] width 180 height 14
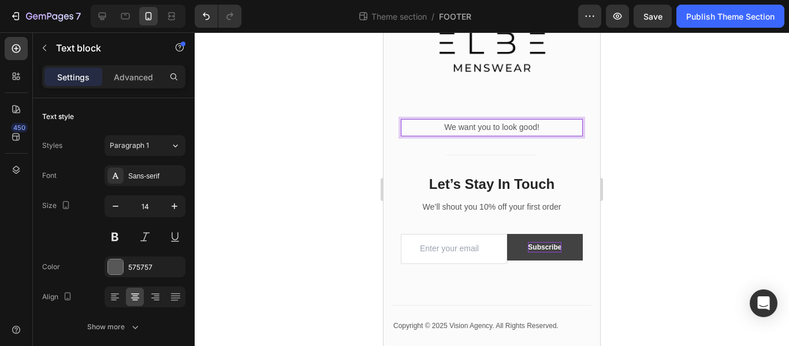
click at [700, 173] on div at bounding box center [492, 189] width 594 height 314
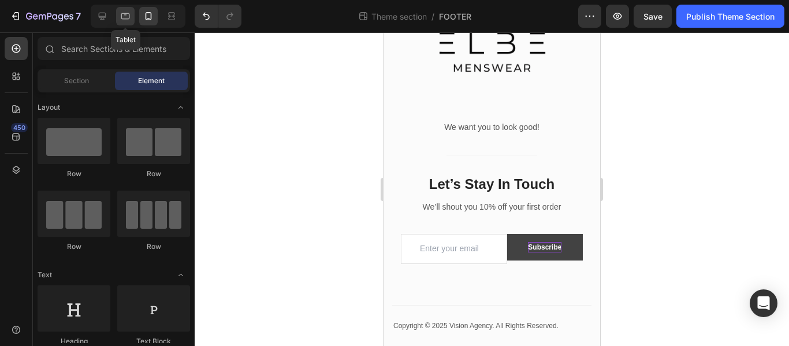
click at [131, 13] on icon at bounding box center [126, 16] width 12 height 12
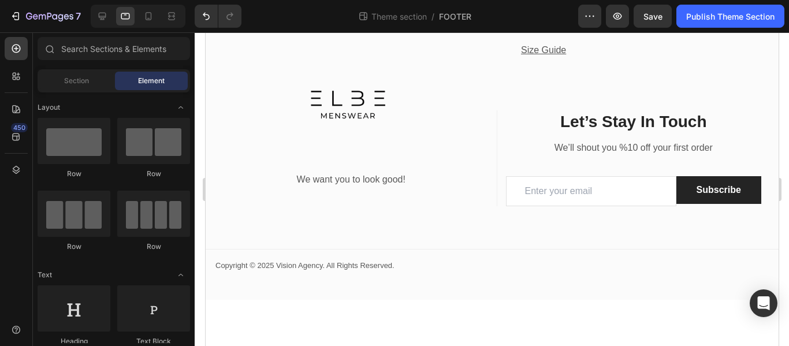
scroll to position [837, 0]
click at [332, 176] on p "We want you to look good!" at bounding box center [351, 180] width 272 height 17
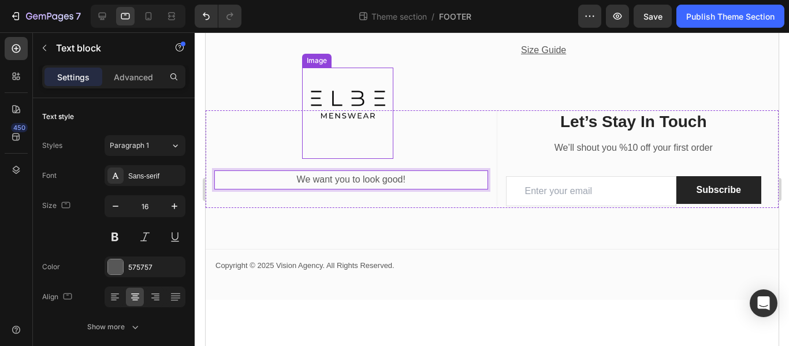
click at [360, 99] on img at bounding box center [347, 106] width 91 height 76
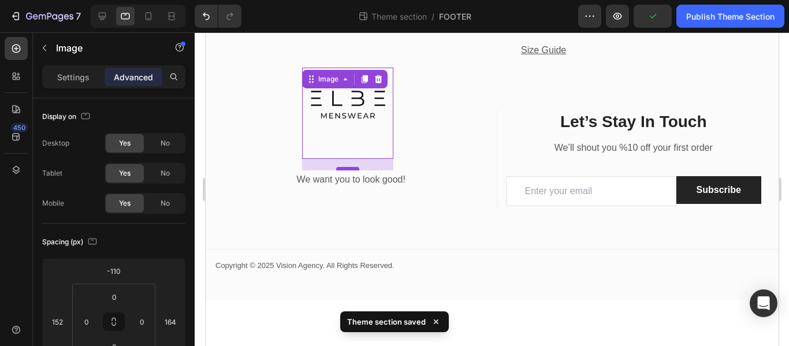
click at [339, 168] on div at bounding box center [347, 168] width 23 height 3
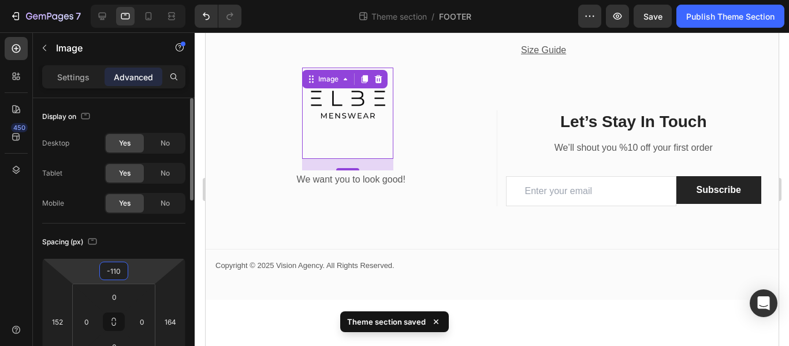
click at [132, 0] on html "7 Theme section / FOOTER Preview Save Publish Theme Section 450 Sections(18) El…" at bounding box center [394, 0] width 789 height 0
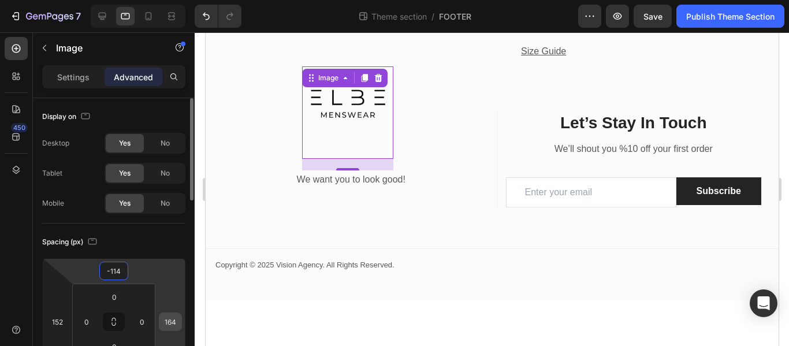
click at [174, 323] on input "164" at bounding box center [170, 321] width 17 height 17
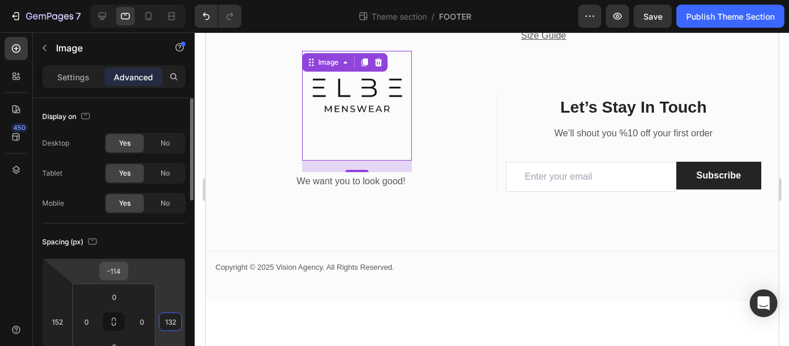
click at [124, 269] on input "-114" at bounding box center [113, 270] width 23 height 17
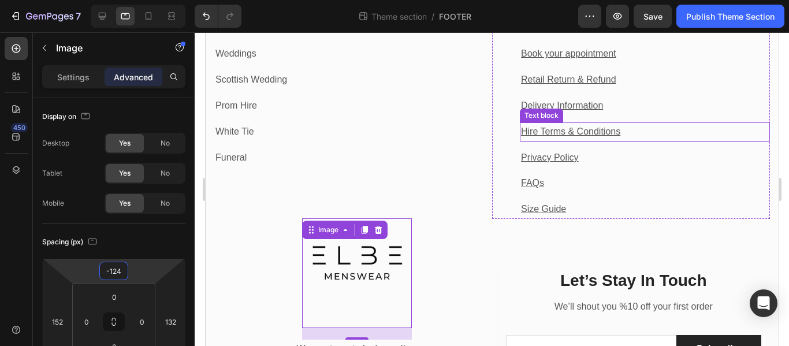
scroll to position [722, 0]
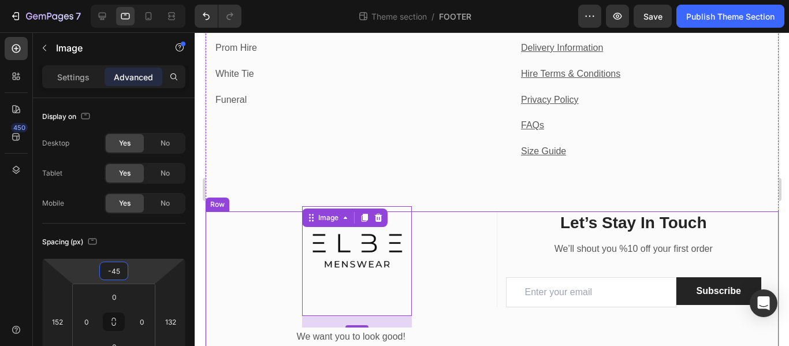
click at [447, 274] on div "Text block Image 20 We want you to look good! Text block" at bounding box center [351, 287] width 274 height 153
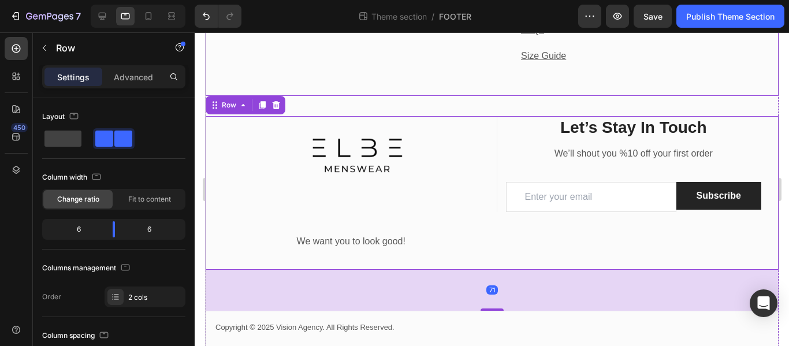
scroll to position [837, 0]
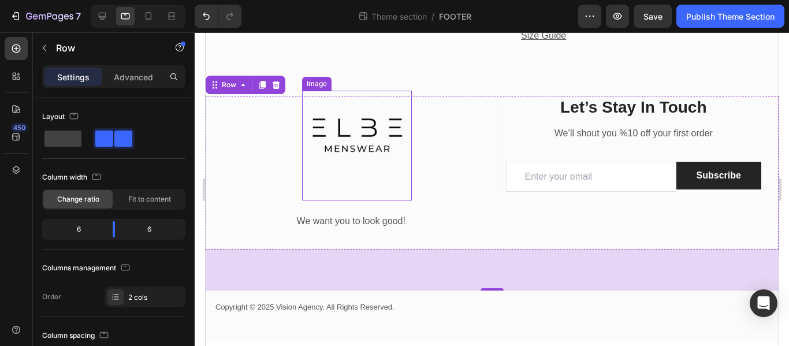
click at [356, 143] on img at bounding box center [357, 137] width 110 height 92
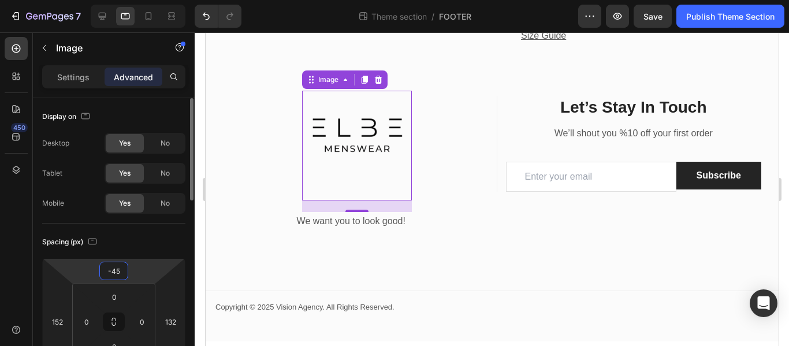
click at [123, 270] on input "-45" at bounding box center [113, 270] width 23 height 17
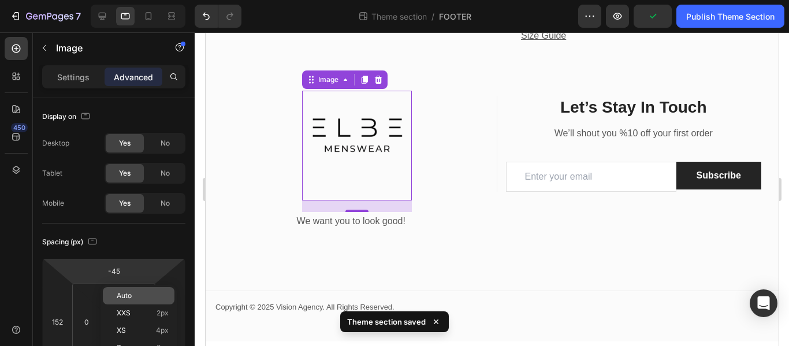
click at [121, 299] on span "Auto" at bounding box center [124, 296] width 15 height 8
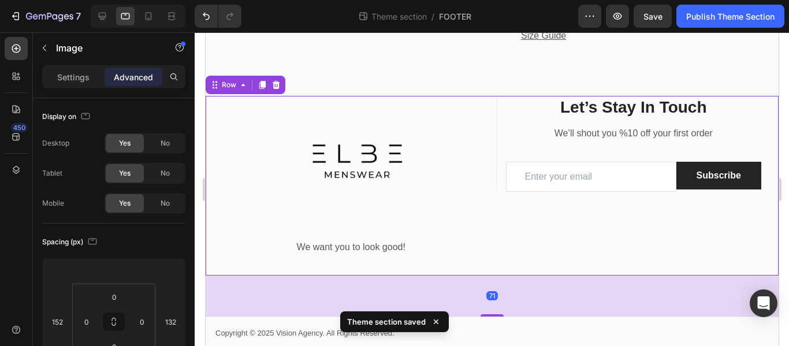
click at [481, 207] on div "Text block Image We want you to look good! Text block" at bounding box center [351, 185] width 274 height 179
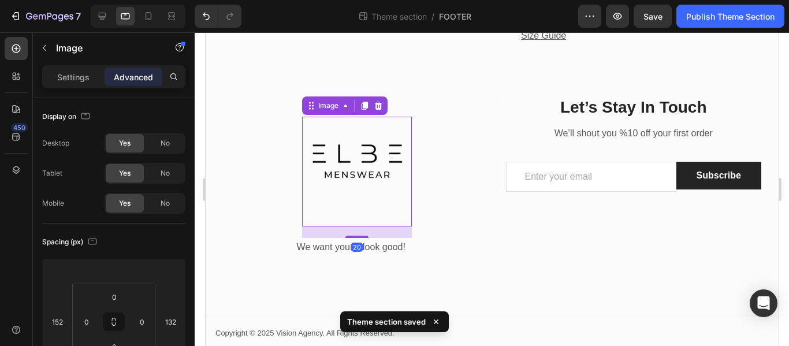
click at [392, 180] on img at bounding box center [357, 163] width 110 height 92
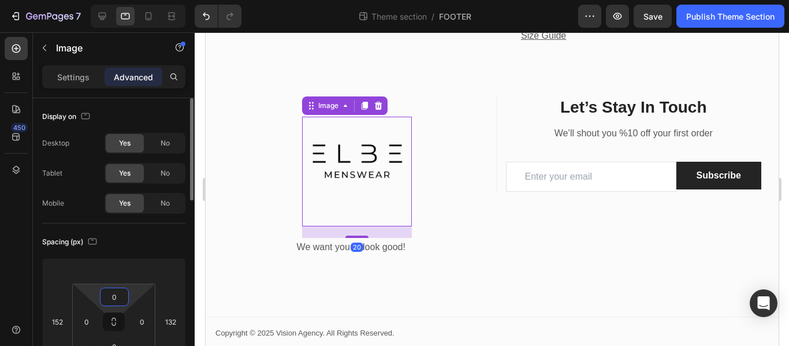
click at [129, 0] on html "7 Theme section / FOOTER Preview Save Publish Theme Section 450 Sections(18) El…" at bounding box center [394, 0] width 789 height 0
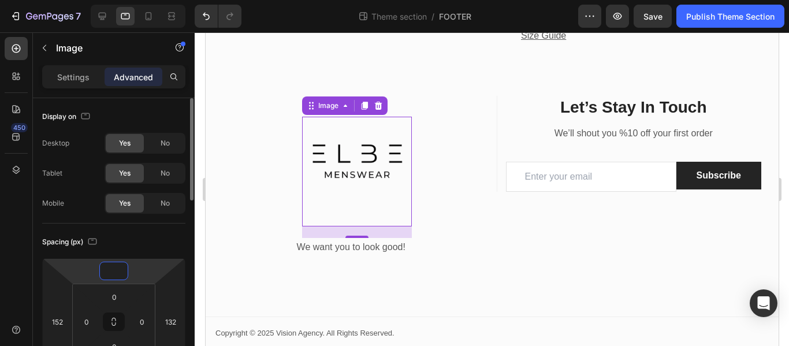
click at [133, 0] on html "7 Theme section / FOOTER Preview Save Publish Theme Section 450 Sections(18) El…" at bounding box center [394, 0] width 789 height 0
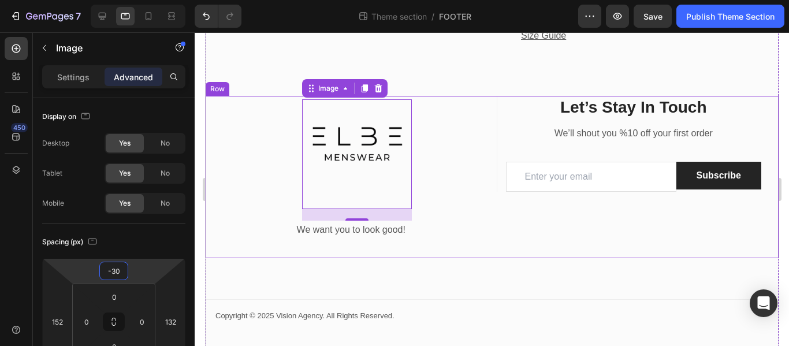
click at [267, 176] on div "Text block Image 20 We want you to look good! Text block" at bounding box center [351, 177] width 274 height 162
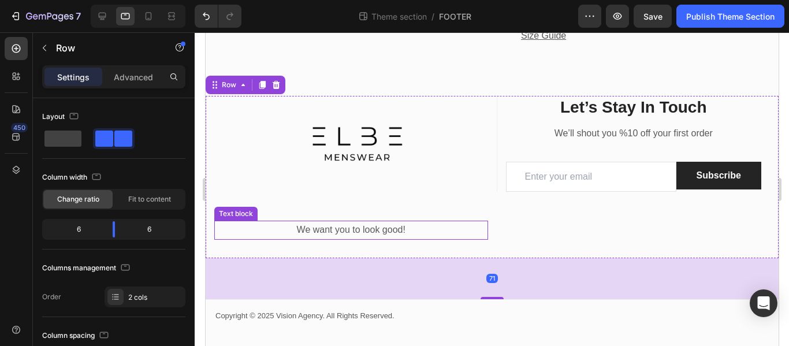
click at [367, 239] on p "We want you to look good!" at bounding box center [351, 230] width 272 height 17
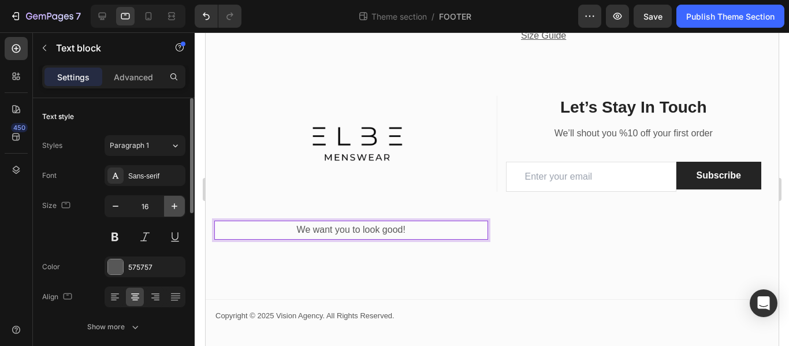
click at [180, 202] on icon "button" at bounding box center [175, 206] width 12 height 12
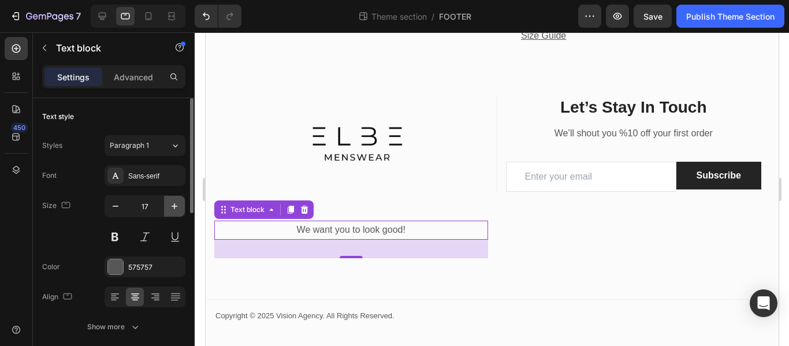
click at [180, 202] on icon "button" at bounding box center [175, 206] width 12 height 12
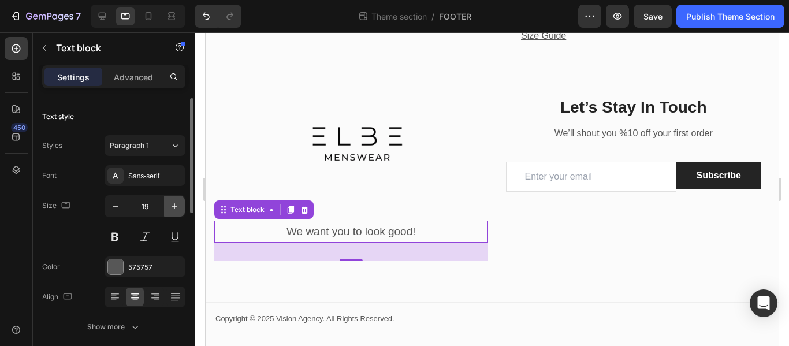
click at [180, 202] on icon "button" at bounding box center [175, 206] width 12 height 12
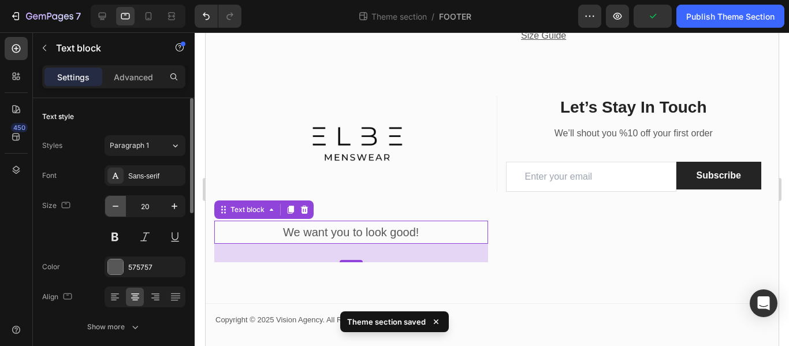
click at [120, 205] on icon "button" at bounding box center [116, 206] width 12 height 12
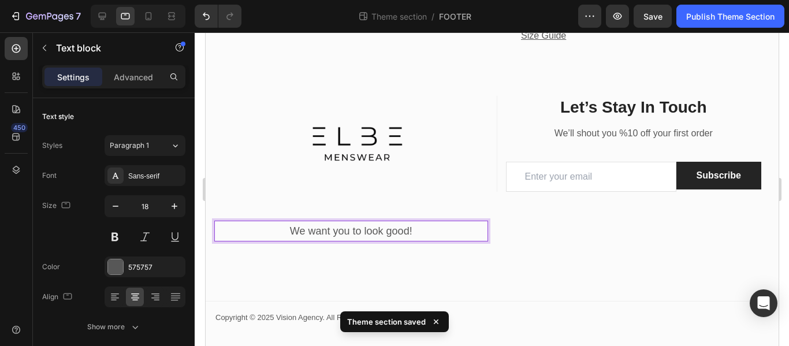
click at [284, 240] on p "We want you to look good!" at bounding box center [351, 231] width 272 height 18
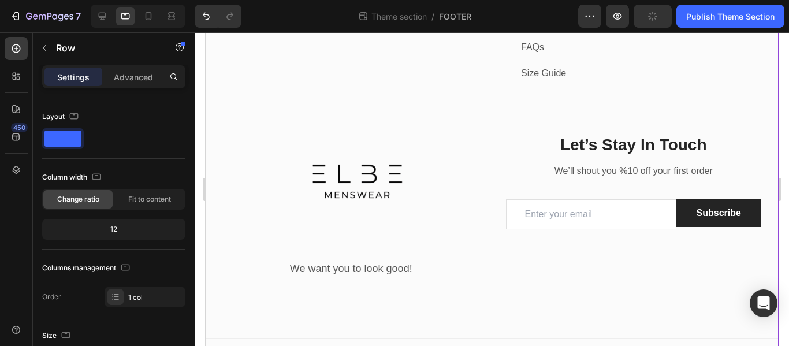
scroll to position [779, 0]
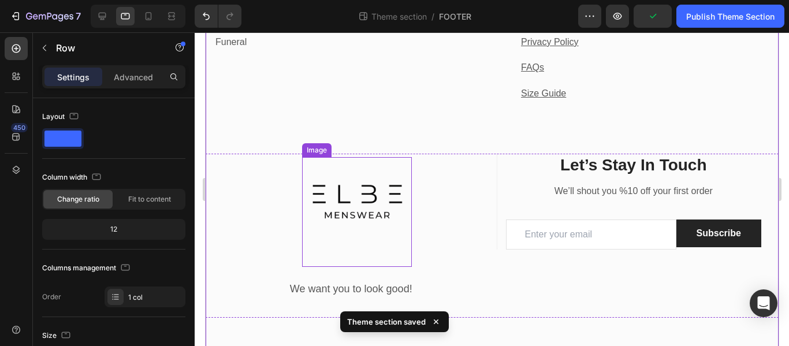
click at [339, 226] on img at bounding box center [357, 203] width 110 height 92
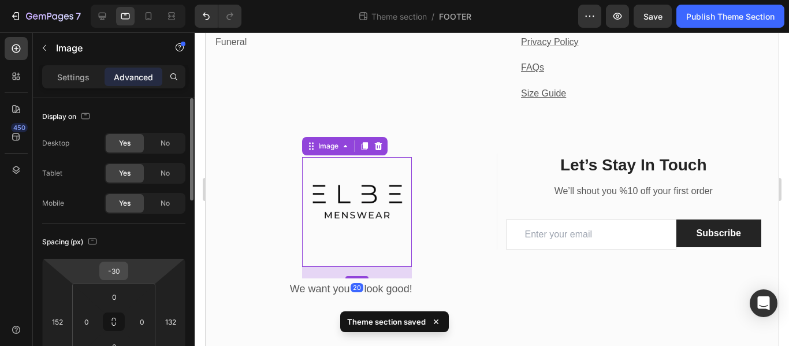
click at [121, 270] on input "-30" at bounding box center [113, 270] width 23 height 17
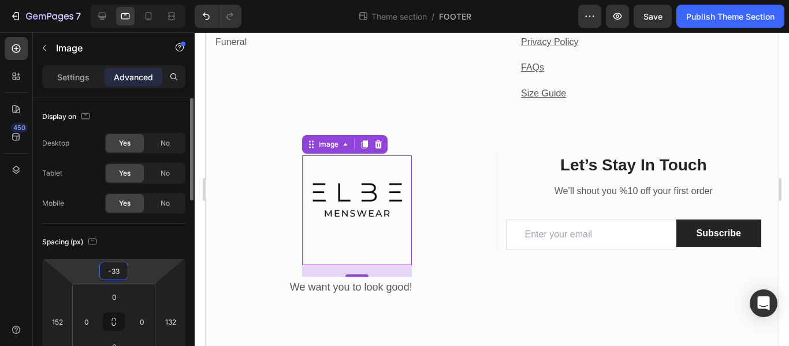
click at [124, 272] on input "-33" at bounding box center [113, 270] width 23 height 17
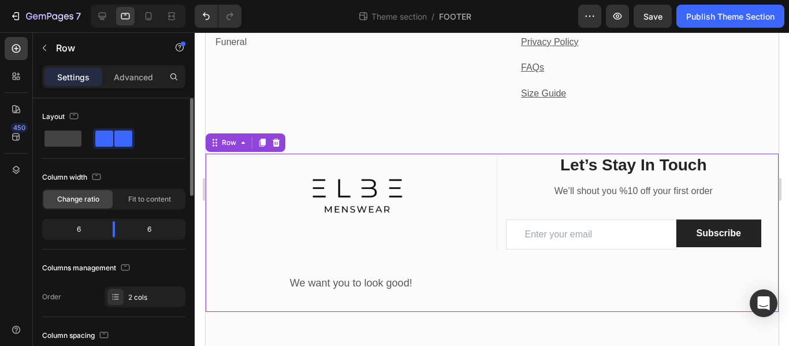
click at [234, 223] on div "Text block Image We want you to look good! Text block" at bounding box center [351, 233] width 274 height 158
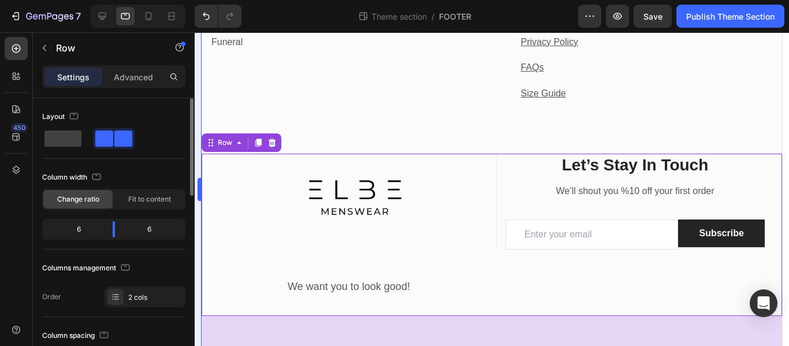
drag, startPoint x: 204, startPoint y: 194, endPoint x: 198, endPoint y: 208, distance: 15.0
click at [506, 304] on div "Title Line Let’s Stay In Touch Heading We’ll shout you %10 off your first order…" at bounding box center [634, 235] width 277 height 162
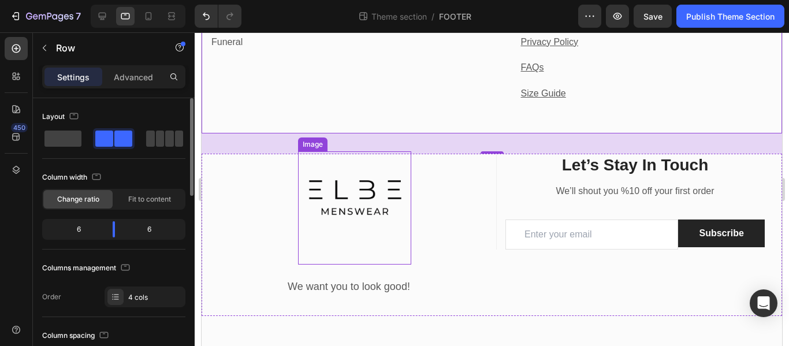
click at [313, 217] on img at bounding box center [354, 198] width 113 height 95
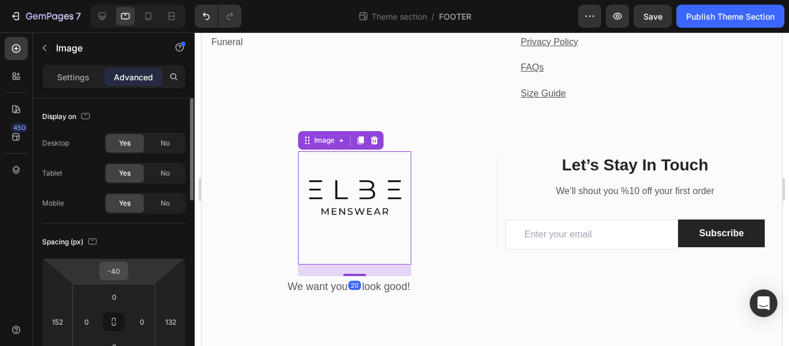
click at [124, 270] on input "-40" at bounding box center [113, 270] width 23 height 17
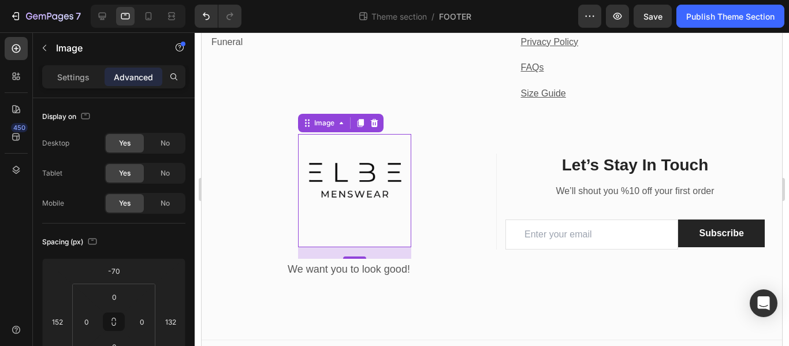
click at [316, 189] on img at bounding box center [354, 181] width 113 height 95
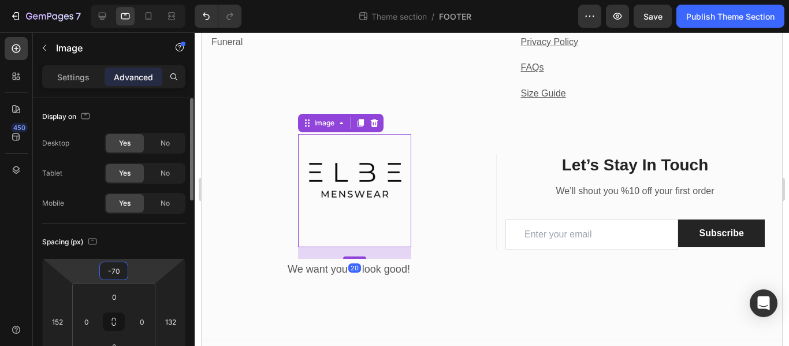
click at [122, 269] on input "-70" at bounding box center [113, 270] width 23 height 17
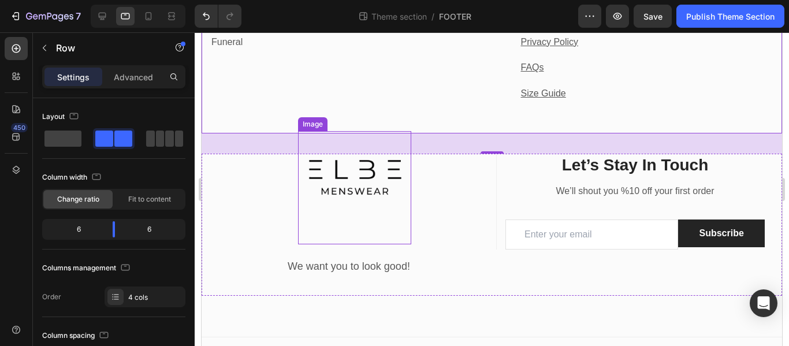
click at [338, 182] on img at bounding box center [354, 178] width 113 height 95
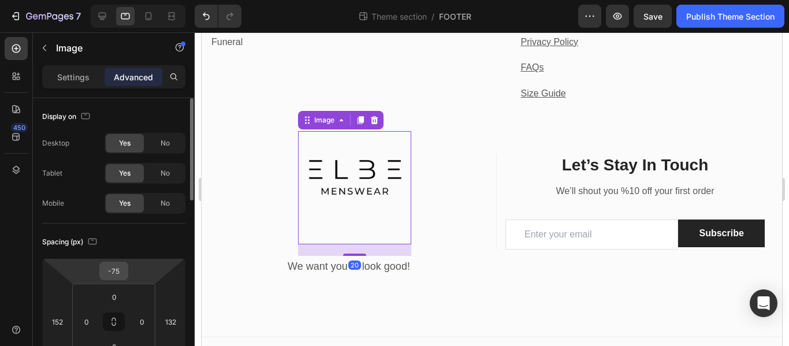
click at [128, 276] on div "-75" at bounding box center [113, 271] width 29 height 18
click at [120, 265] on input "-75" at bounding box center [113, 270] width 23 height 17
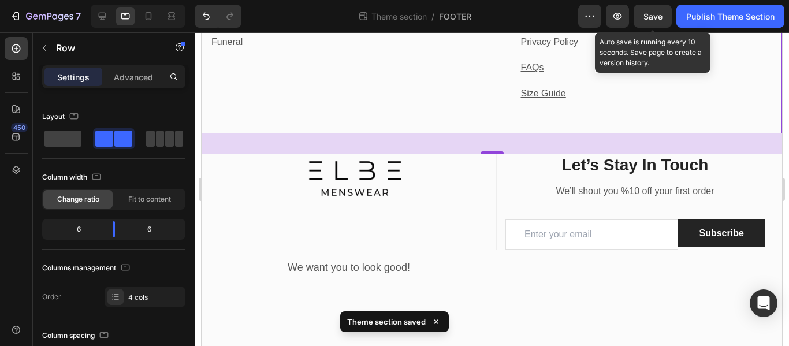
click at [657, 17] on span "Save" at bounding box center [653, 17] width 19 height 10
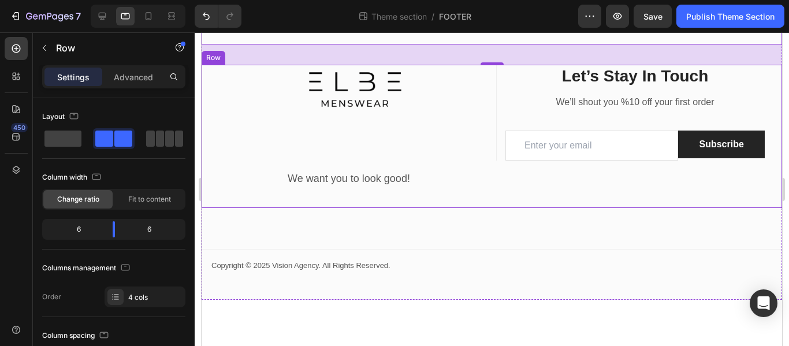
scroll to position [880, 0]
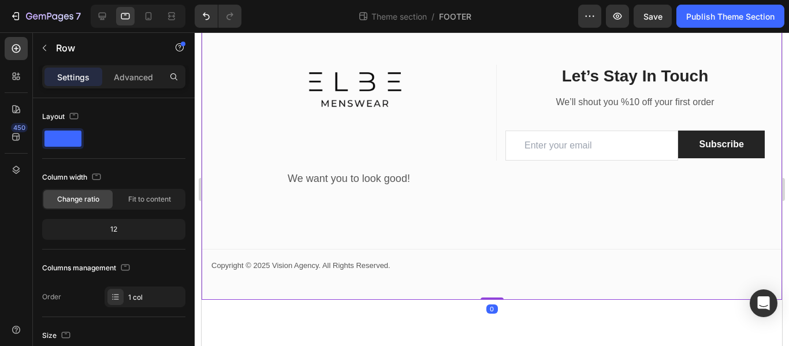
click at [384, 118] on img at bounding box center [354, 90] width 113 height 95
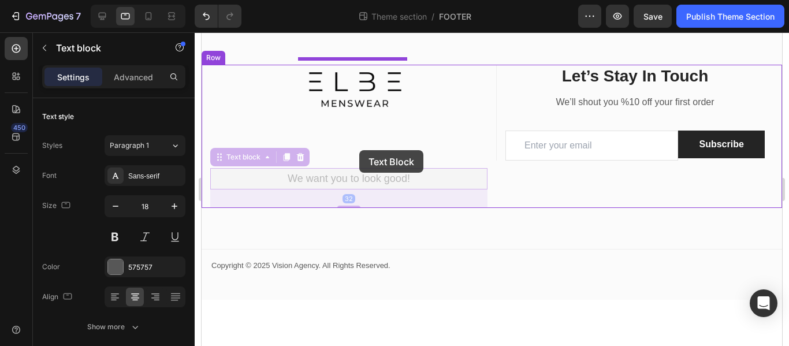
drag, startPoint x: 355, startPoint y: 168, endPoint x: 359, endPoint y: 153, distance: 16.1
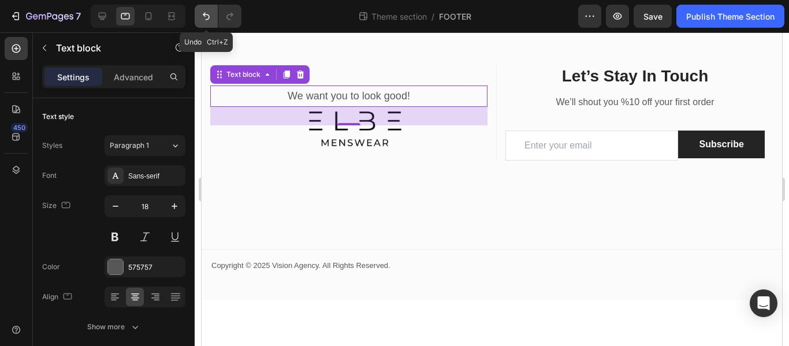
click at [209, 17] on icon "Undo/Redo" at bounding box center [206, 16] width 12 height 12
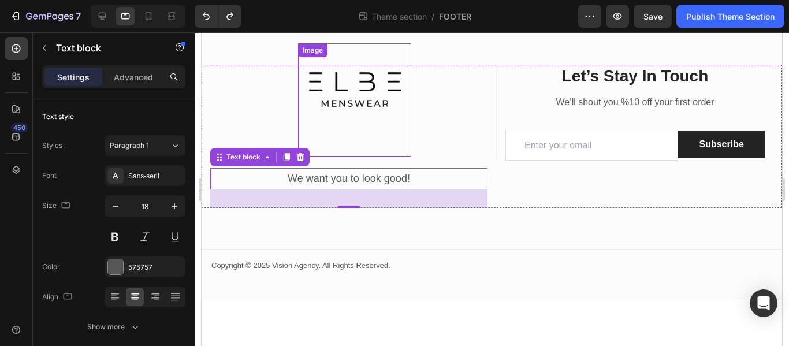
click at [351, 142] on link at bounding box center [354, 99] width 113 height 113
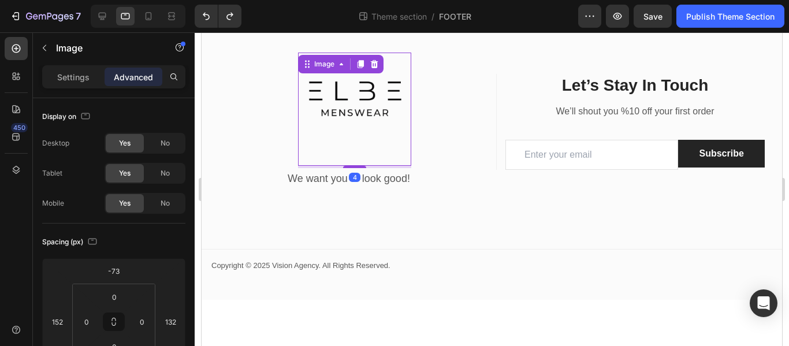
scroll to position [868, 0]
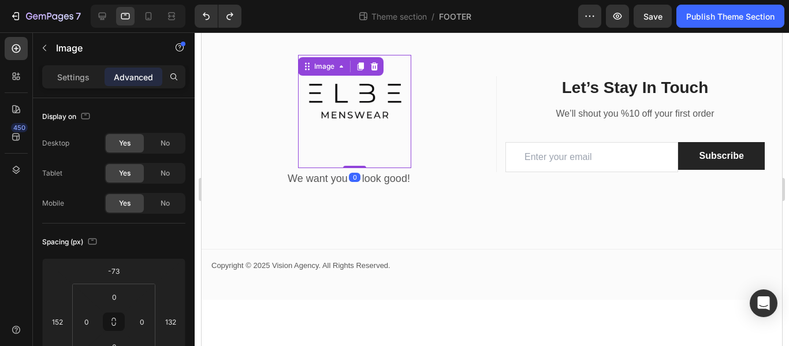
drag, startPoint x: 350, startPoint y: 166, endPoint x: 345, endPoint y: 150, distance: 17.4
click at [345, 150] on div "Image 0" at bounding box center [354, 111] width 113 height 113
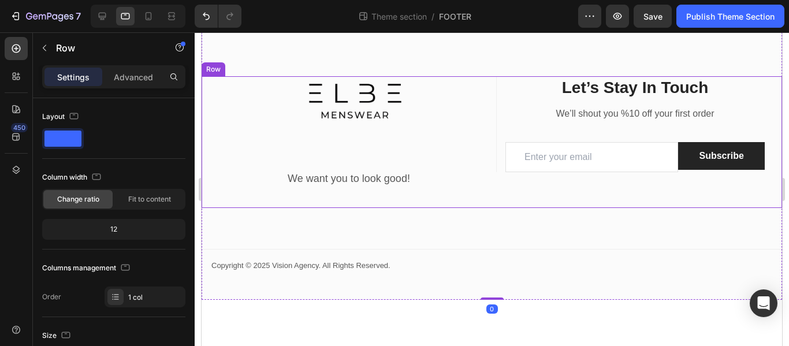
click at [348, 199] on div "Text block Image We want you to look good! Text block" at bounding box center [348, 141] width 277 height 131
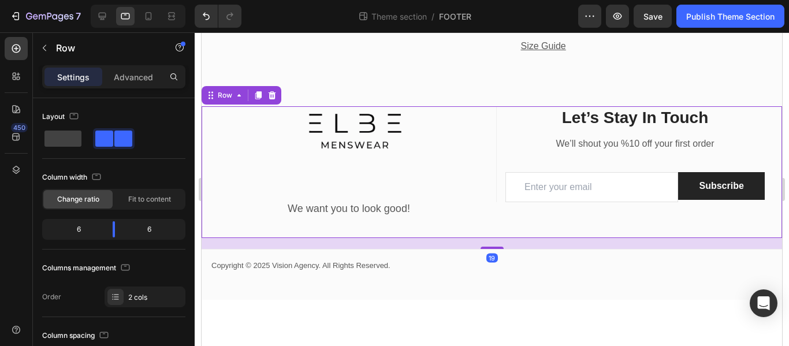
scroll to position [839, 0]
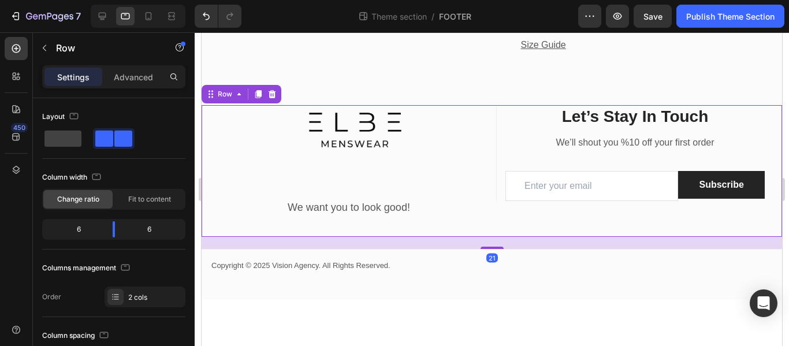
drag, startPoint x: 480, startPoint y: 247, endPoint x: 473, endPoint y: 218, distance: 29.7
click at [473, 218] on div "Text block Image We want you to look good! Text block Title Line Let’s Stay In …" at bounding box center [492, 170] width 581 height 131
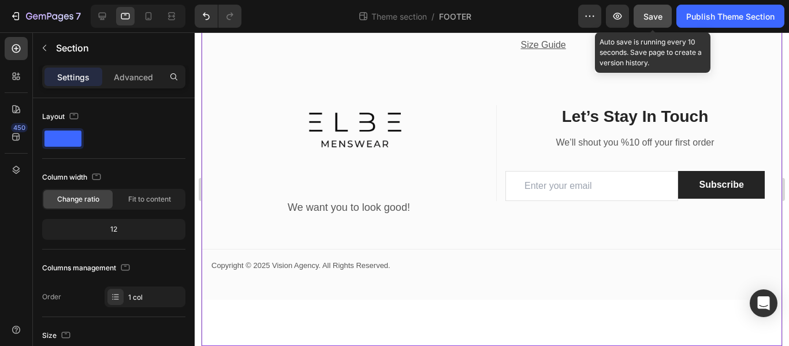
click at [669, 11] on button "Save" at bounding box center [653, 16] width 38 height 23
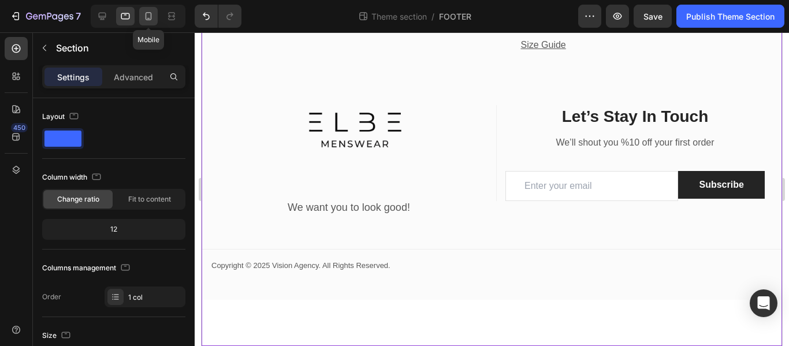
click at [150, 9] on div at bounding box center [148, 16] width 18 height 18
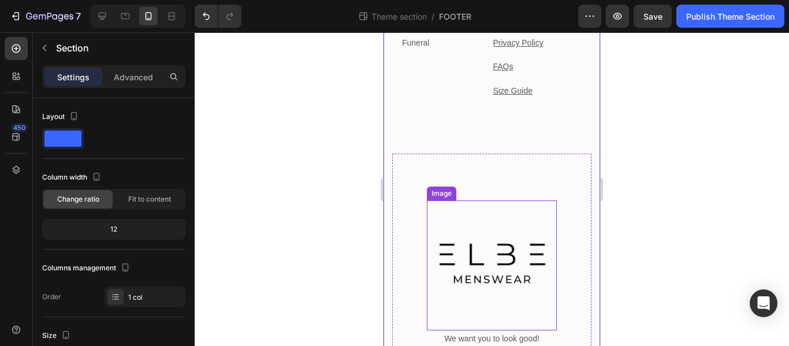
scroll to position [1133, 0]
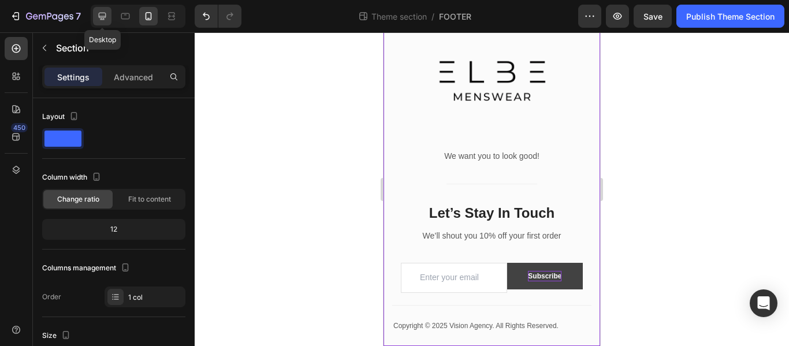
click at [109, 16] on div at bounding box center [102, 16] width 18 height 18
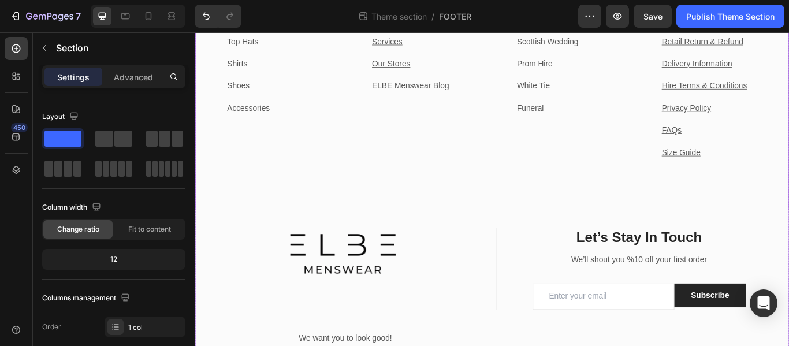
scroll to position [558, 0]
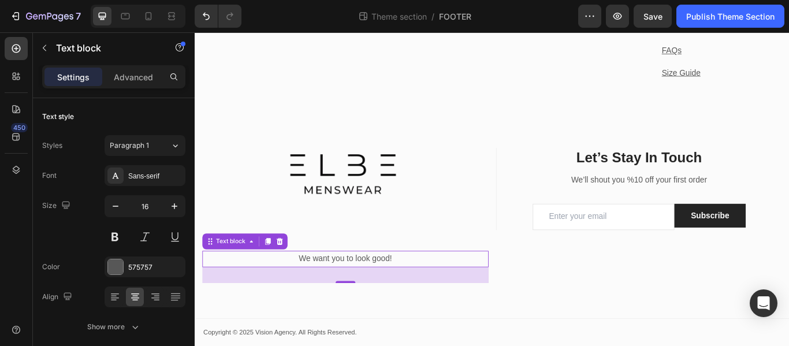
click at [317, 292] on p "We want you to look good!" at bounding box center [371, 296] width 332 height 17
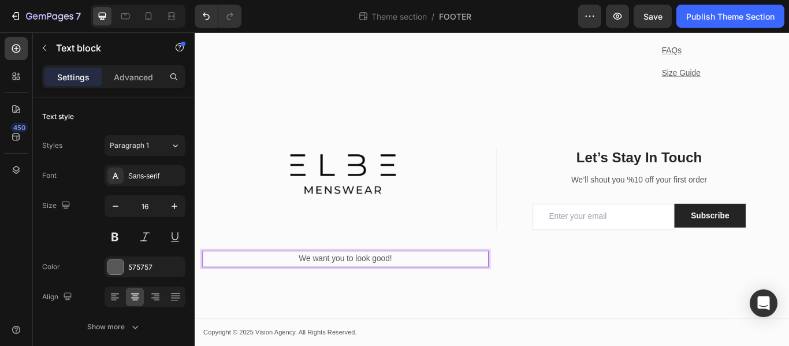
click at [325, 299] on p "We want you to look good!" at bounding box center [371, 296] width 332 height 17
click at [183, 202] on button "button" at bounding box center [174, 206] width 21 height 21
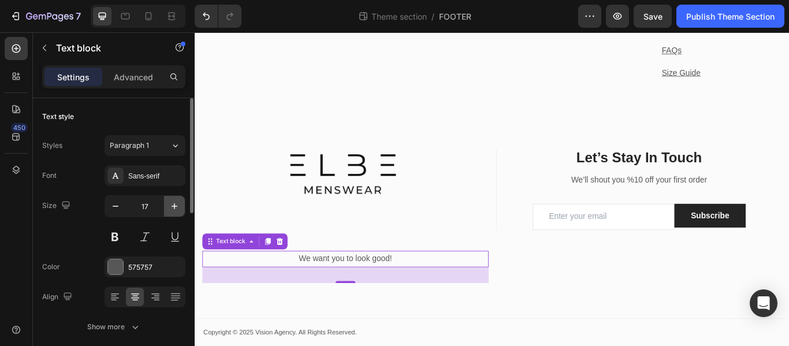
click at [183, 201] on button "button" at bounding box center [174, 206] width 21 height 21
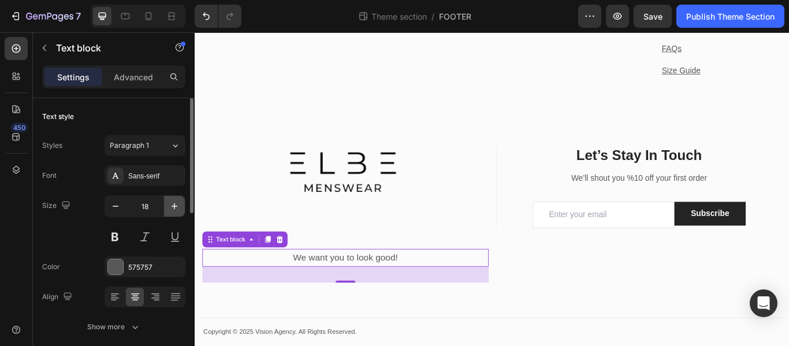
click at [183, 201] on button "button" at bounding box center [174, 206] width 21 height 21
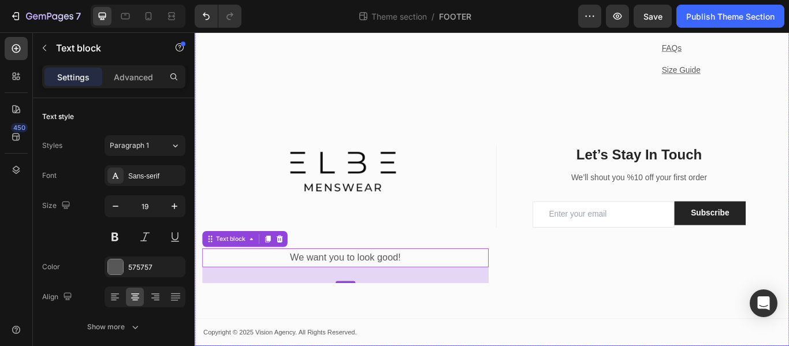
click at [471, 345] on div "Categories Heading Morning Suits Text block Wedding Text block Tuxedos Text blo…" at bounding box center [541, 114] width 693 height 568
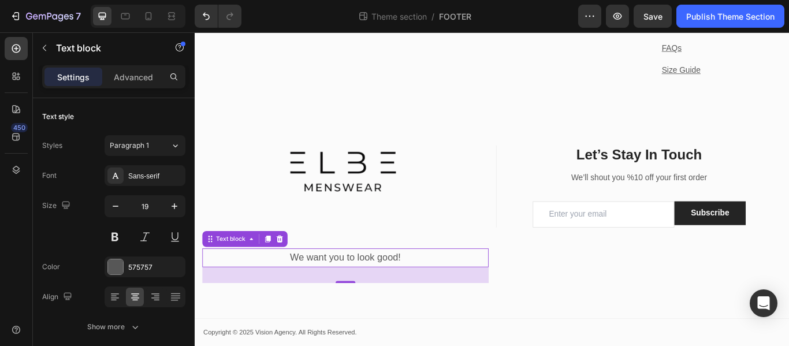
click at [428, 297] on p "We want you to look good!" at bounding box center [371, 295] width 332 height 20
click at [175, 209] on icon "button" at bounding box center [175, 206] width 12 height 12
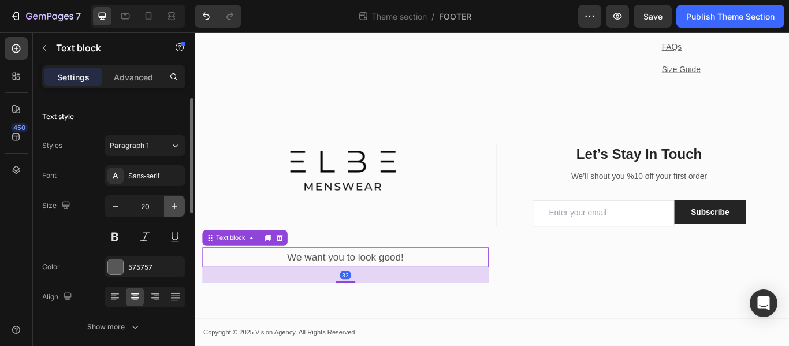
click at [175, 209] on icon "button" at bounding box center [175, 206] width 12 height 12
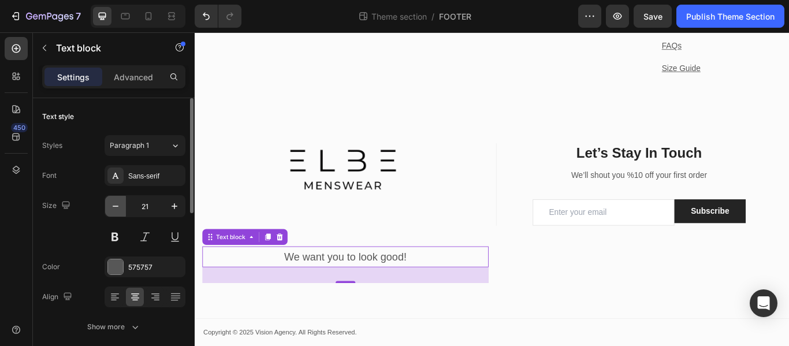
click at [120, 212] on button "button" at bounding box center [115, 206] width 21 height 21
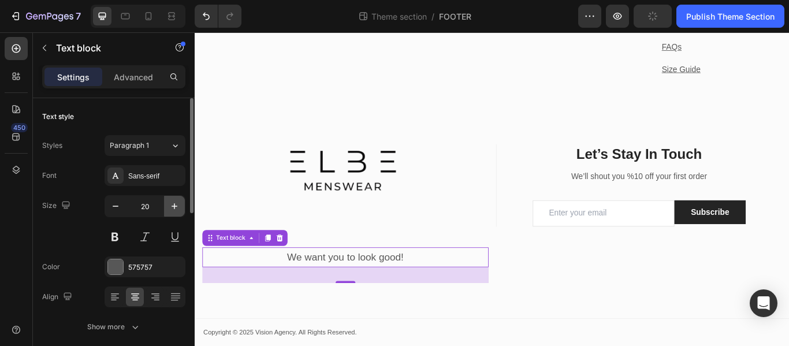
click at [179, 199] on button "button" at bounding box center [174, 206] width 21 height 21
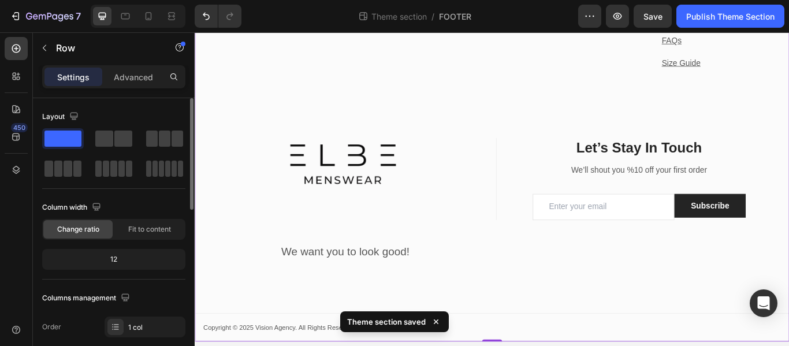
click at [599, 330] on div "Categories Heading Morning Suits Text block Wedding Text block Tuxedos Text blo…" at bounding box center [541, 106] width 693 height 571
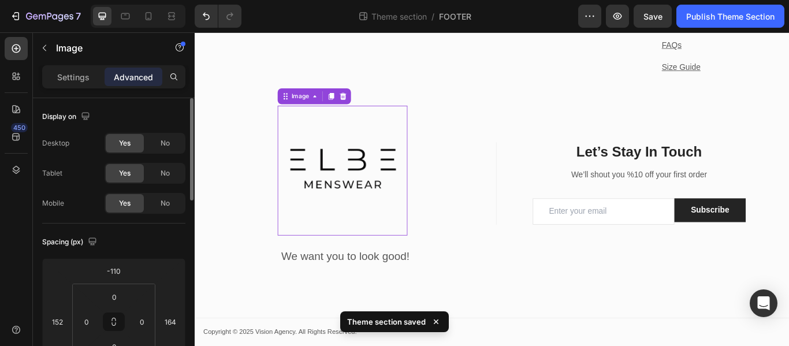
click at [337, 188] on img at bounding box center [366, 193] width 151 height 151
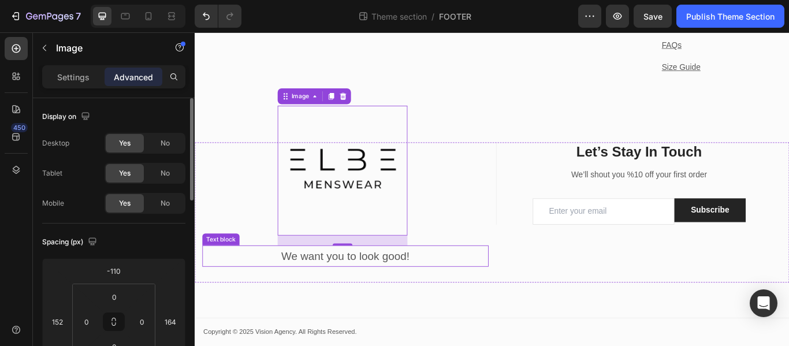
click at [330, 301] on p "We want you to look good!" at bounding box center [371, 293] width 332 height 23
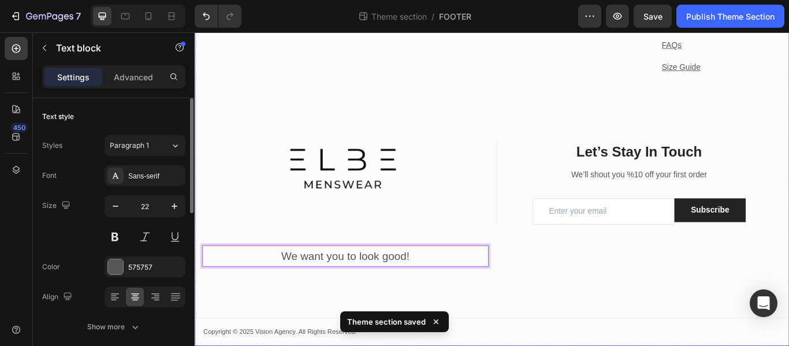
click at [522, 338] on div "Categories Heading Morning Suits Text block Wedding Text block Tuxedos Text blo…" at bounding box center [541, 112] width 693 height 571
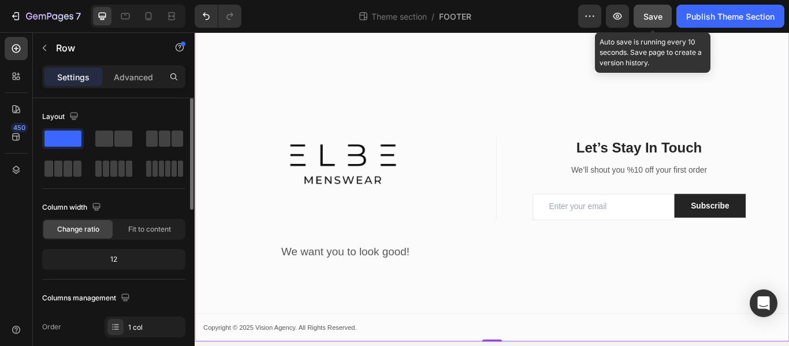
click at [666, 21] on button "Save" at bounding box center [653, 16] width 38 height 23
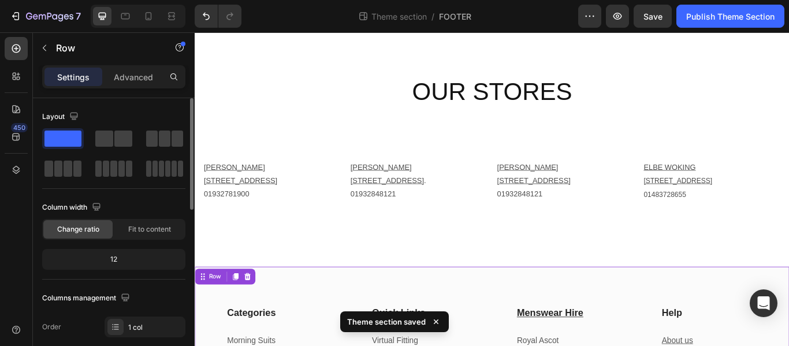
scroll to position [0, 0]
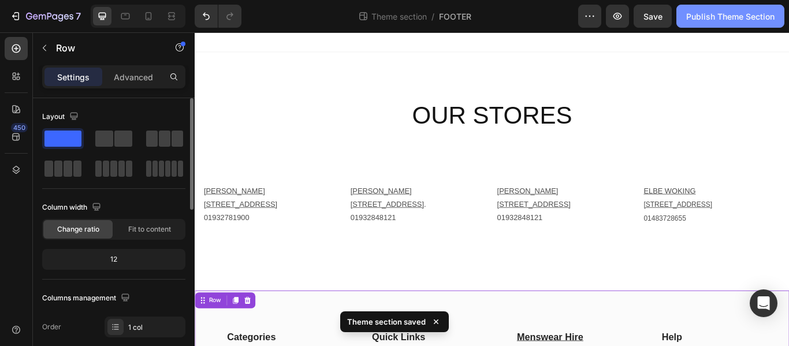
click at [718, 14] on div "Publish Theme Section" at bounding box center [730, 16] width 88 height 12
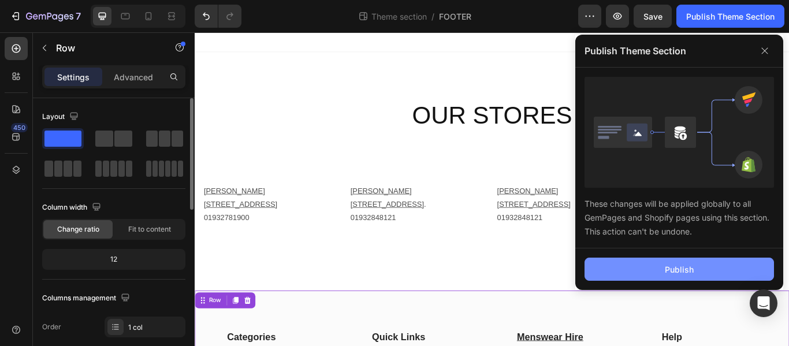
click at [642, 275] on button "Publish" at bounding box center [679, 269] width 189 height 23
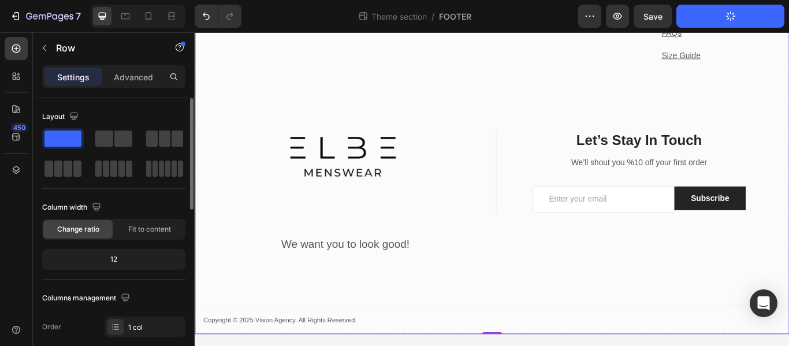
scroll to position [578, 0]
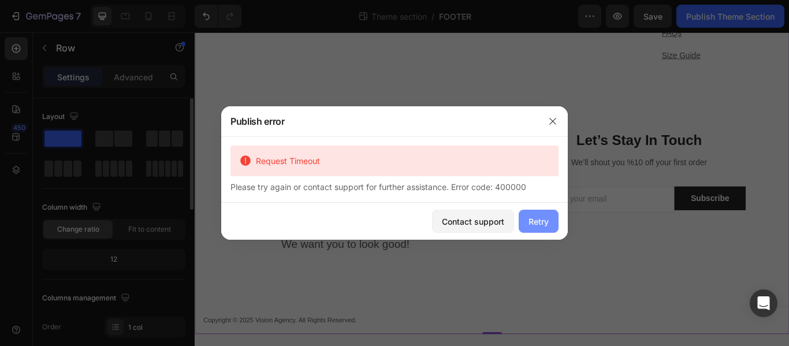
click at [548, 215] on div "Retry" at bounding box center [539, 221] width 20 height 12
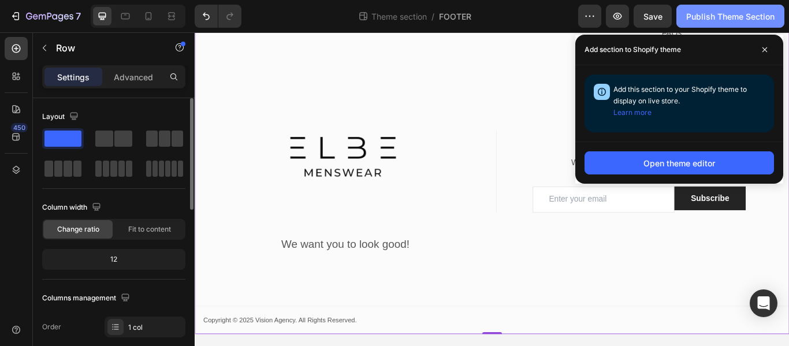
click at [724, 18] on div "Publish Theme Section" at bounding box center [730, 16] width 88 height 12
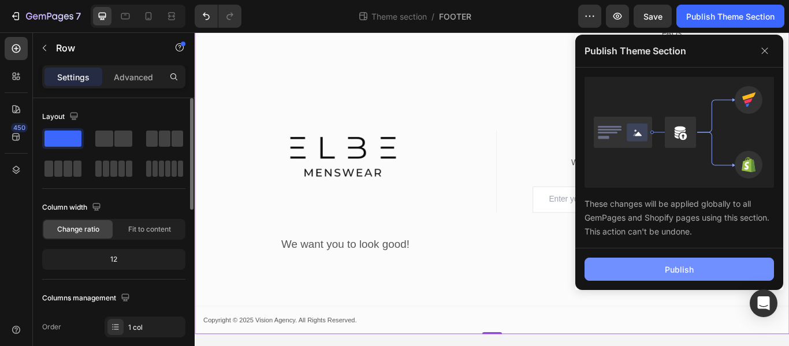
click at [640, 273] on button "Publish" at bounding box center [679, 269] width 189 height 23
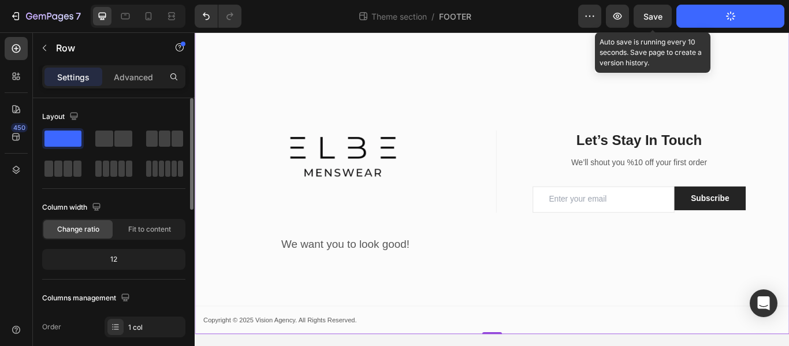
click at [655, 12] on span "Save" at bounding box center [653, 17] width 19 height 10
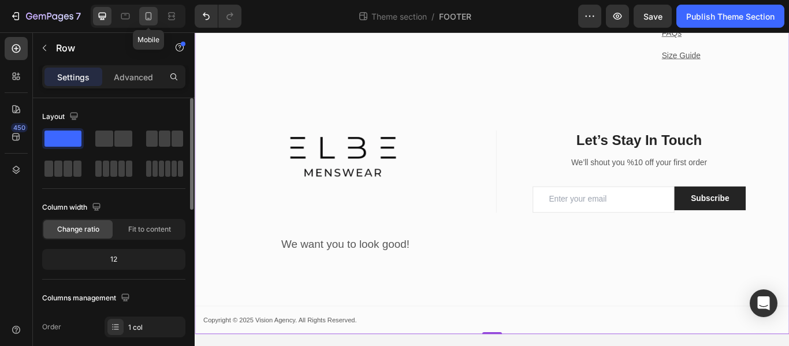
click at [147, 7] on div at bounding box center [148, 16] width 18 height 18
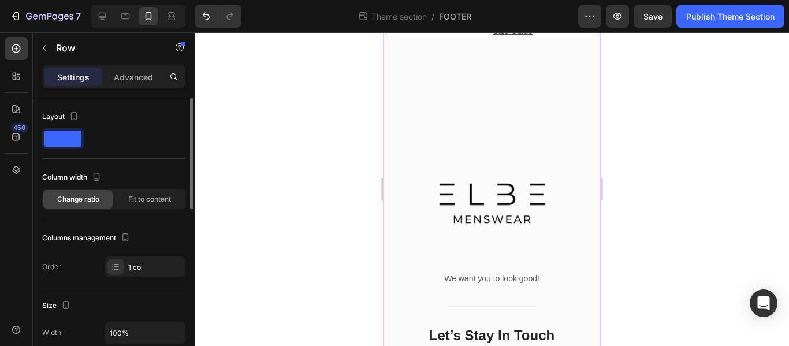
scroll to position [1147, 0]
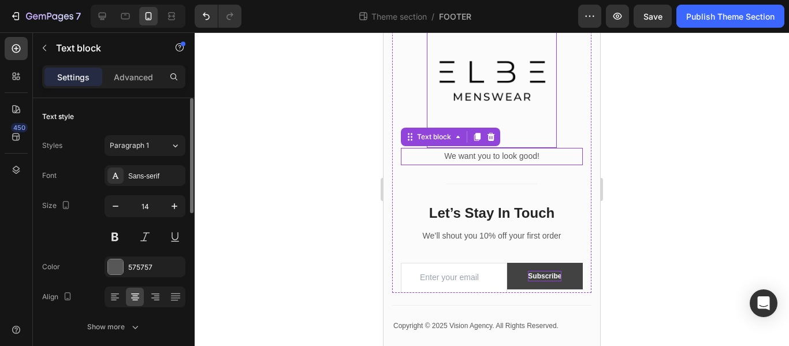
click at [514, 143] on div "Text block Image We want you to look good! Text block 0" at bounding box center [492, 77] width 182 height 212
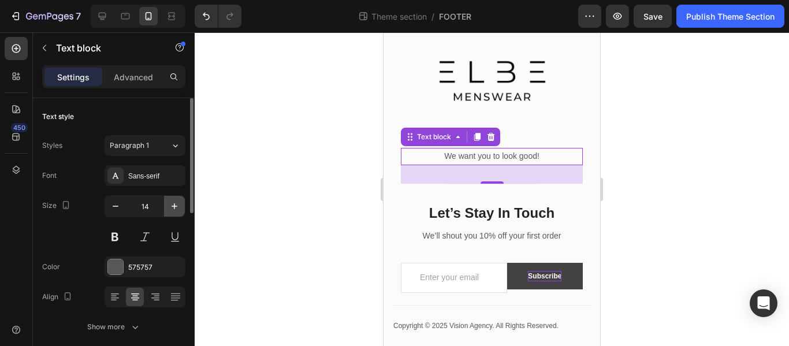
click at [176, 207] on icon "button" at bounding box center [175, 206] width 12 height 12
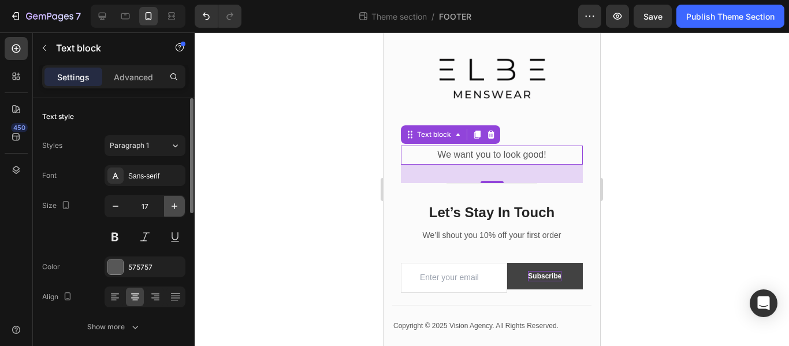
click at [176, 207] on icon "button" at bounding box center [175, 206] width 12 height 12
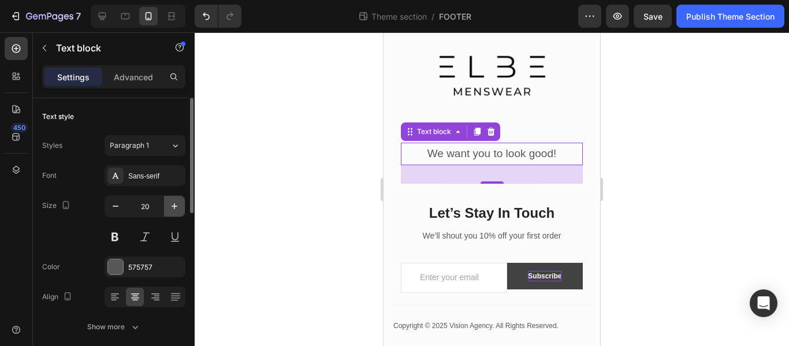
click at [176, 207] on icon "button" at bounding box center [175, 206] width 12 height 12
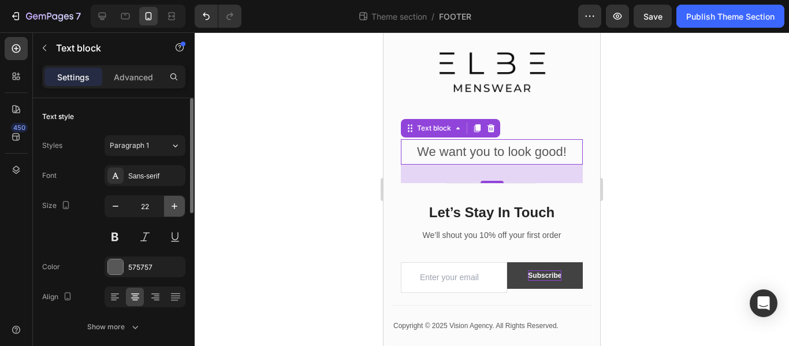
scroll to position [1142, 0]
click at [117, 206] on icon "button" at bounding box center [116, 206] width 12 height 12
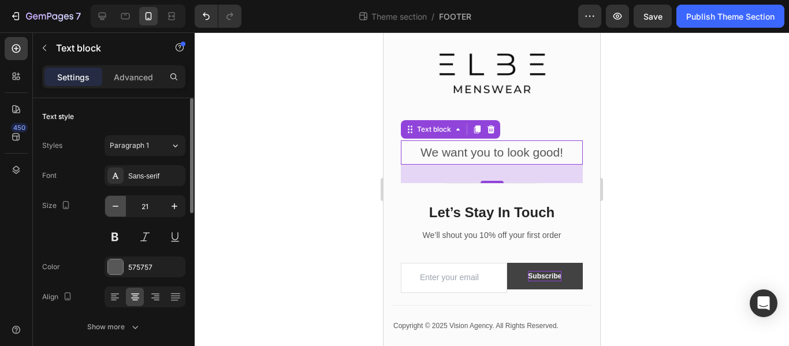
click at [117, 206] on icon "button" at bounding box center [116, 206] width 12 height 12
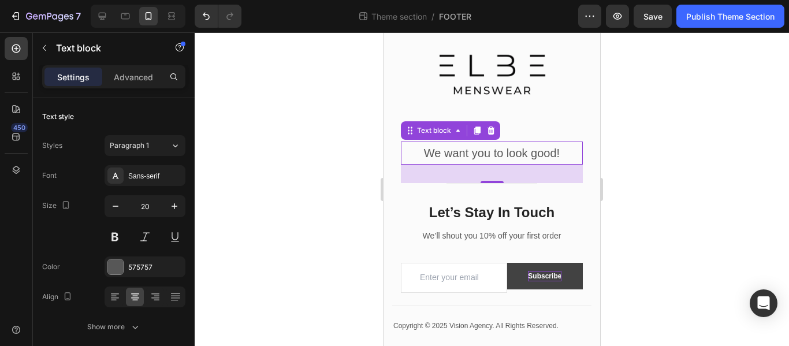
click at [285, 153] on div at bounding box center [492, 189] width 594 height 314
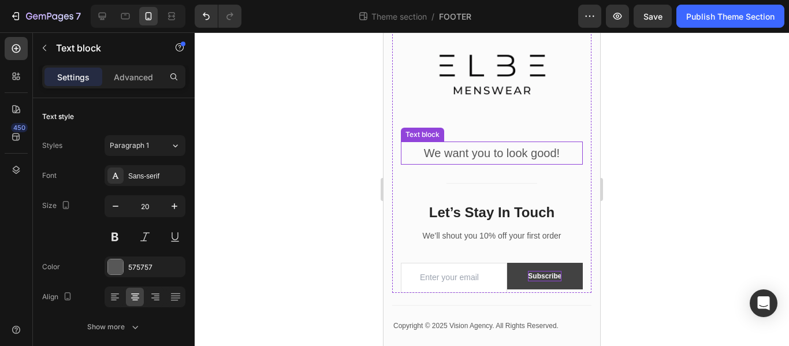
drag, startPoint x: 488, startPoint y: 146, endPoint x: 479, endPoint y: 148, distance: 8.8
click at [485, 146] on p "We want you to look good!" at bounding box center [492, 153] width 180 height 21
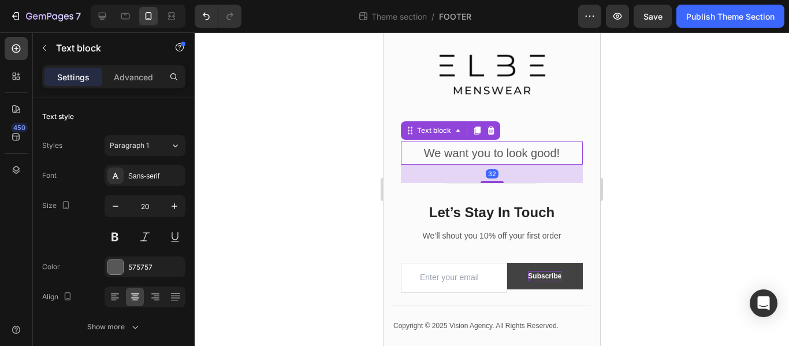
click at [782, 135] on div at bounding box center [492, 189] width 594 height 314
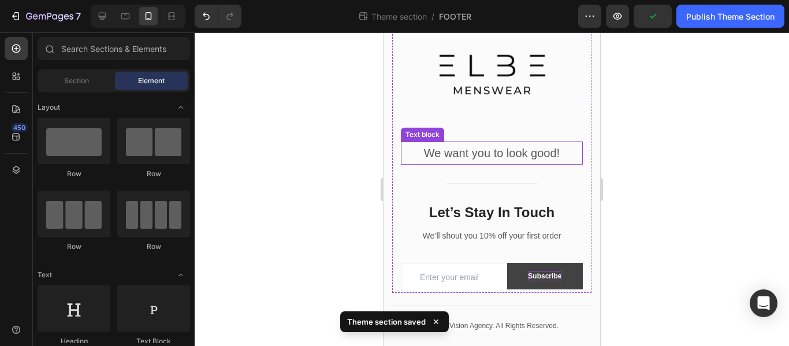
click at [538, 144] on p "We want you to look good!" at bounding box center [492, 153] width 180 height 21
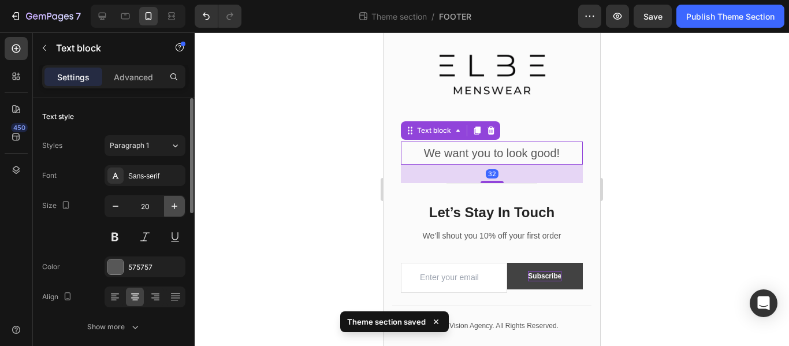
click at [171, 206] on icon "button" at bounding box center [175, 206] width 12 height 12
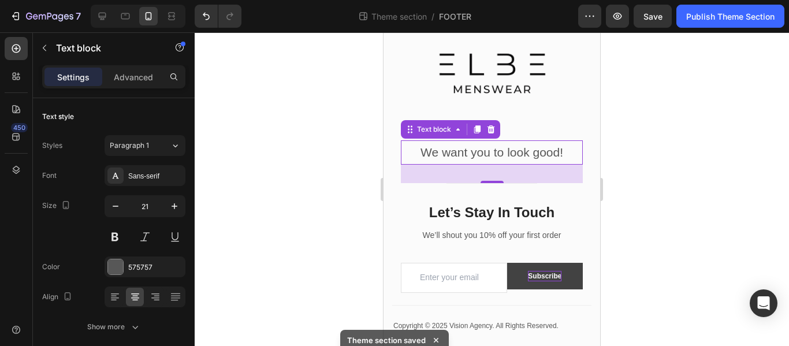
click at [298, 159] on div at bounding box center [492, 189] width 594 height 314
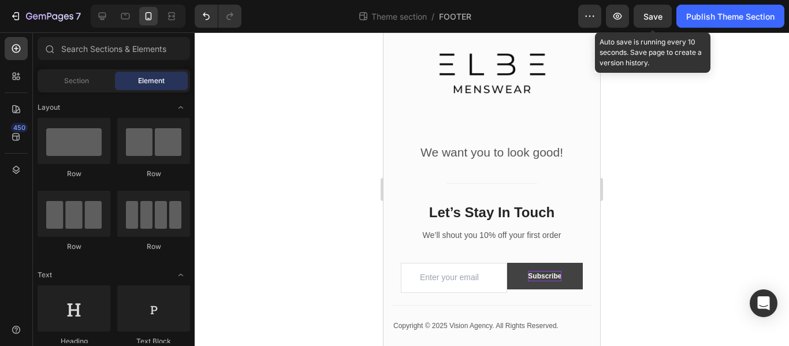
click at [649, 14] on span "Save" at bounding box center [653, 17] width 19 height 10
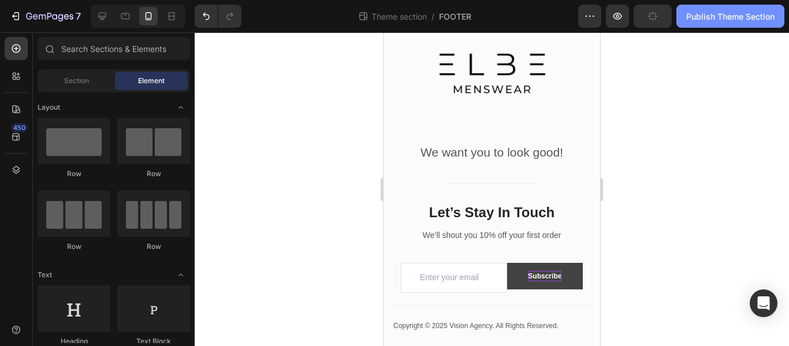
click at [696, 14] on div "Publish Theme Section" at bounding box center [730, 16] width 88 height 12
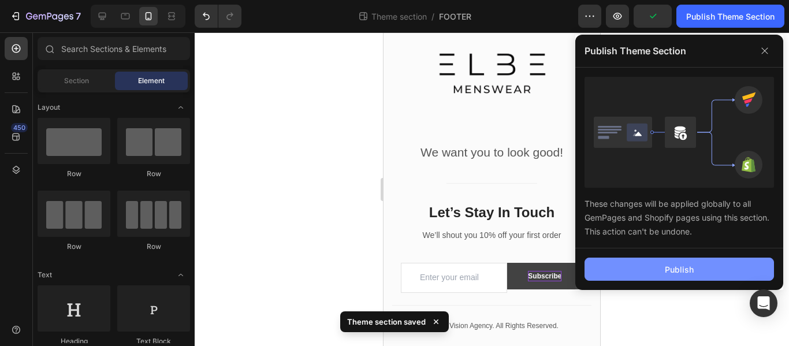
click at [655, 266] on button "Publish" at bounding box center [679, 269] width 189 height 23
